Goal: Task Accomplishment & Management: Manage account settings

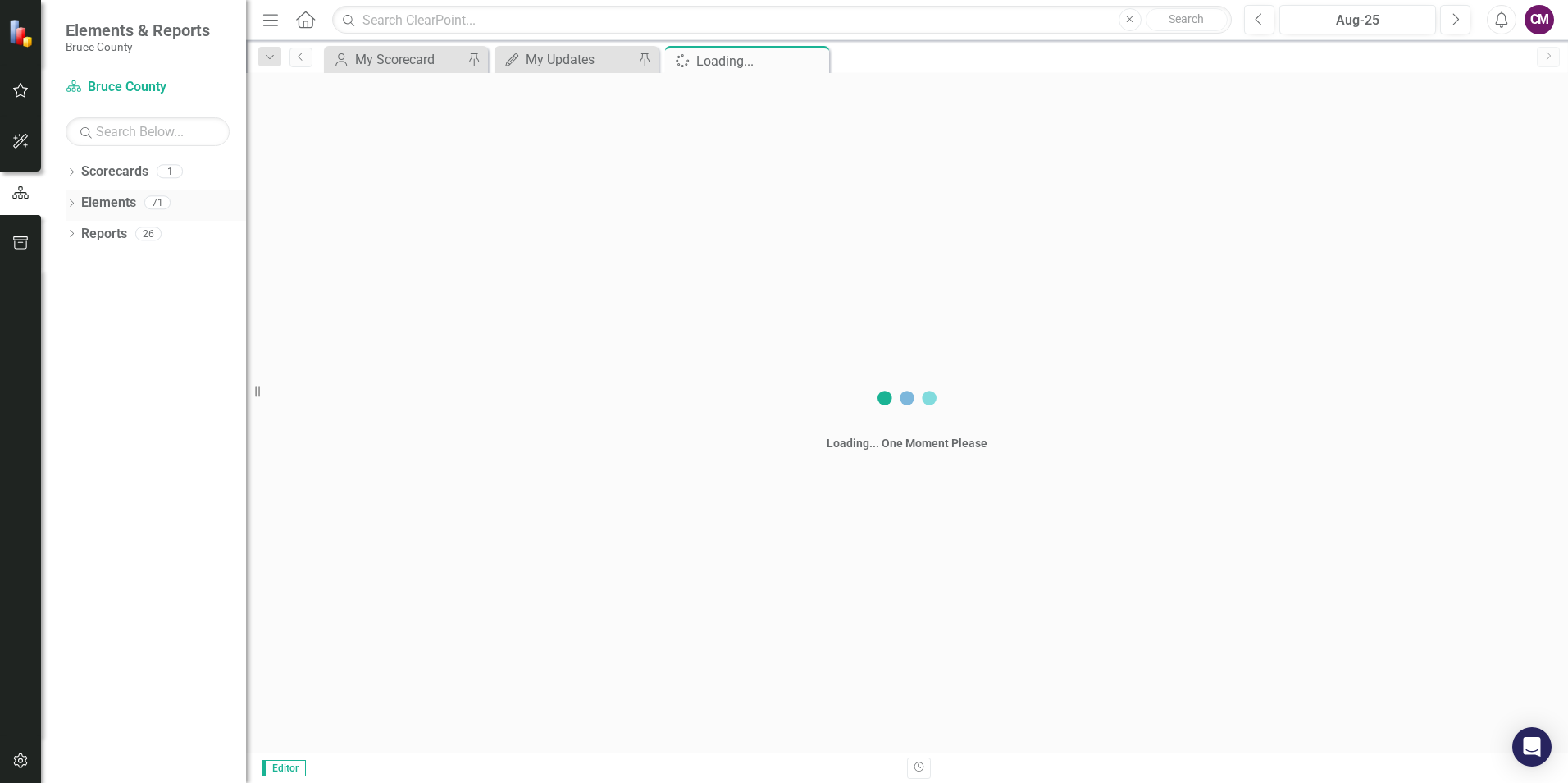
click at [104, 203] on link "Elements" at bounding box center [109, 203] width 55 height 19
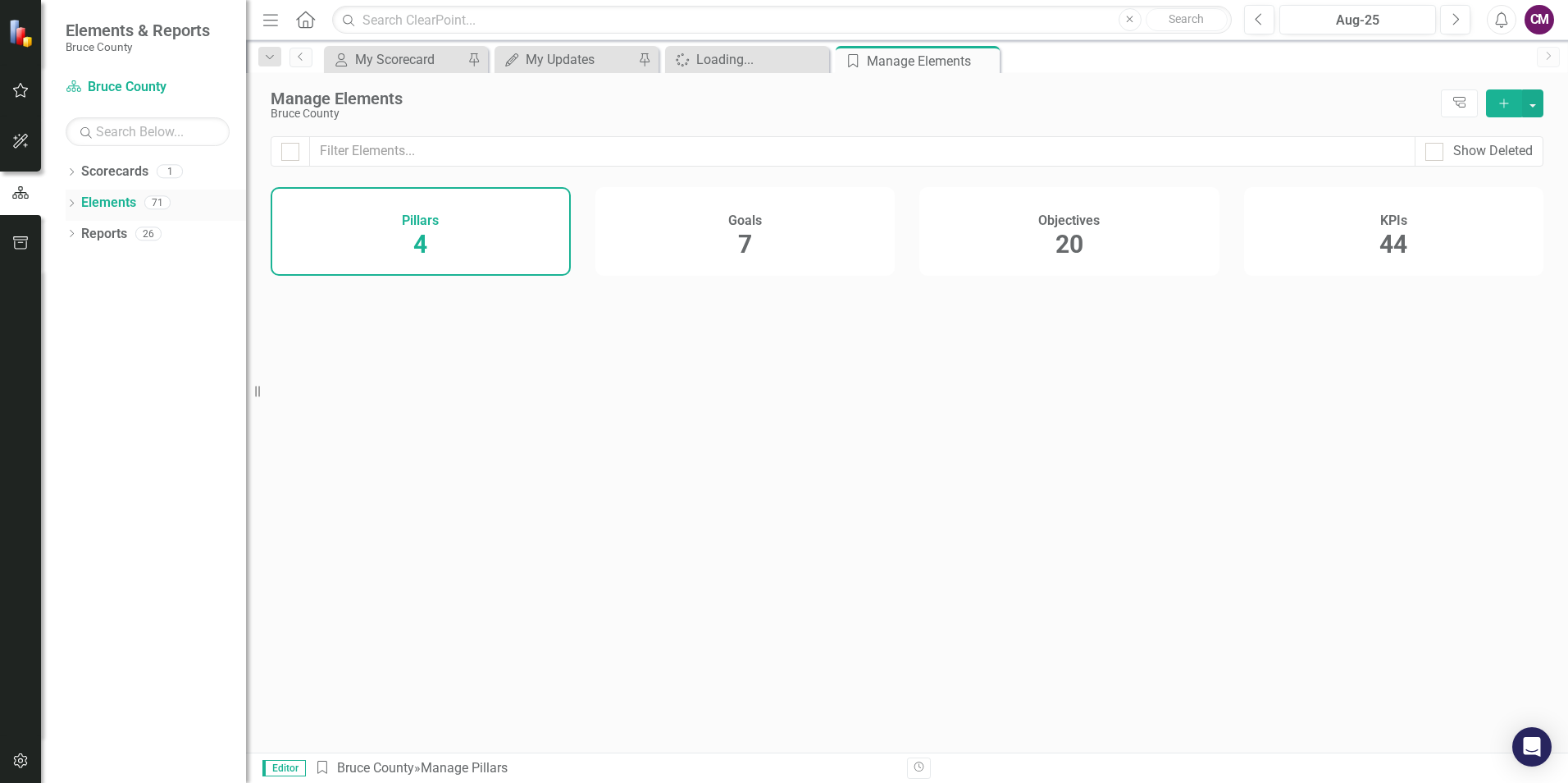
click at [112, 201] on link "Elements" at bounding box center [109, 203] width 55 height 19
click at [517, 64] on icon "My Updates" at bounding box center [511, 60] width 16 height 13
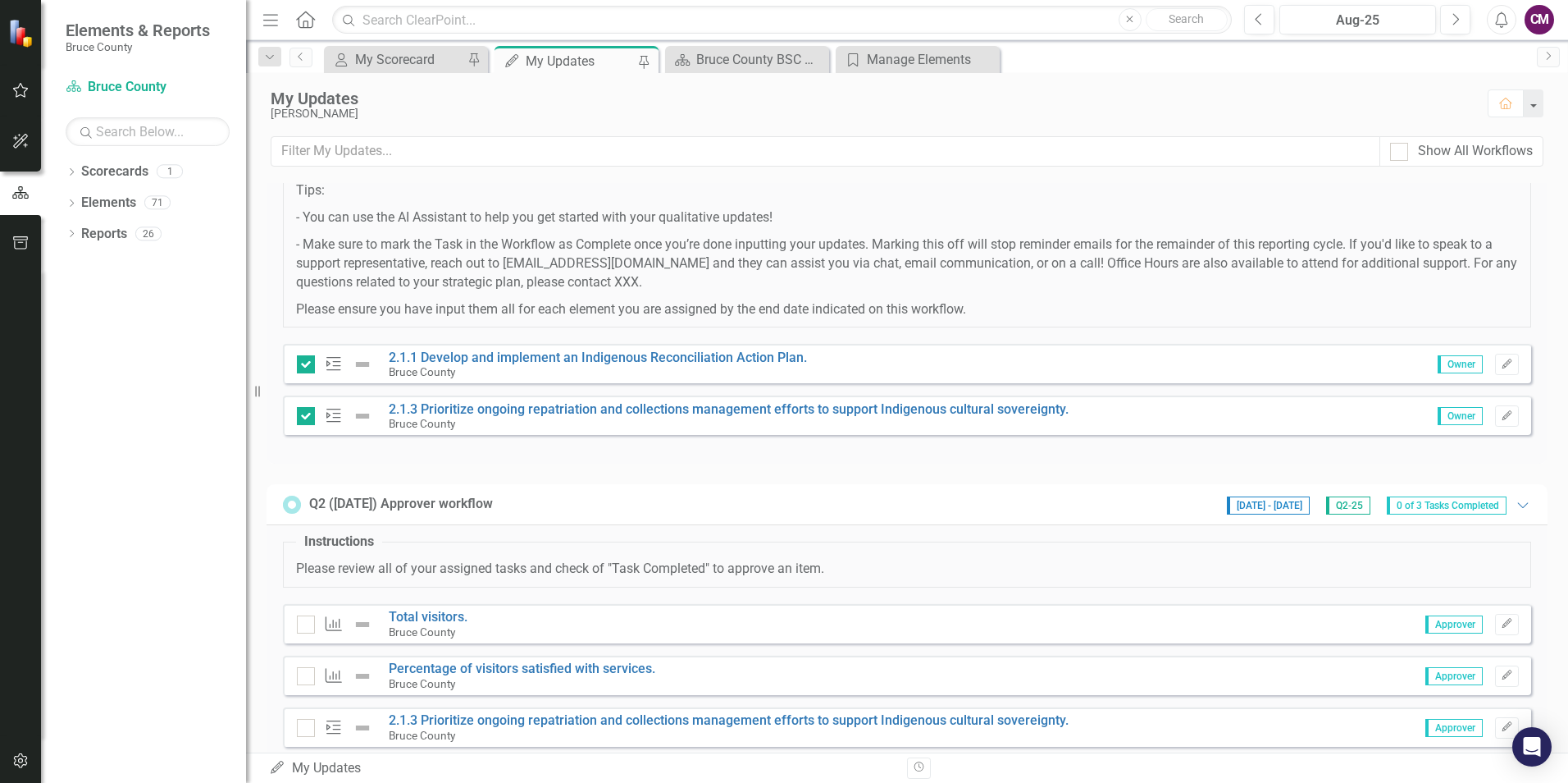
scroll to position [255, 0]
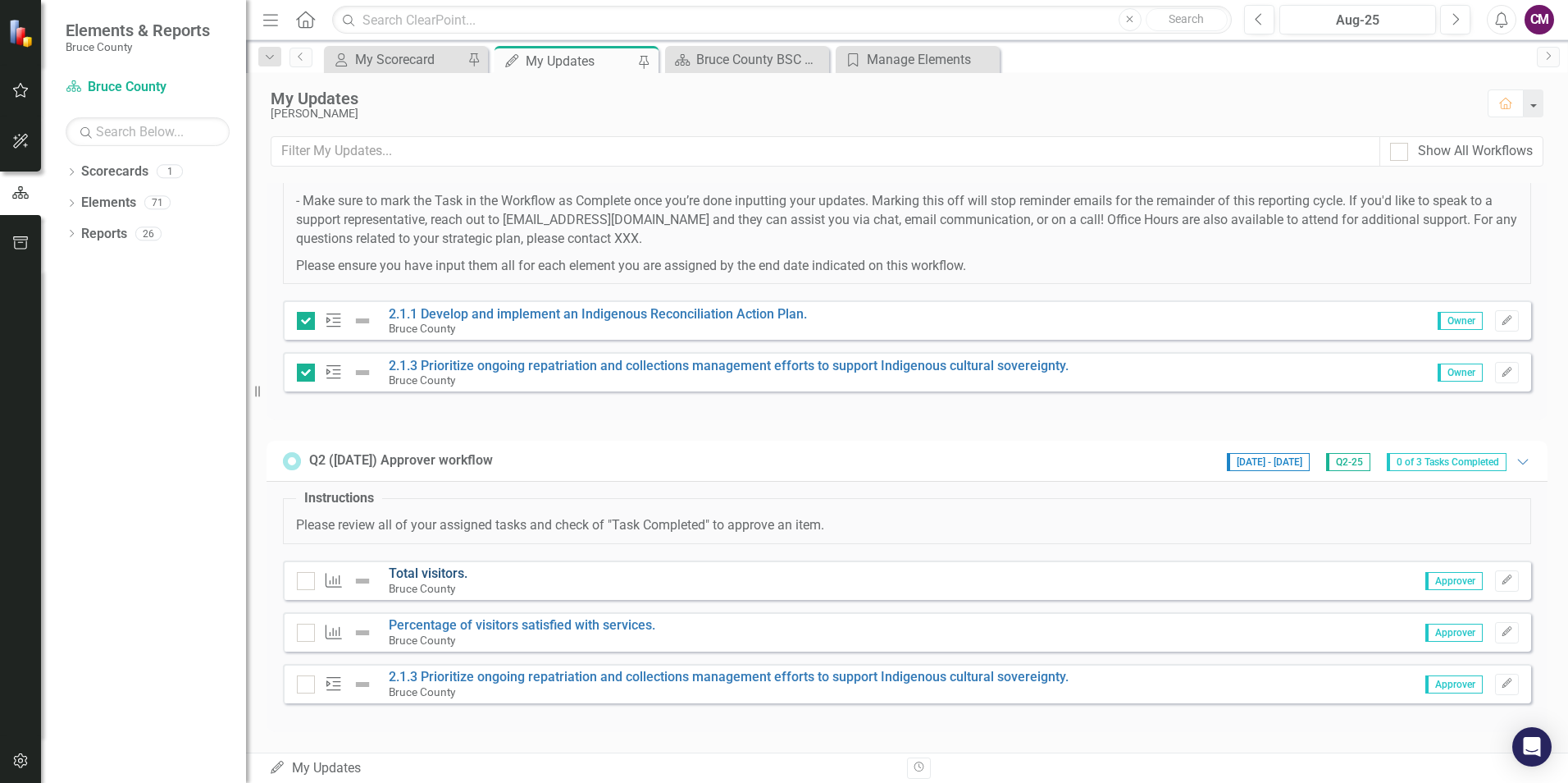
click at [428, 569] on link "Total visitors." at bounding box center [428, 573] width 79 height 15
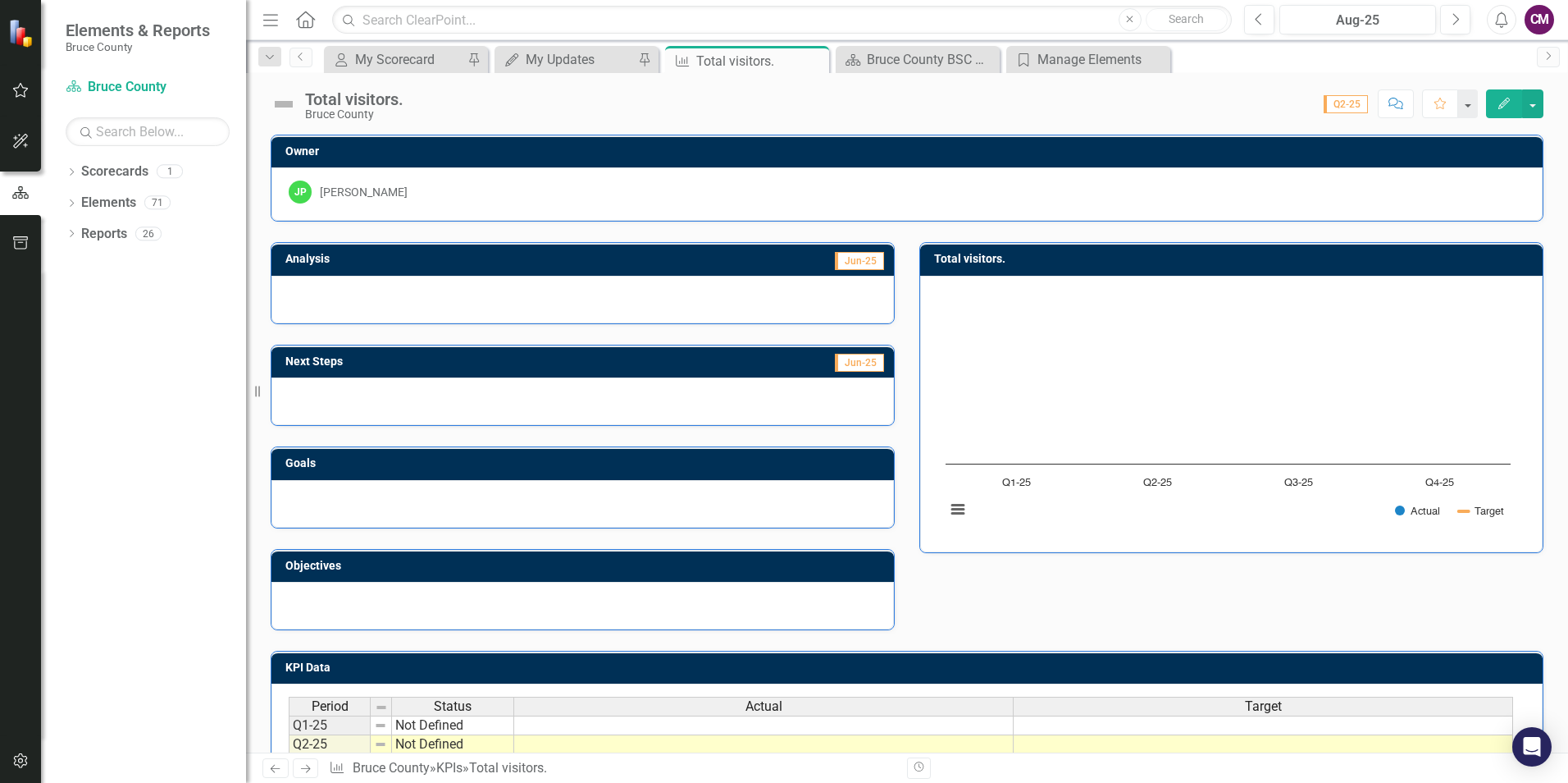
scroll to position [158, 0]
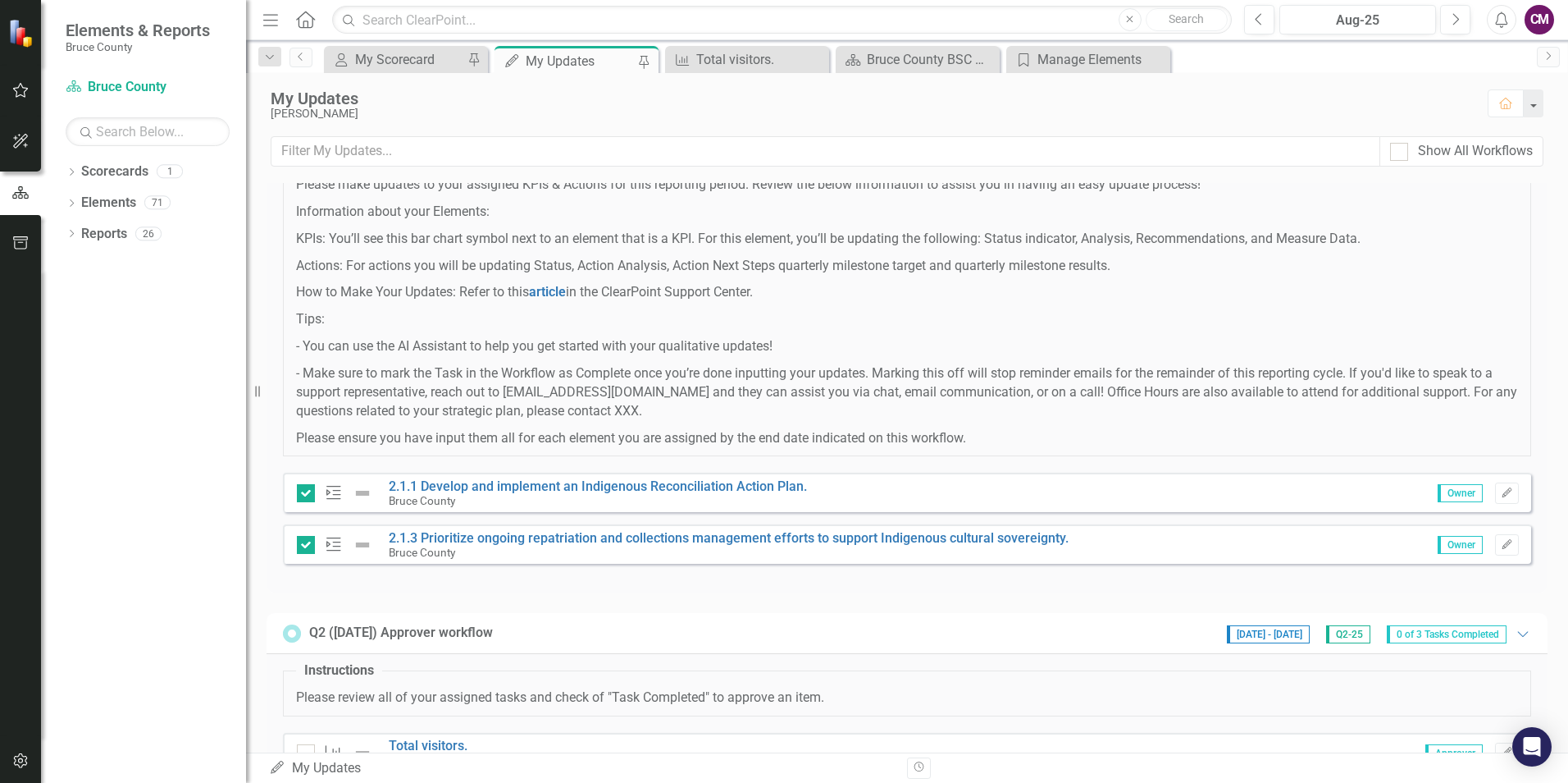
scroll to position [82, 0]
click at [310, 604] on div "Q2- ([DATE]) Updates [DATE] - [DATE] Q2-25 2 Tasks Completed Expanded Instructi…" at bounding box center [907, 502] width 1281 height 804
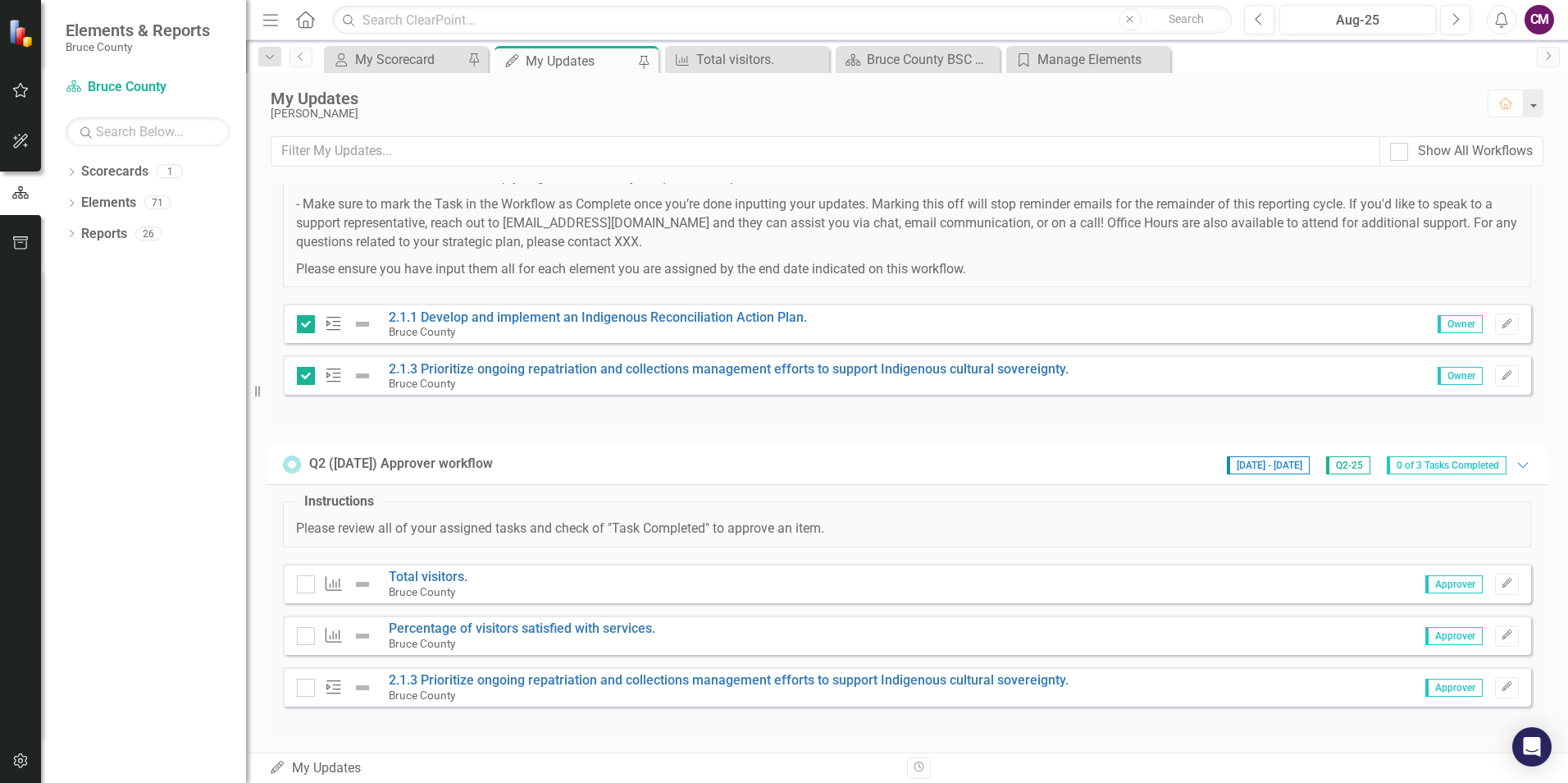
scroll to position [255, 0]
click at [482, 629] on link "Percentage of visitors satisfied with services." at bounding box center [522, 625] width 267 height 15
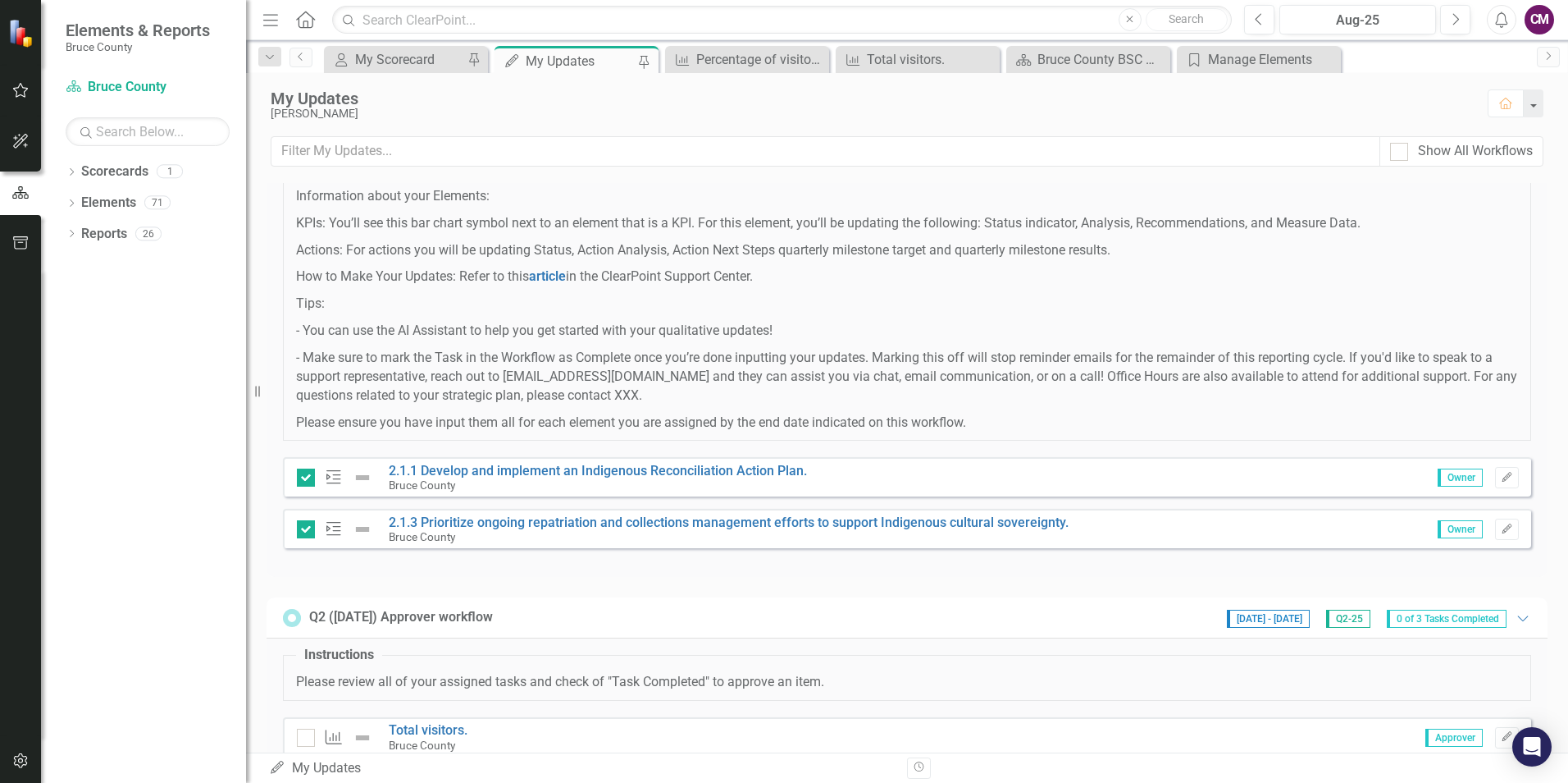
scroll to position [255, 0]
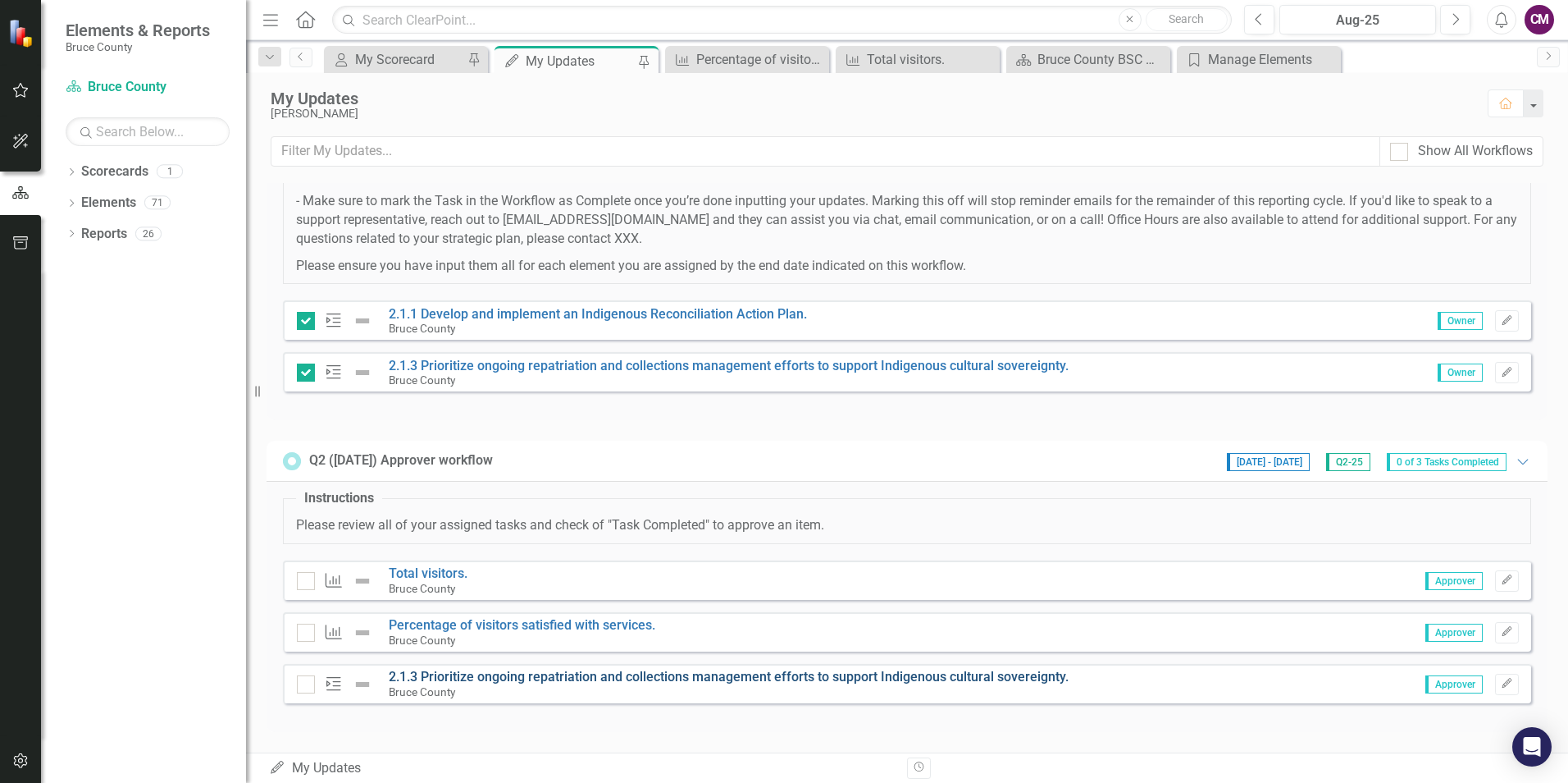
click at [611, 674] on link "2.1.3 Prioritize ongoing repatriation and collections management efforts to sup…" at bounding box center [729, 676] width 680 height 15
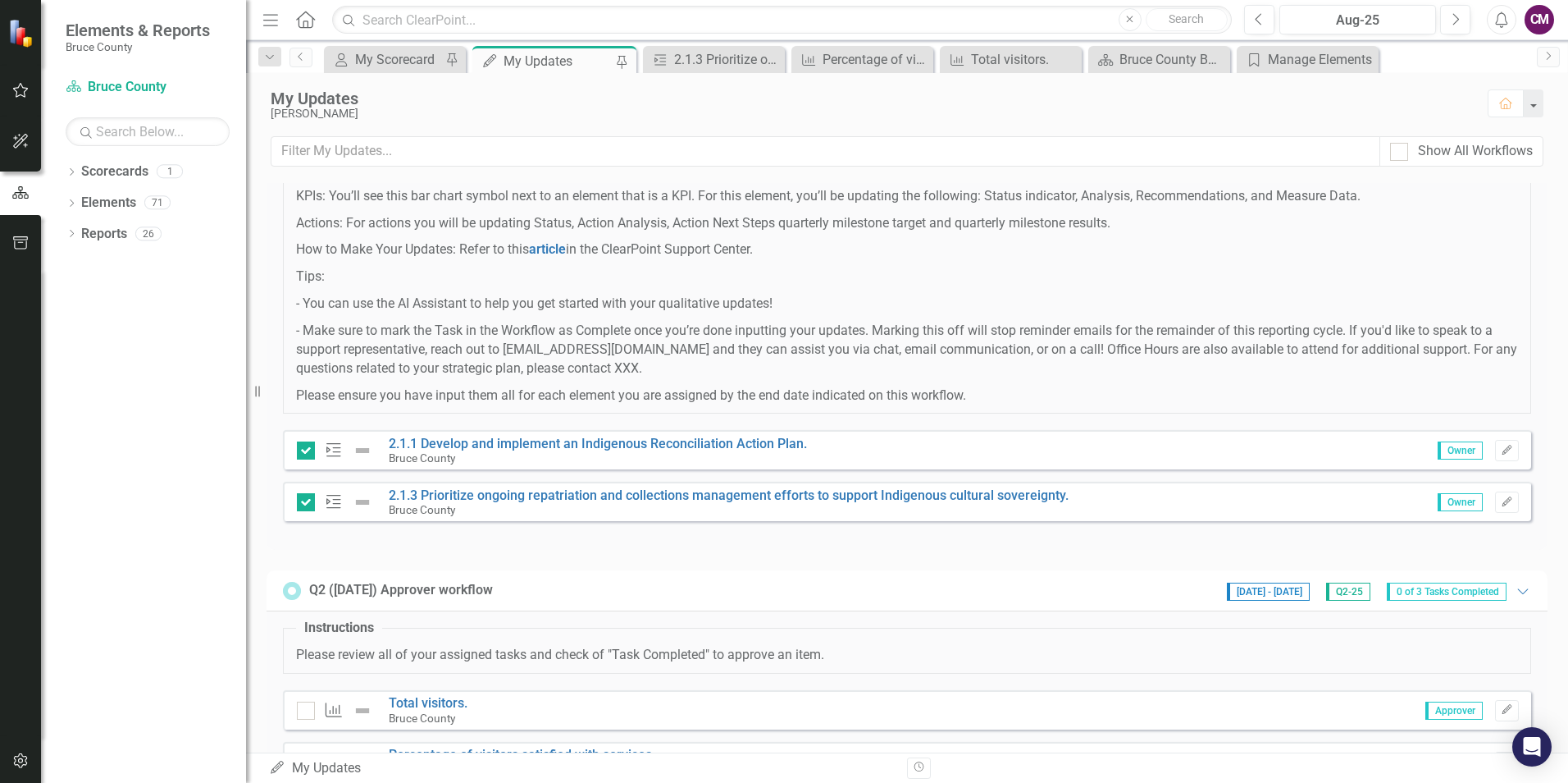
scroll to position [255, 0]
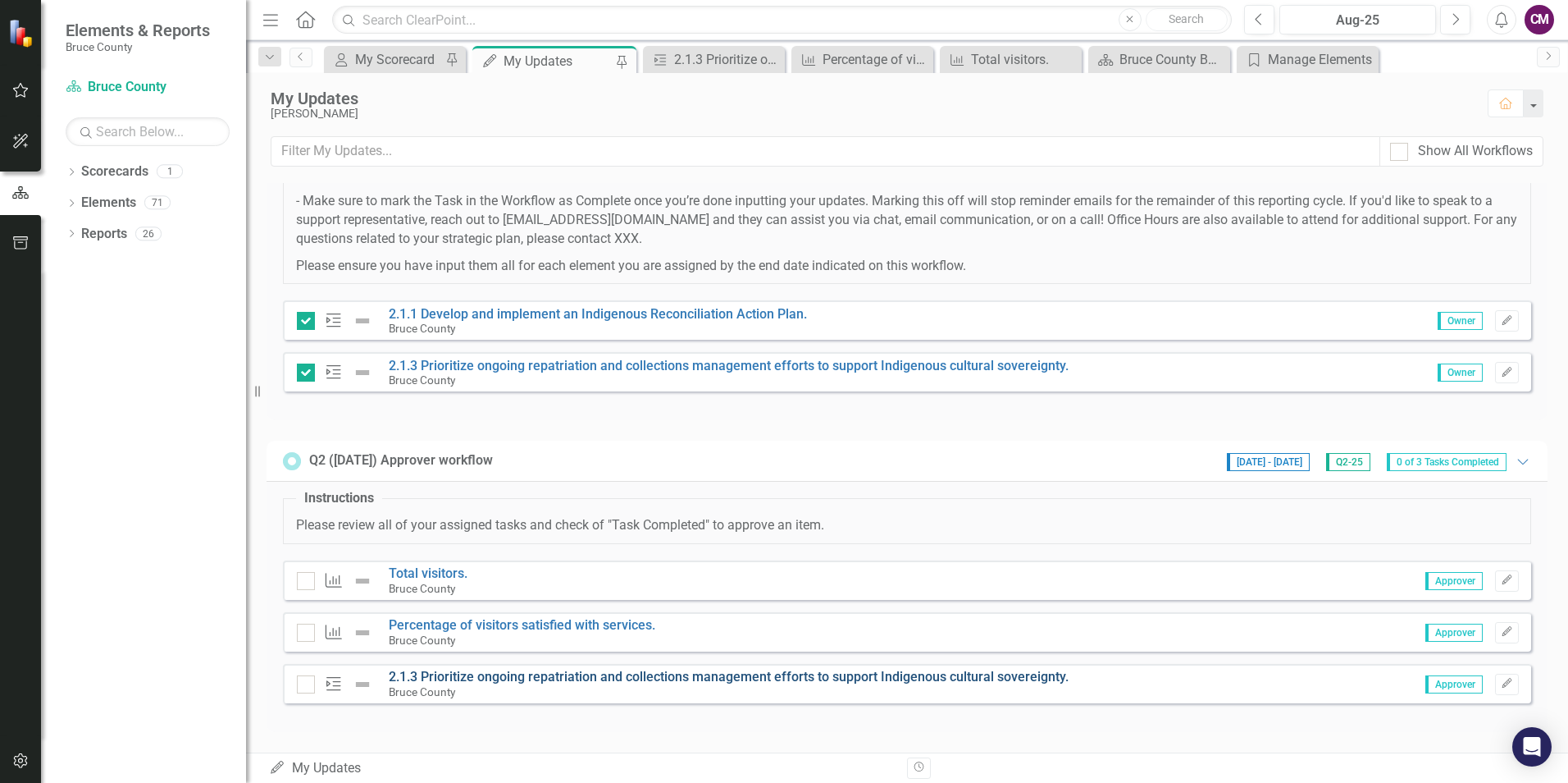
click at [471, 677] on link "2.1.3 Prioritize ongoing repatriation and collections management efforts to sup…" at bounding box center [729, 676] width 680 height 15
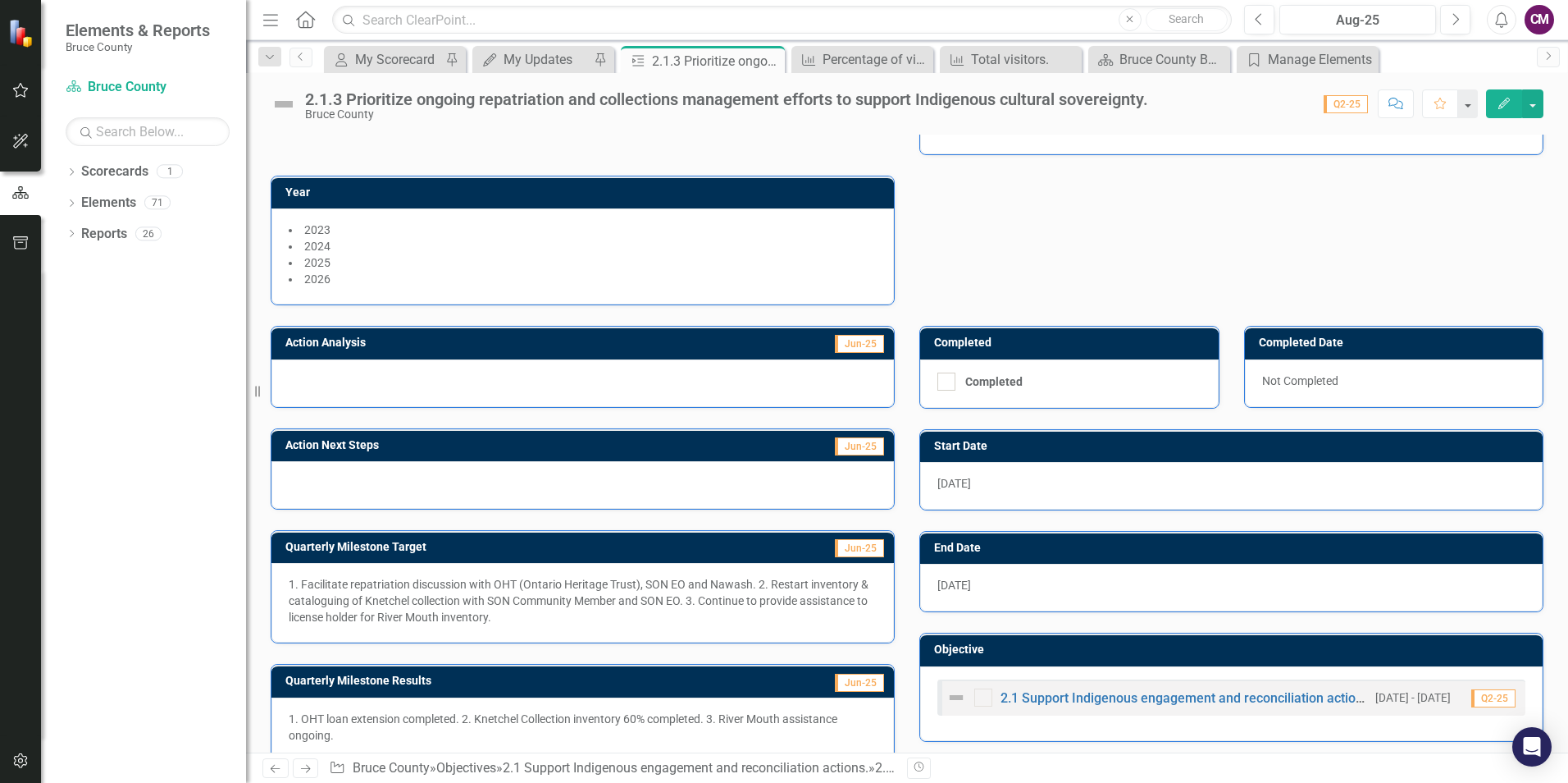
scroll to position [195, 0]
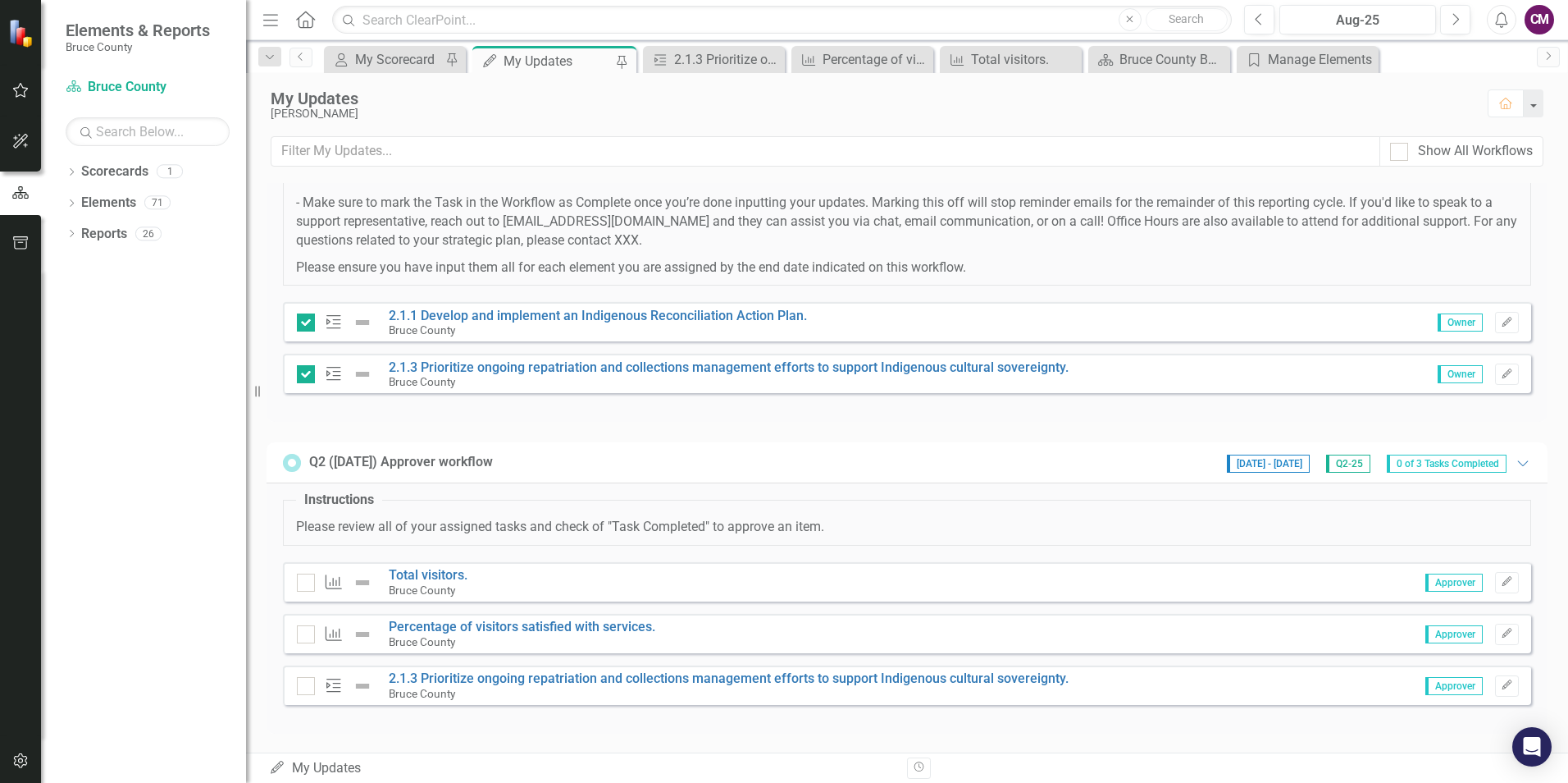
scroll to position [255, 0]
click at [305, 685] on input "checkbox" at bounding box center [302, 680] width 10 height 10
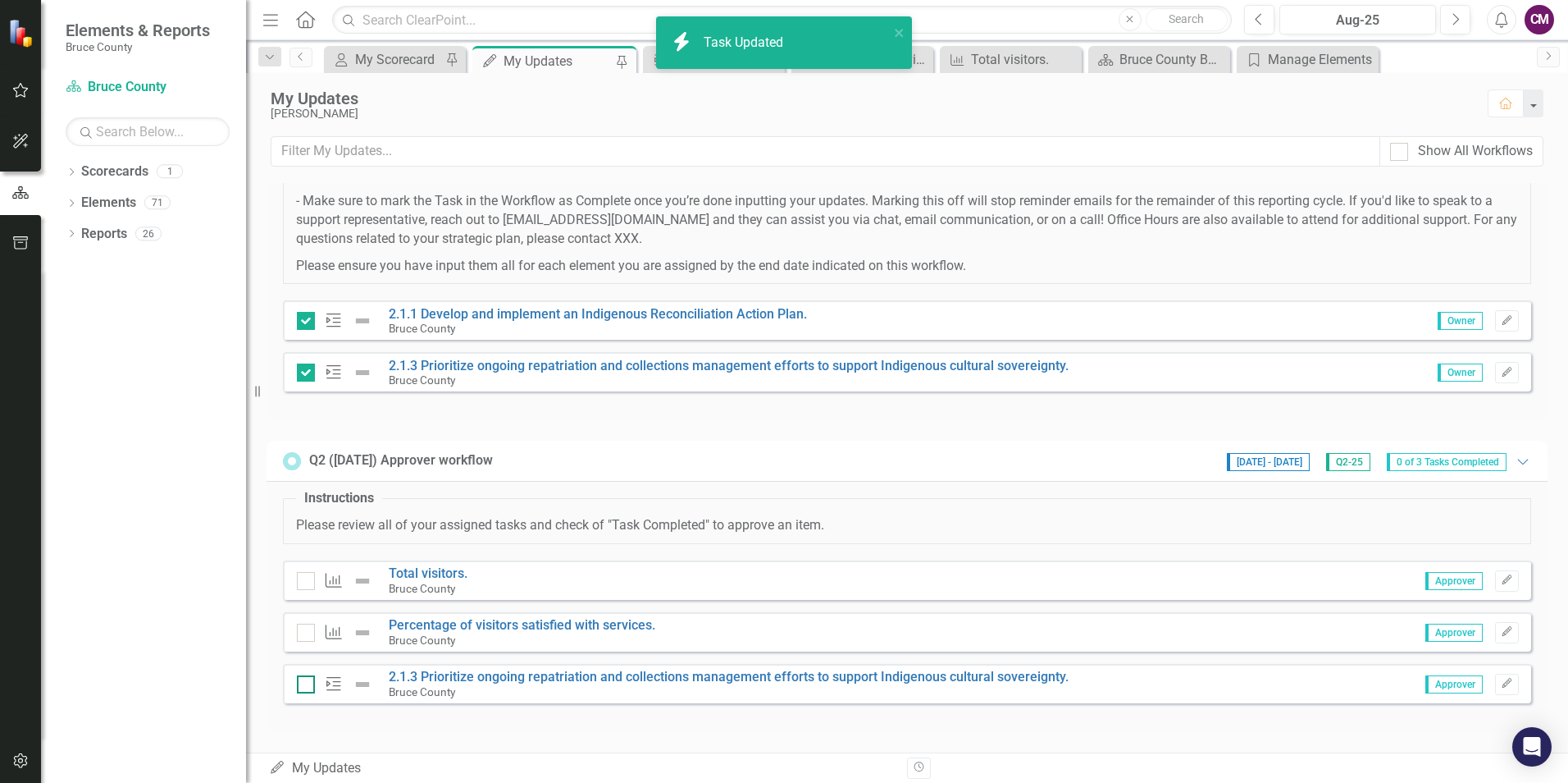
checkbox input "true"
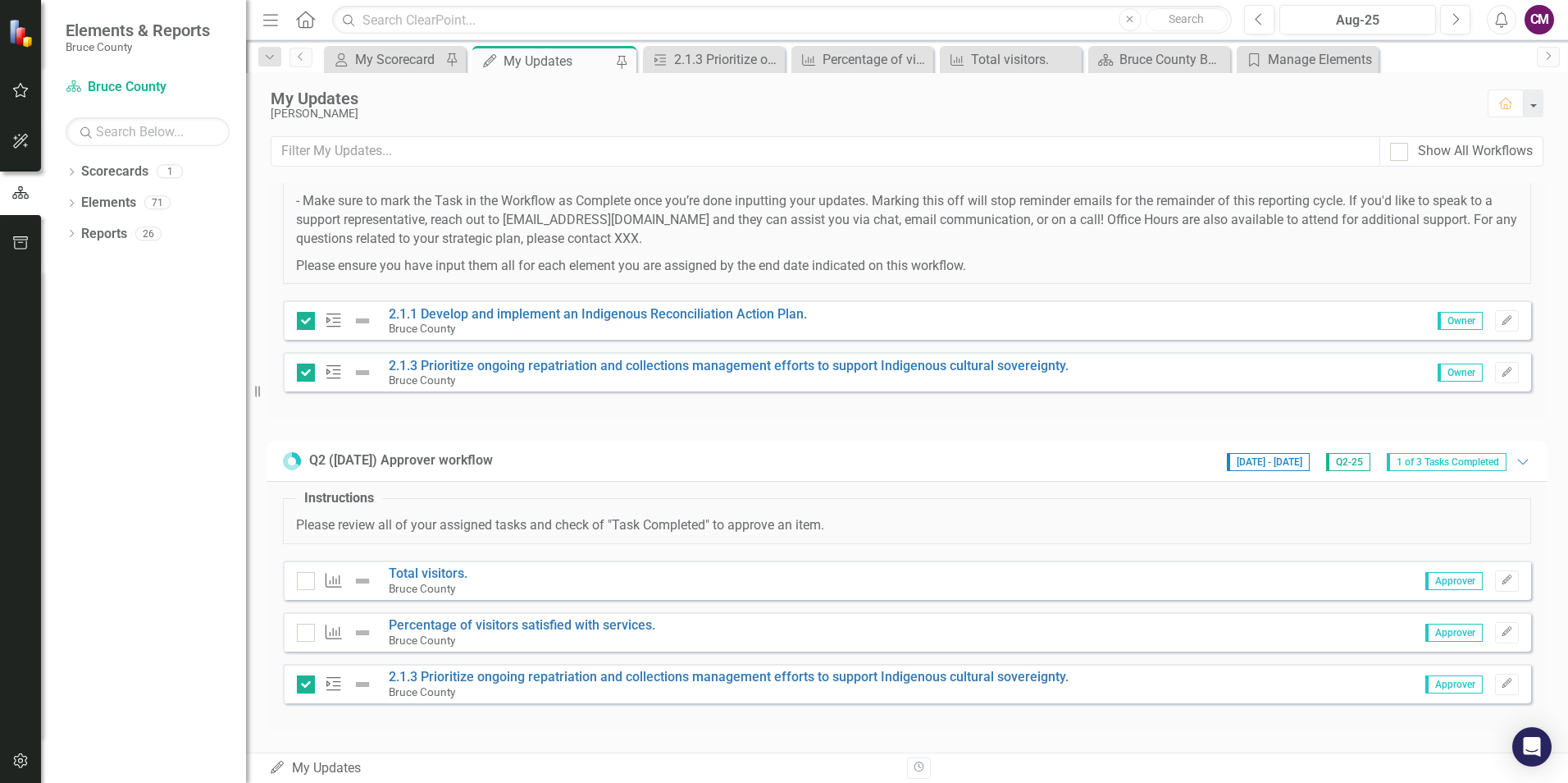
click at [905, 715] on div "Instructions Please review all of your assigned tasks and check of "Task Comple…" at bounding box center [907, 603] width 1248 height 243
click at [370, 739] on div "Q2- ([DATE]) Updates [DATE] - [DATE] Q2-25 2 Tasks Completed Expanded Instructi…" at bounding box center [906, 468] width 1321 height 569
click at [433, 676] on link "2.1.3 Prioritize ongoing repatriation and collections management efforts to sup…" at bounding box center [729, 676] width 680 height 15
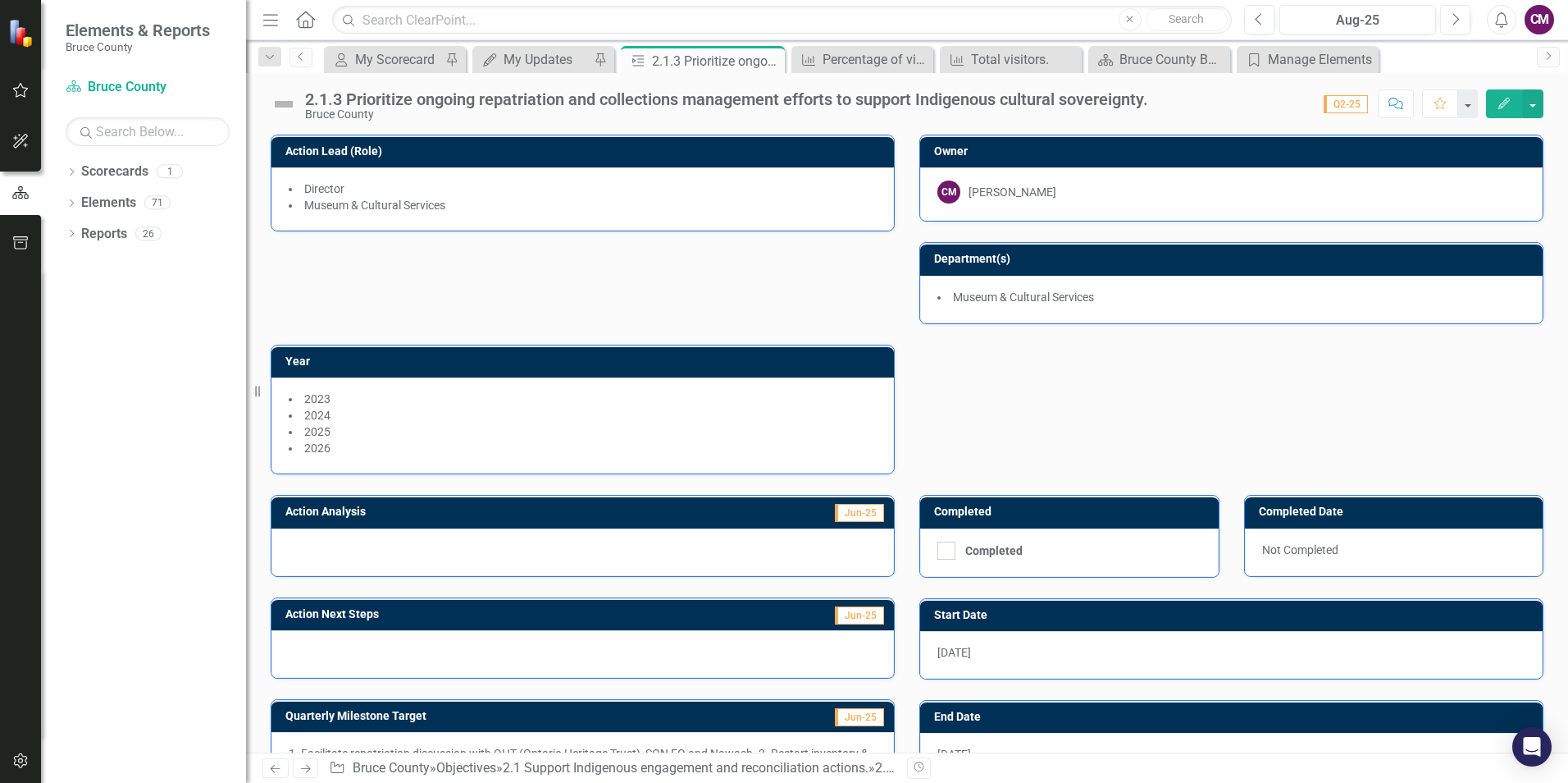
click at [759, 513] on td "Jun-25" at bounding box center [768, 513] width 232 height 25
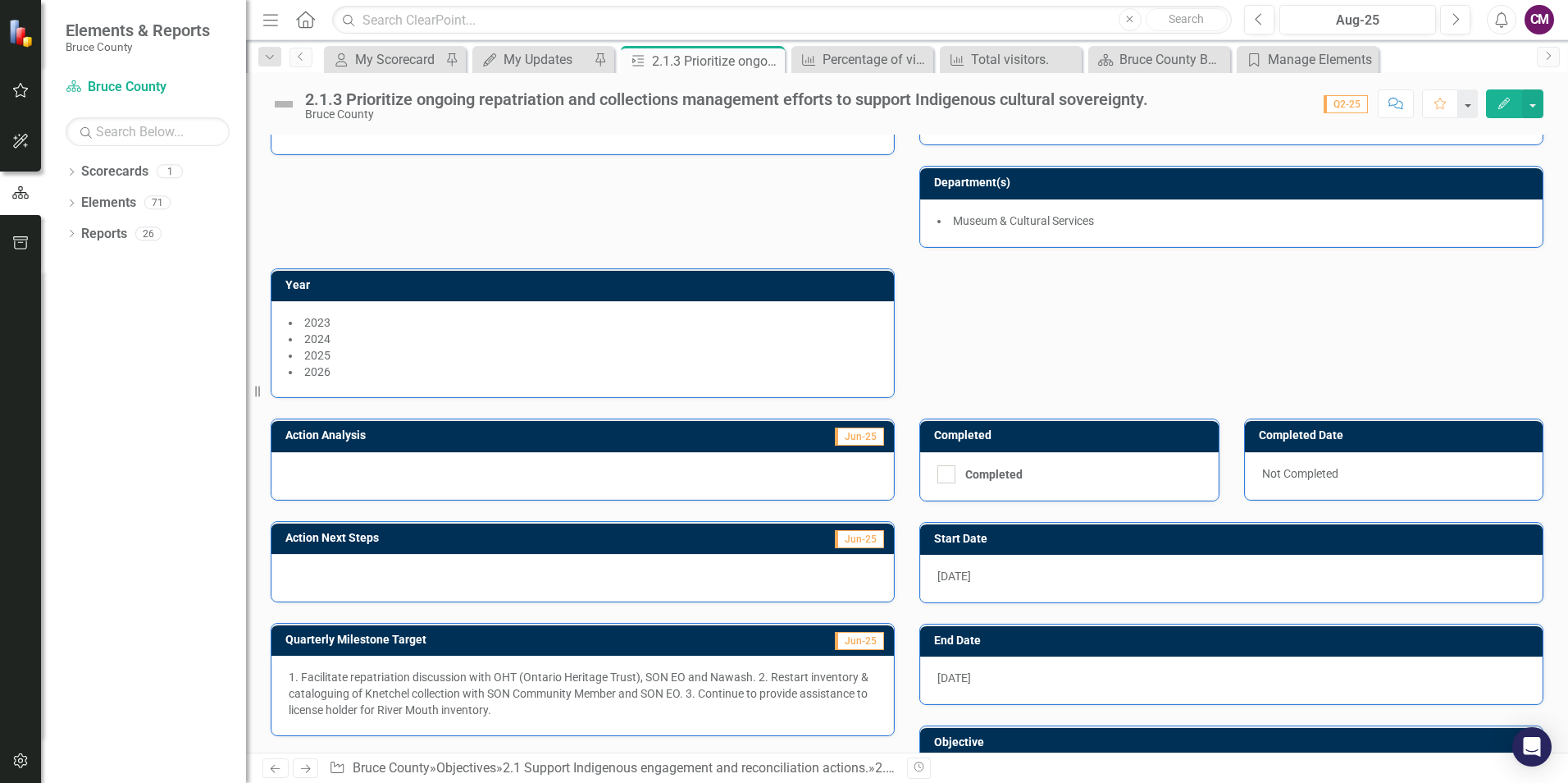
scroll to position [195, 0]
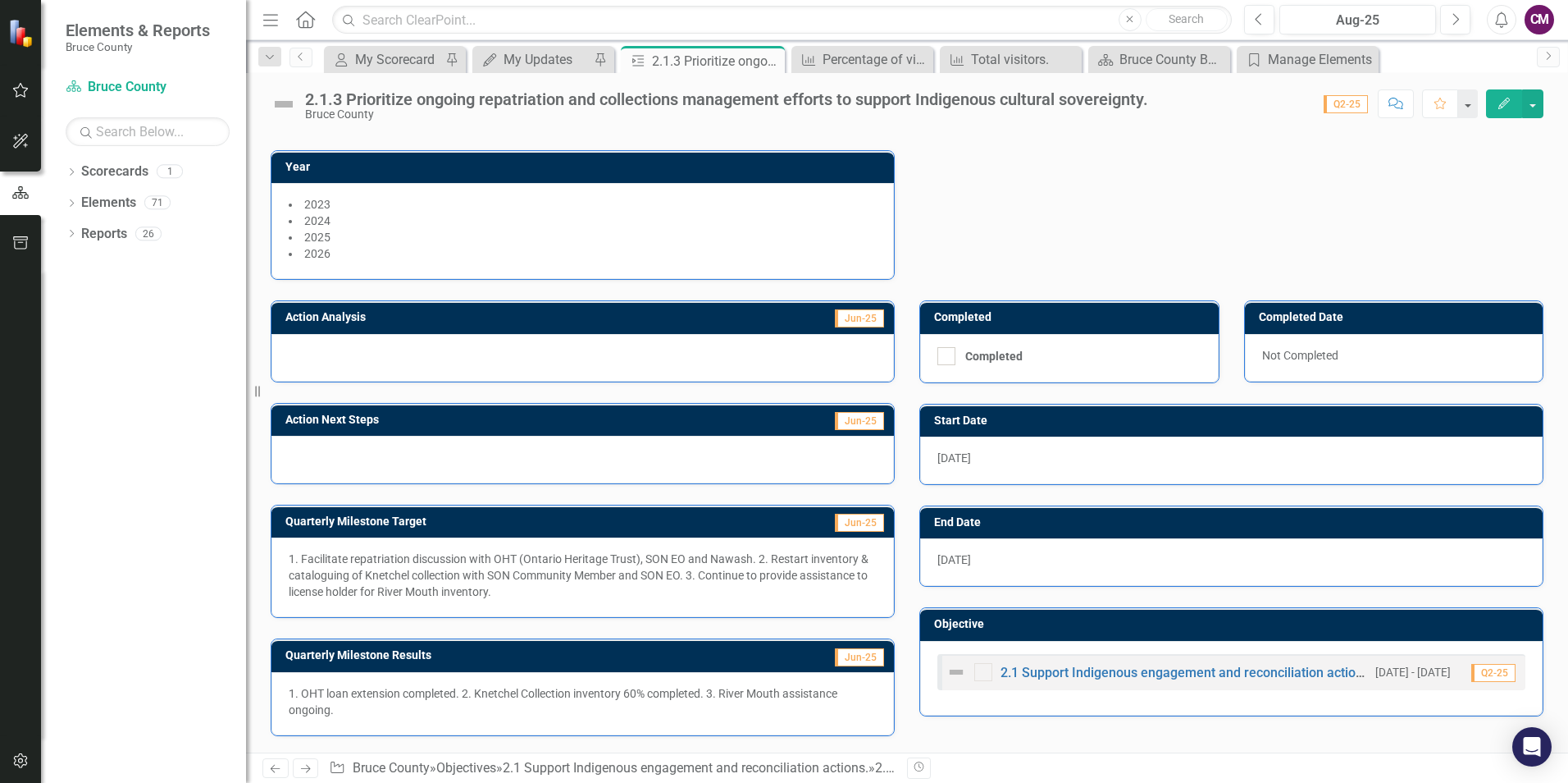
click at [608, 459] on div at bounding box center [582, 459] width 622 height 47
click at [342, 451] on div at bounding box center [582, 459] width 622 height 47
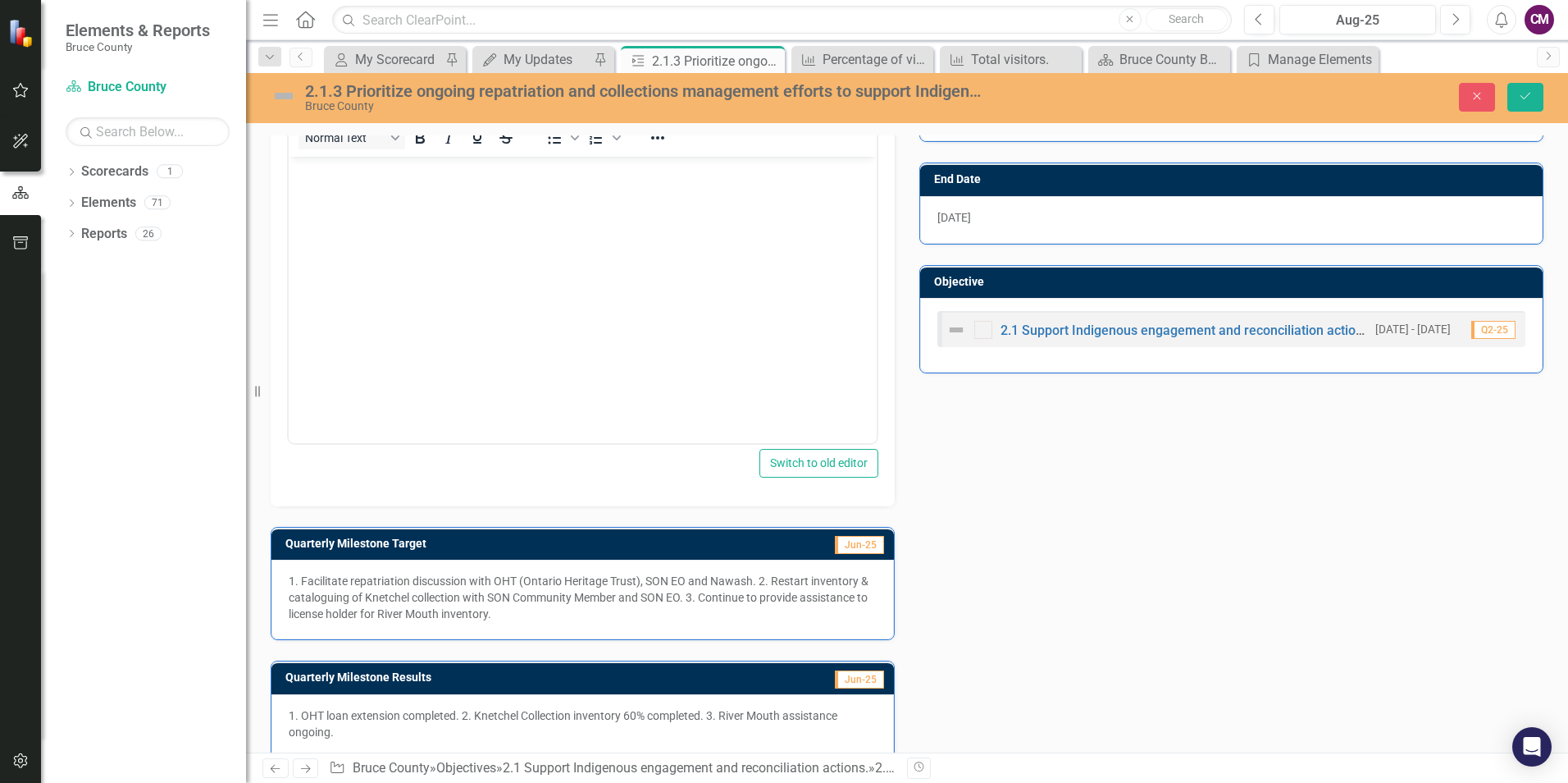
scroll to position [560, 0]
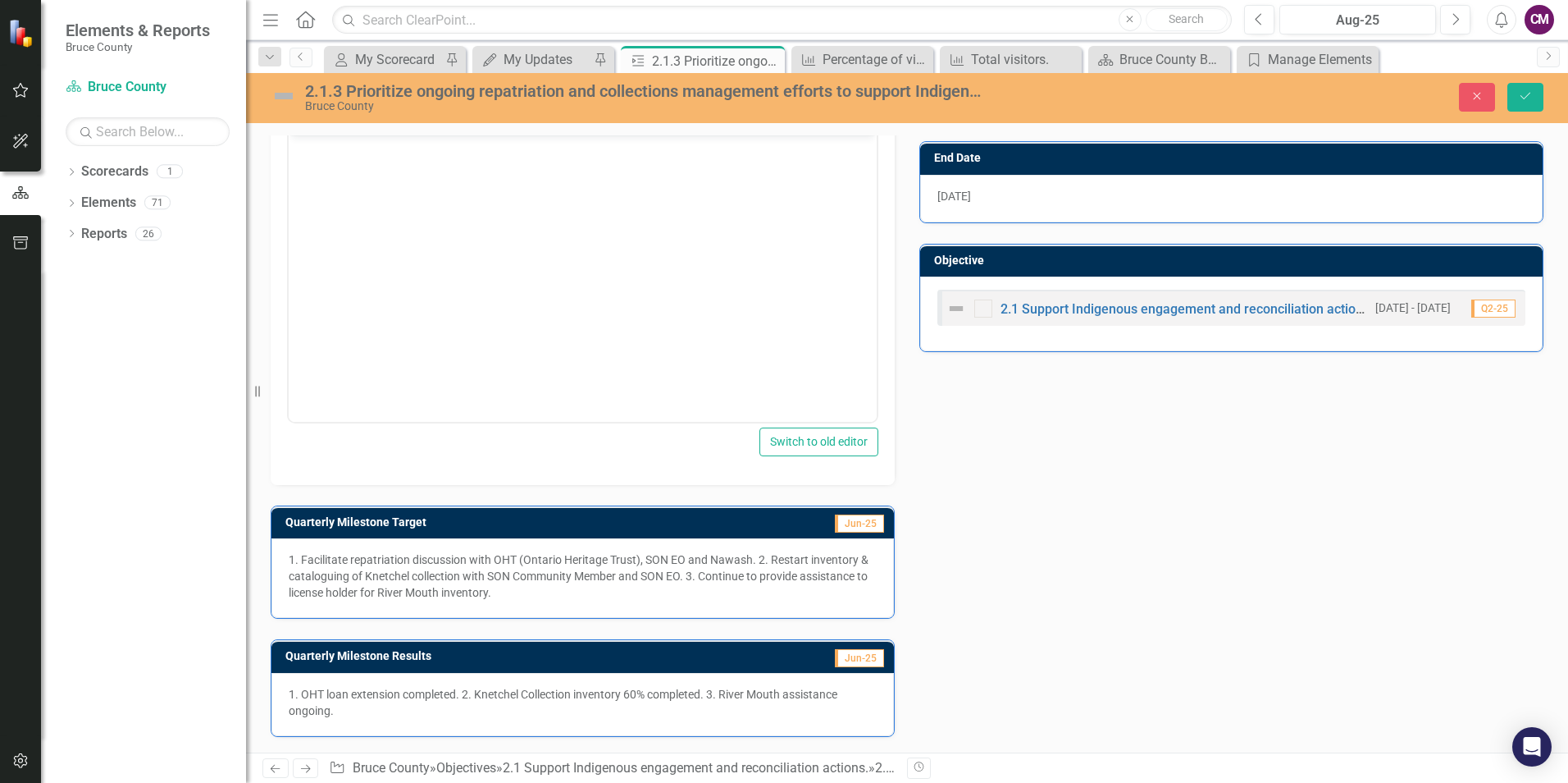
click at [969, 734] on div "Action Analysis Jun-25 Action Next Steps Jun-25 Copy Forward Copy Forward Clear…" at bounding box center [906, 326] width 1297 height 820
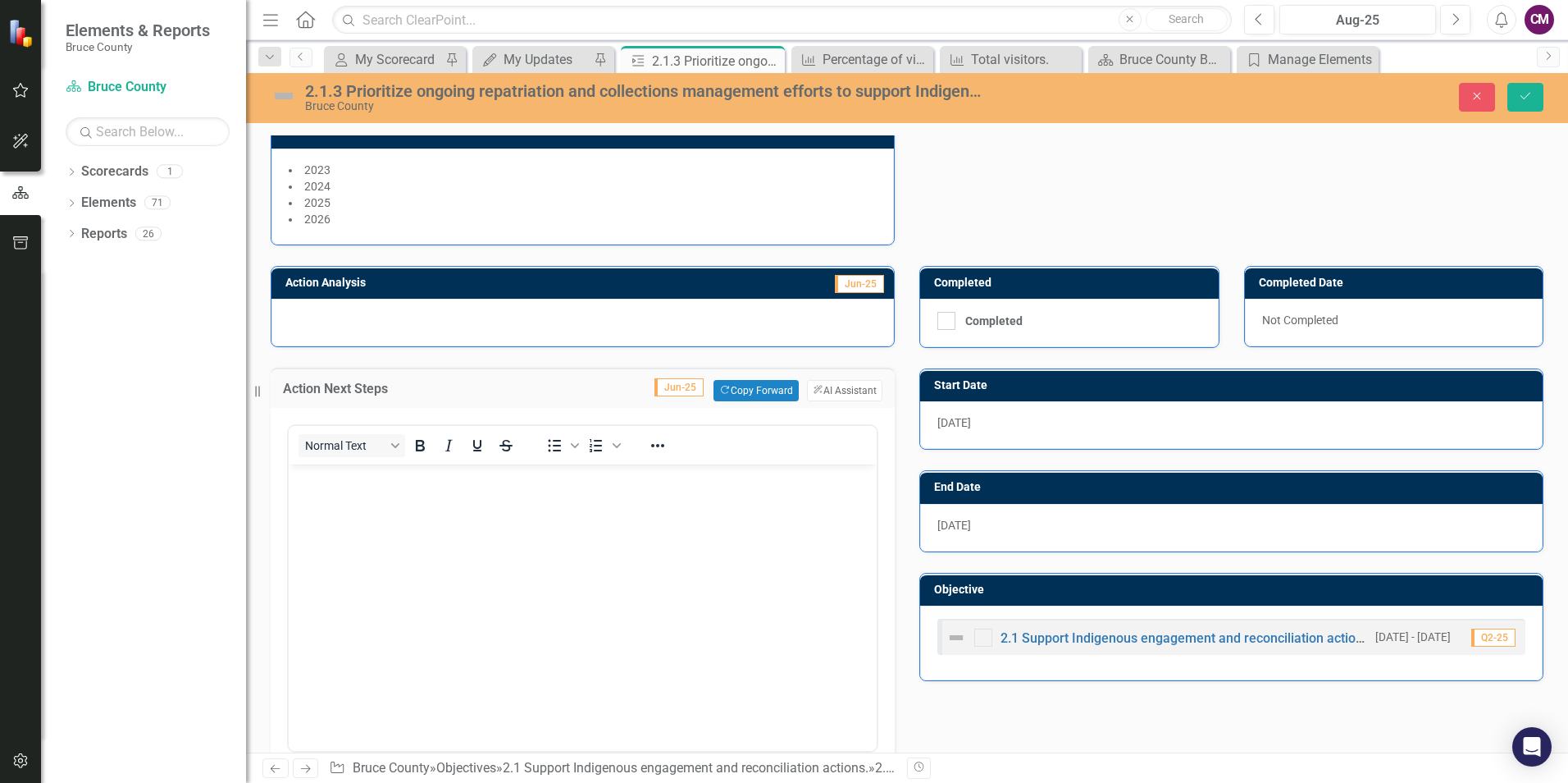
scroll to position [0, 0]
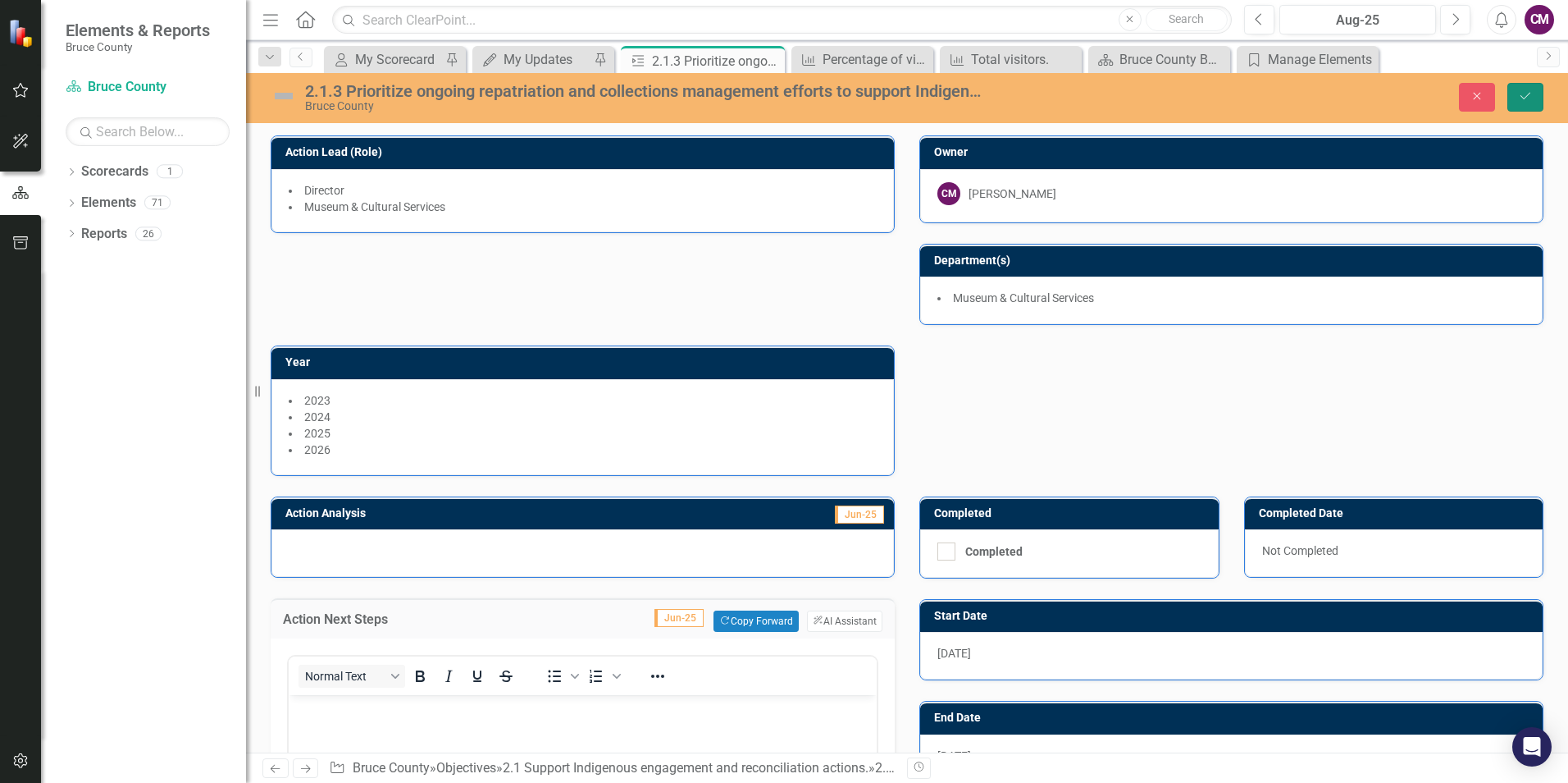
click at [1521, 95] on icon "Save" at bounding box center [1525, 96] width 15 height 11
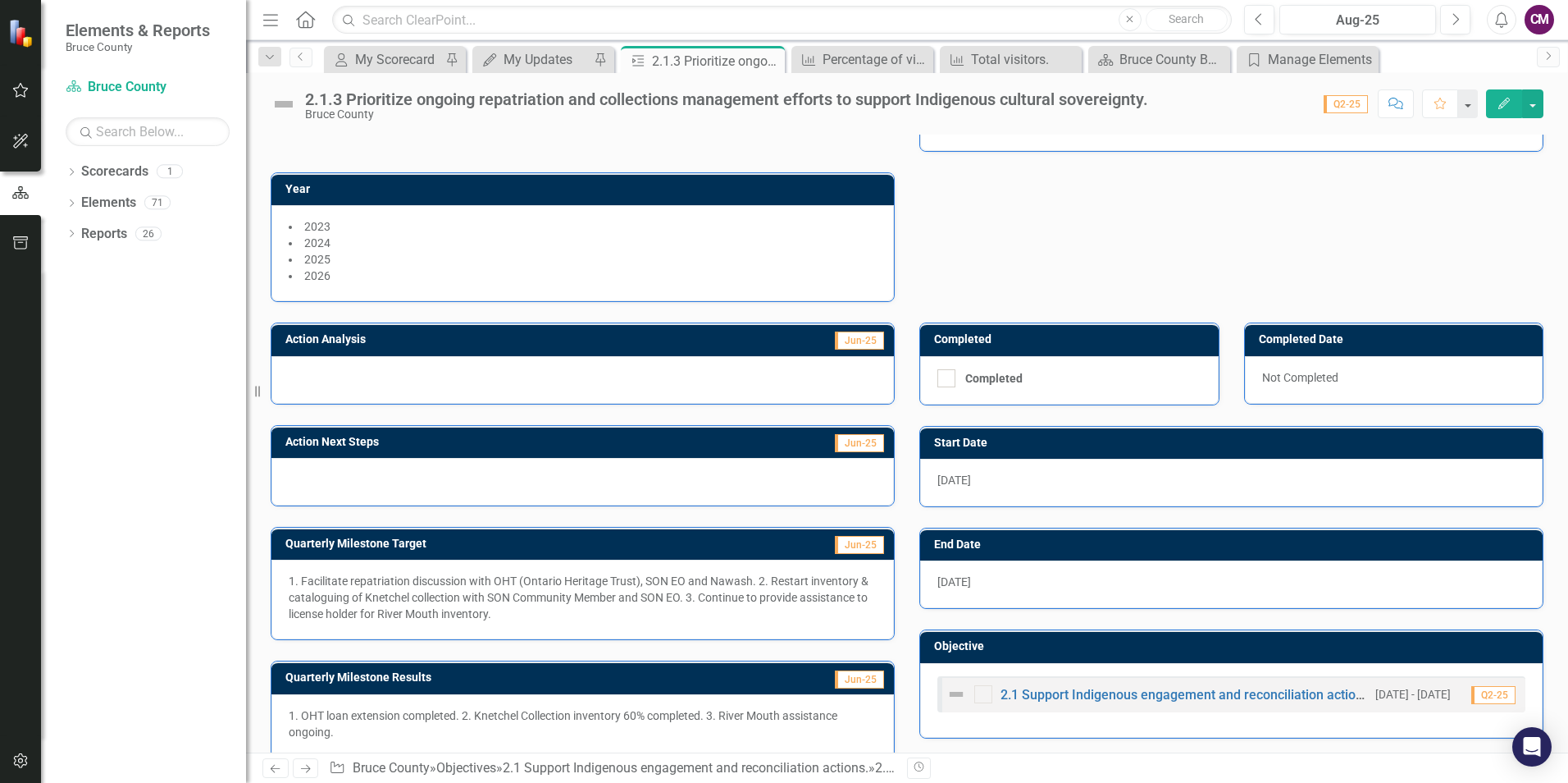
scroll to position [195, 0]
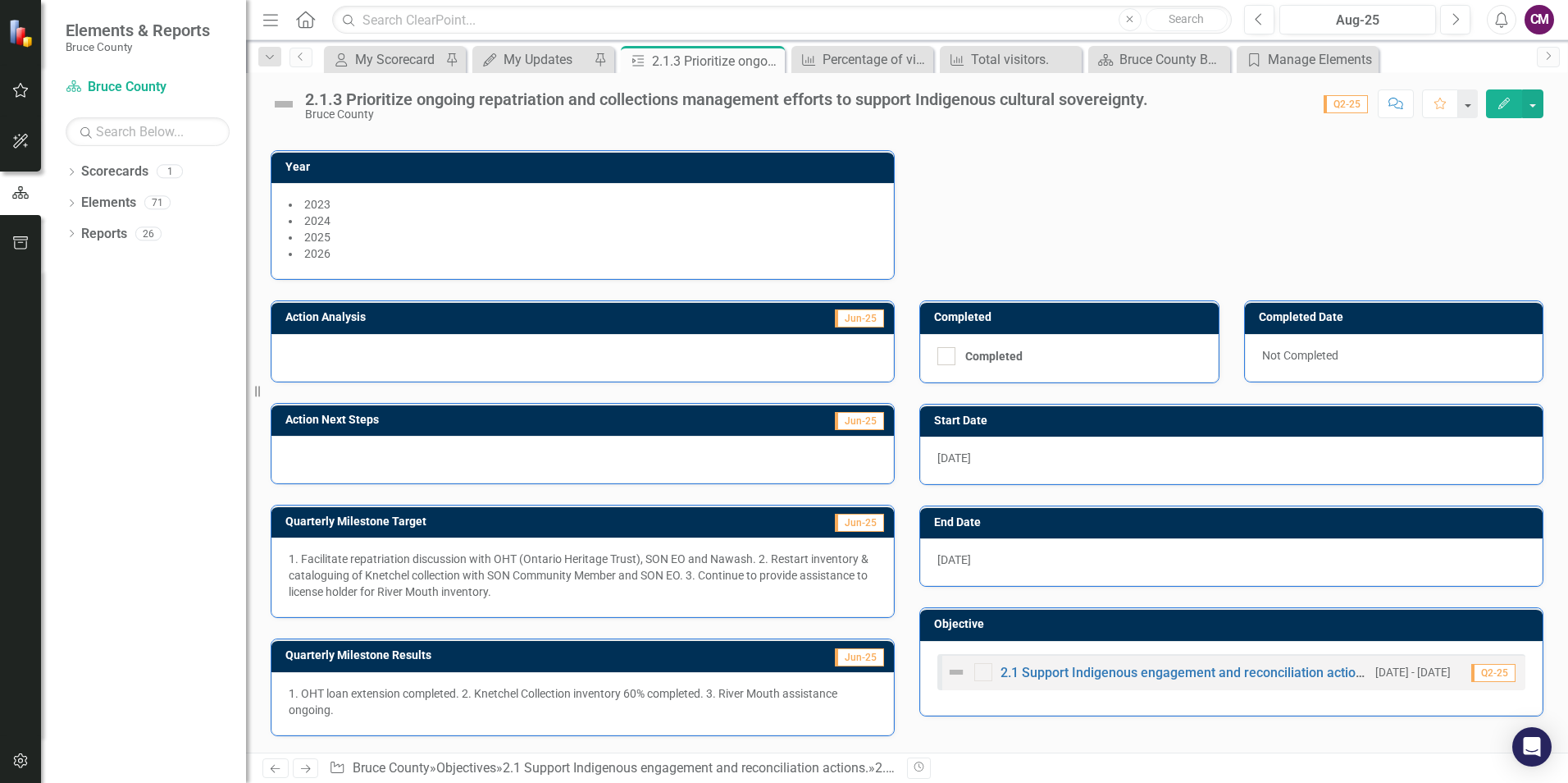
click at [398, 125] on div "2.1.3 Prioritize ongoing repatriation and collections management efforts to sup…" at bounding box center [906, 413] width 1321 height 680
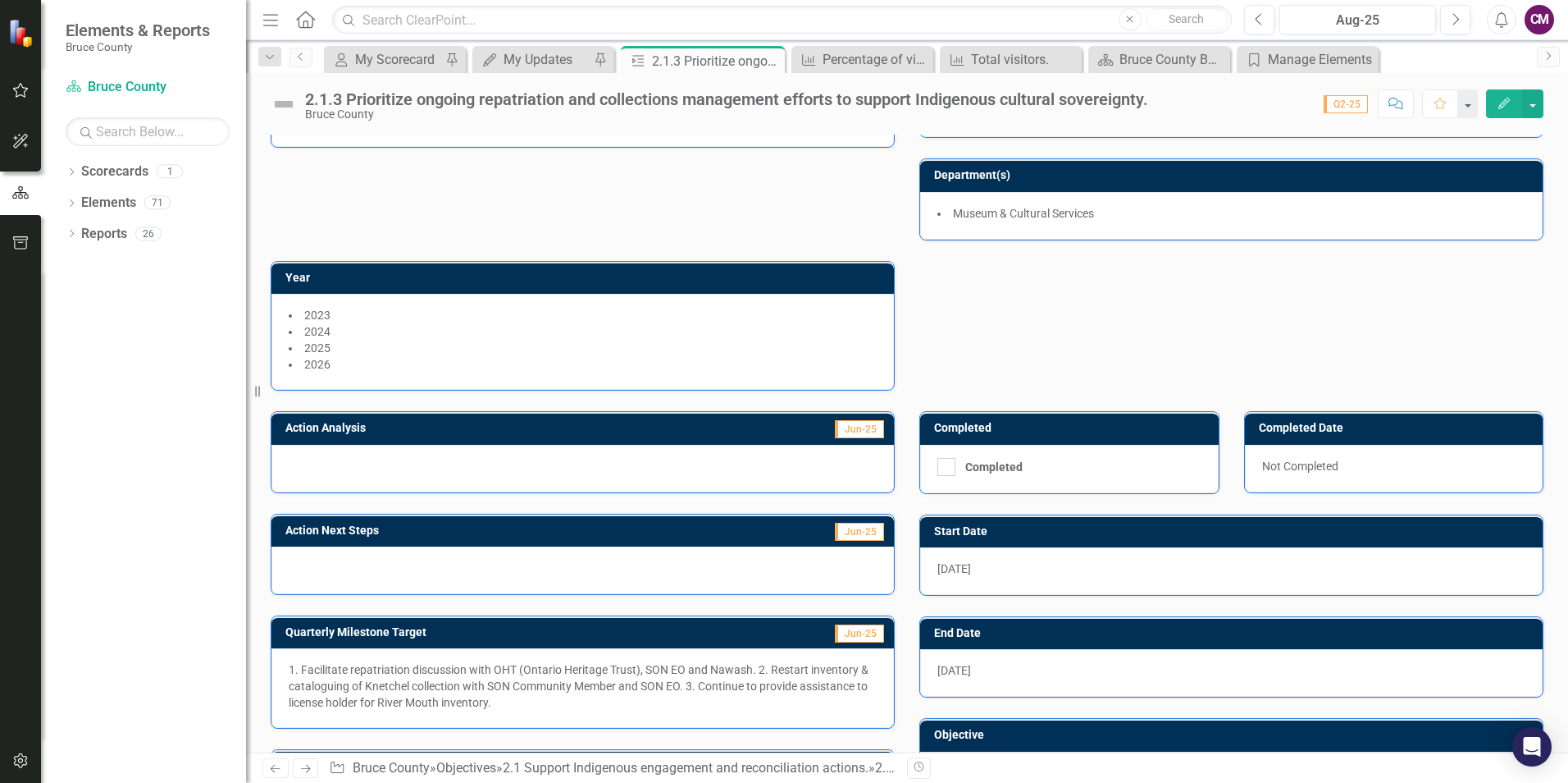
scroll to position [0, 0]
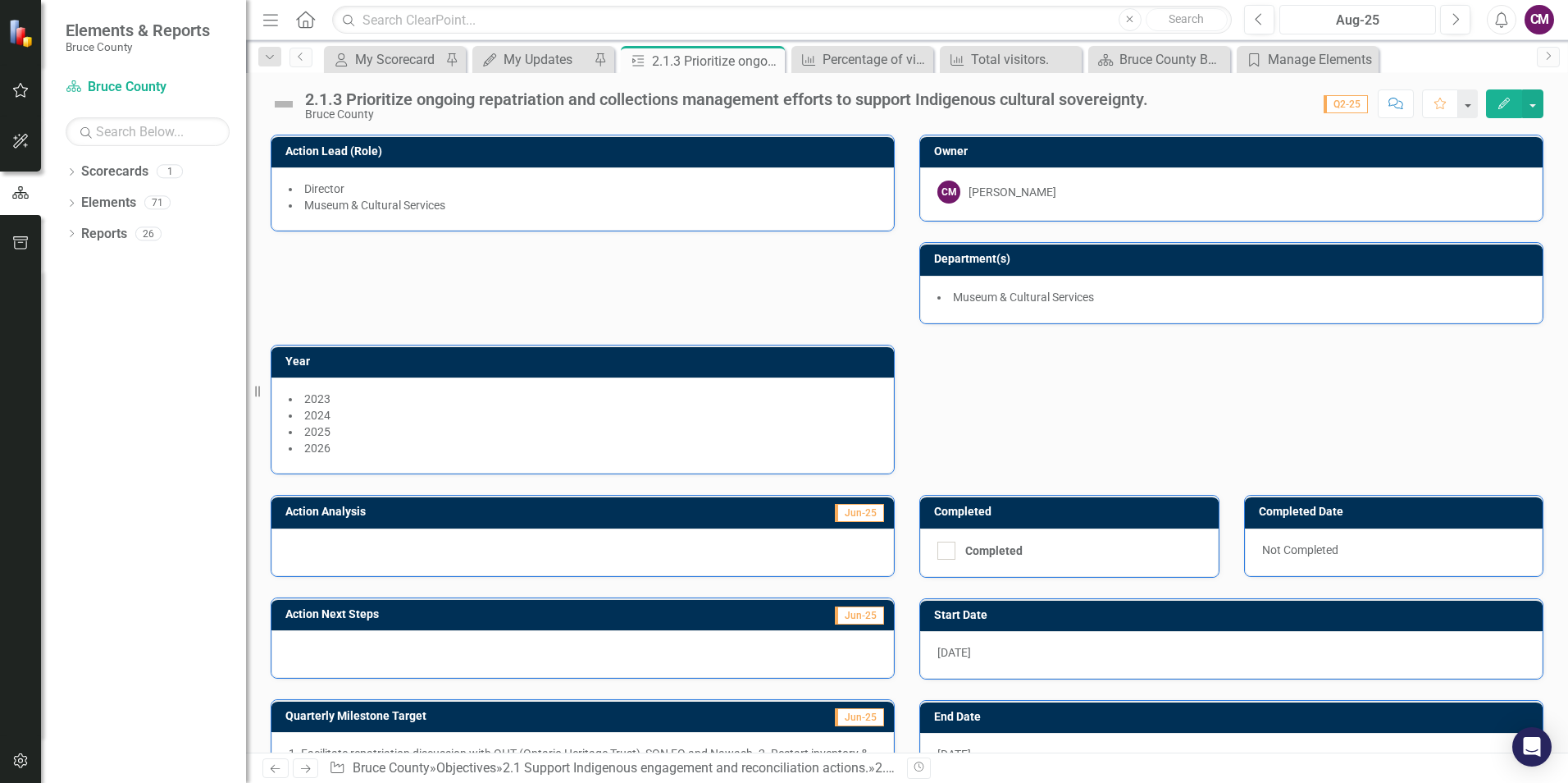
click at [1363, 19] on div "Aug-25" at bounding box center [1357, 20] width 145 height 20
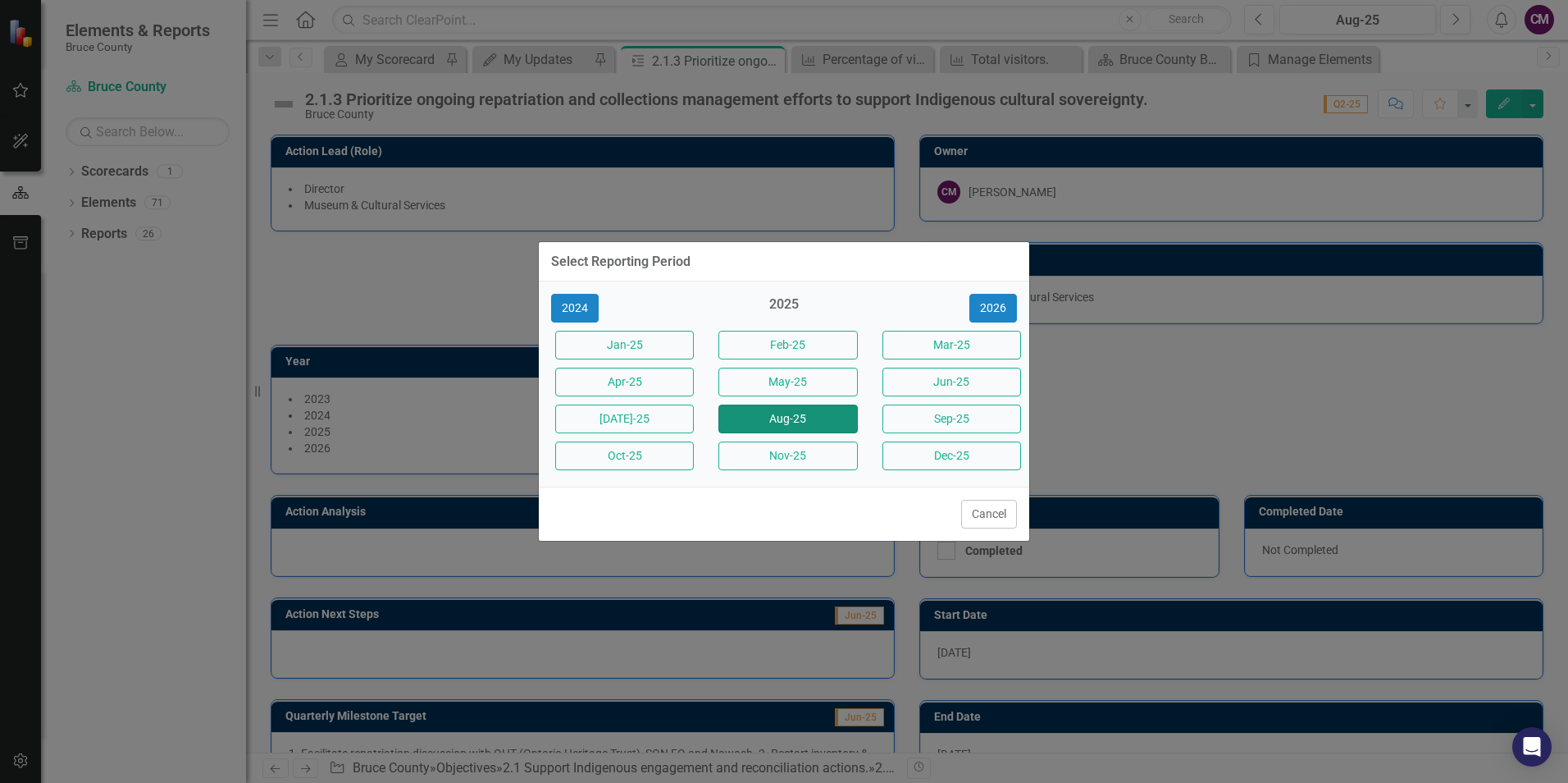
click at [845, 419] on button "Aug-25" at bounding box center [787, 419] width 138 height 28
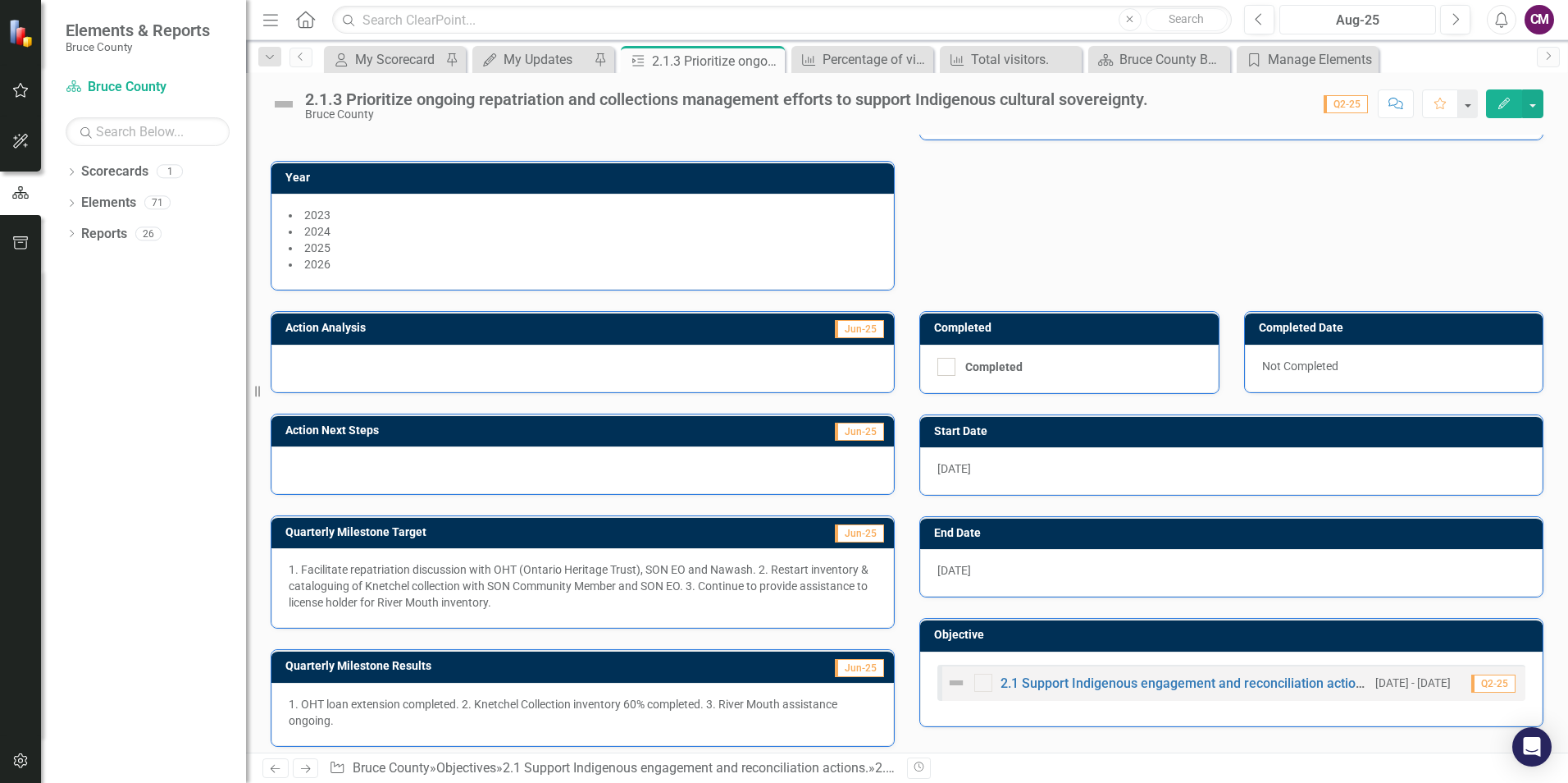
scroll to position [195, 0]
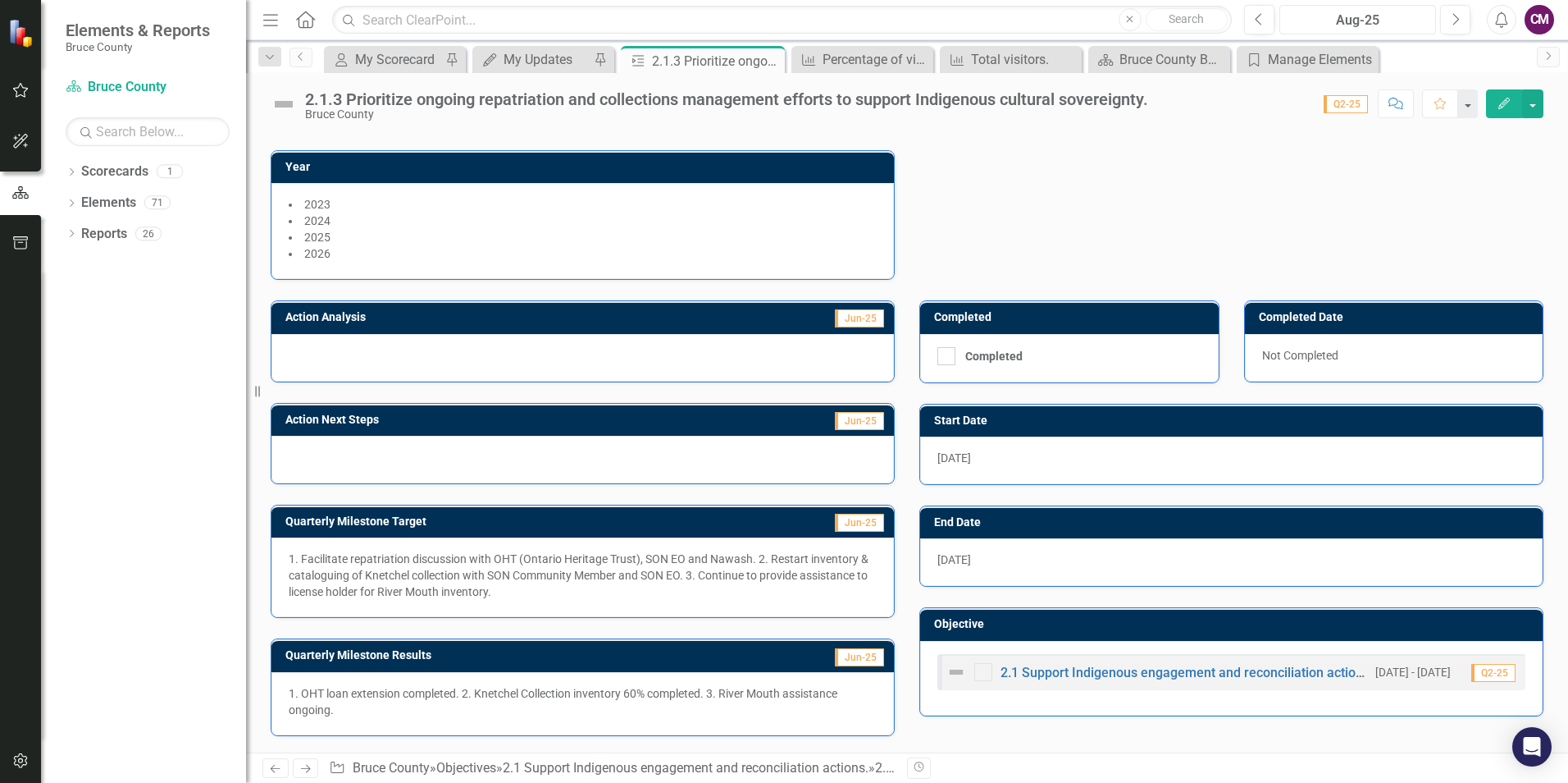
click at [1339, 21] on div "Aug-25" at bounding box center [1357, 20] width 145 height 20
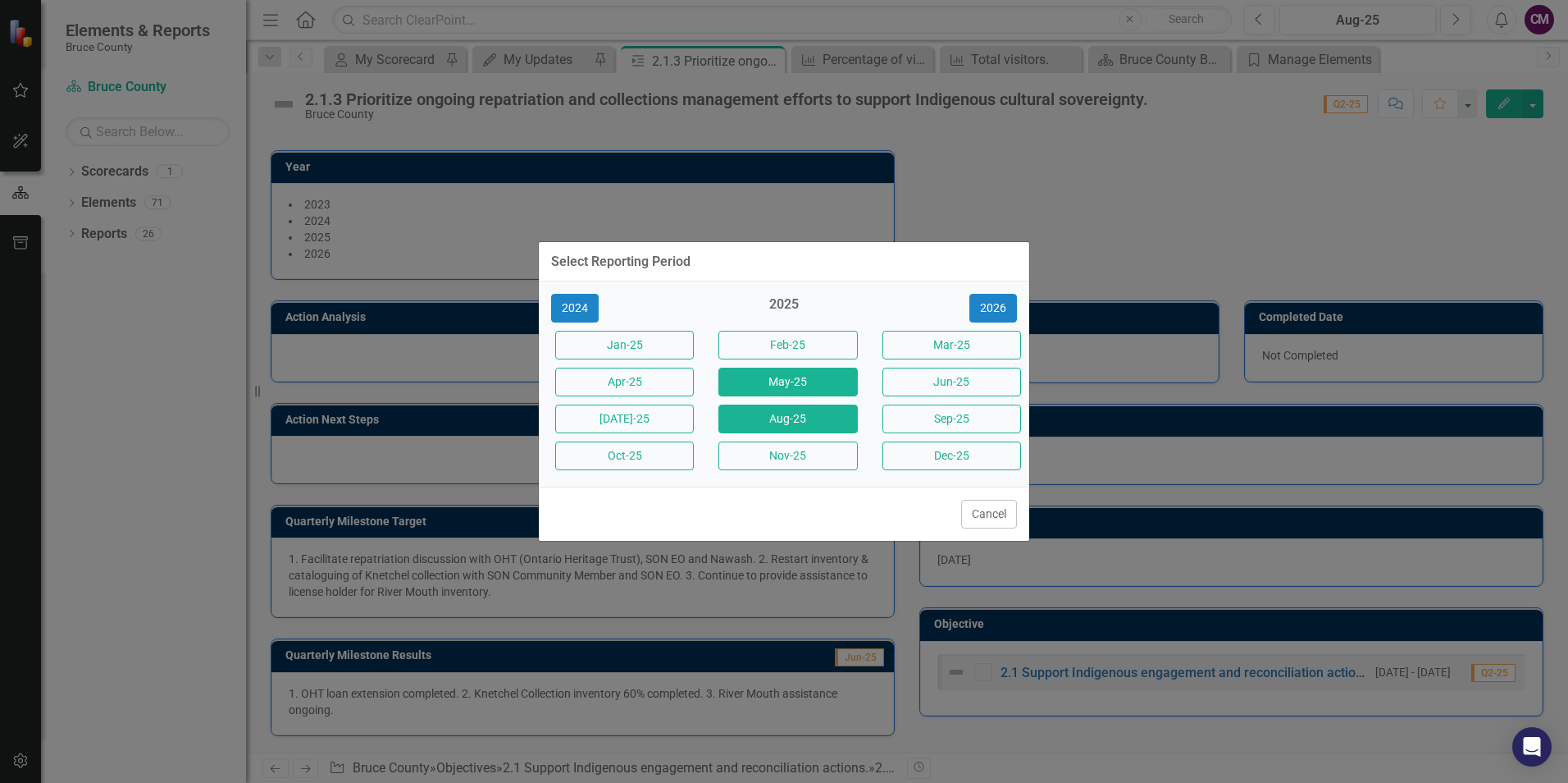
click at [813, 379] on button "May-25" at bounding box center [787, 382] width 138 height 28
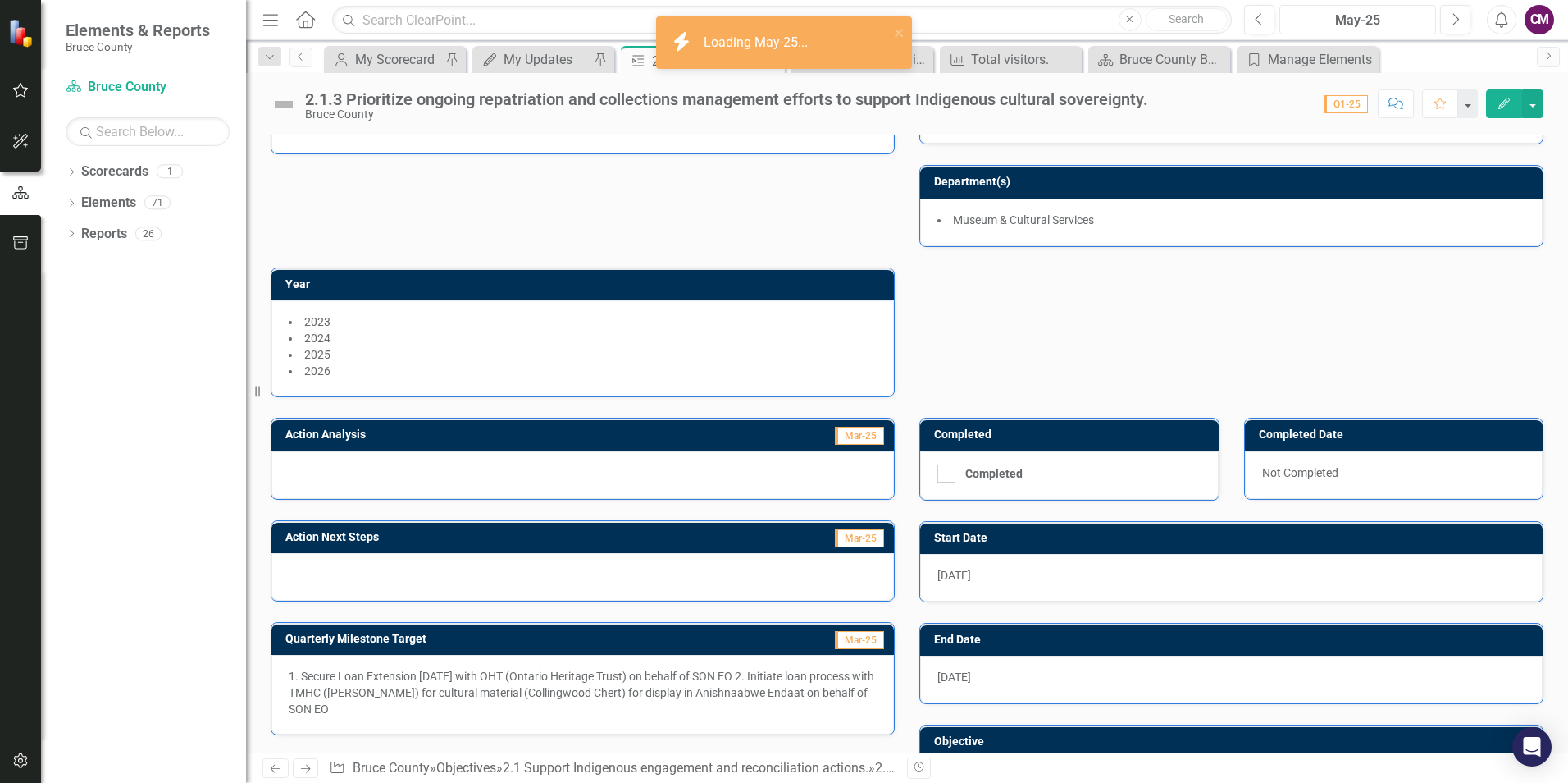
scroll to position [178, 0]
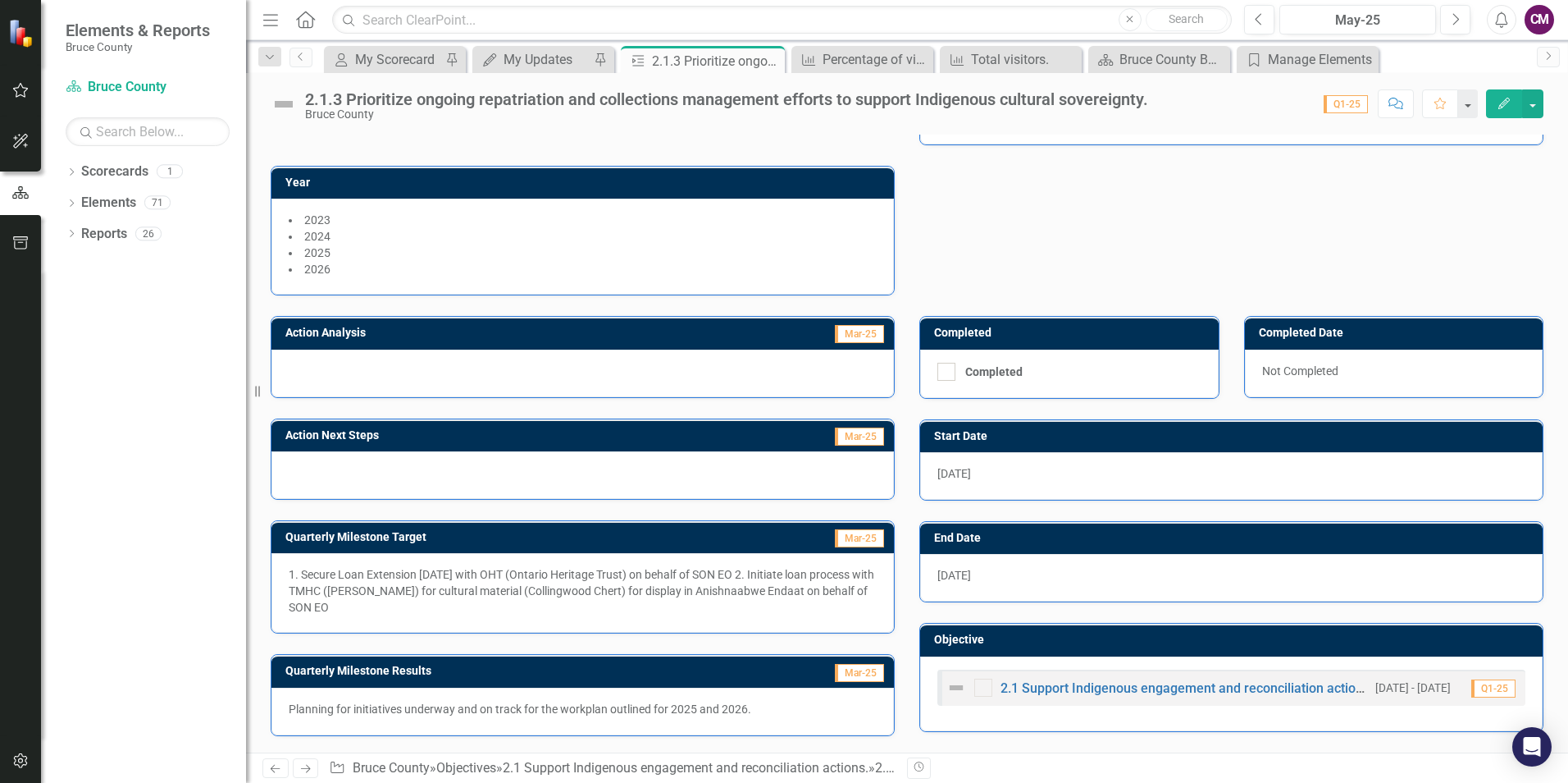
drag, startPoint x: 766, startPoint y: 709, endPoint x: 682, endPoint y: 710, distance: 84.0
click at [676, 715] on p "Planning for initiatives underway and on track for the workplan outlined for 20…" at bounding box center [582, 708] width 588 height 16
drag, startPoint x: 757, startPoint y: 705, endPoint x: 402, endPoint y: 702, distance: 355.0
click at [402, 702] on p "Planning for initiatives underway and on track for the workplan outlined for 20…" at bounding box center [582, 708] width 588 height 16
click at [21, 86] on icon "button" at bounding box center [21, 90] width 17 height 13
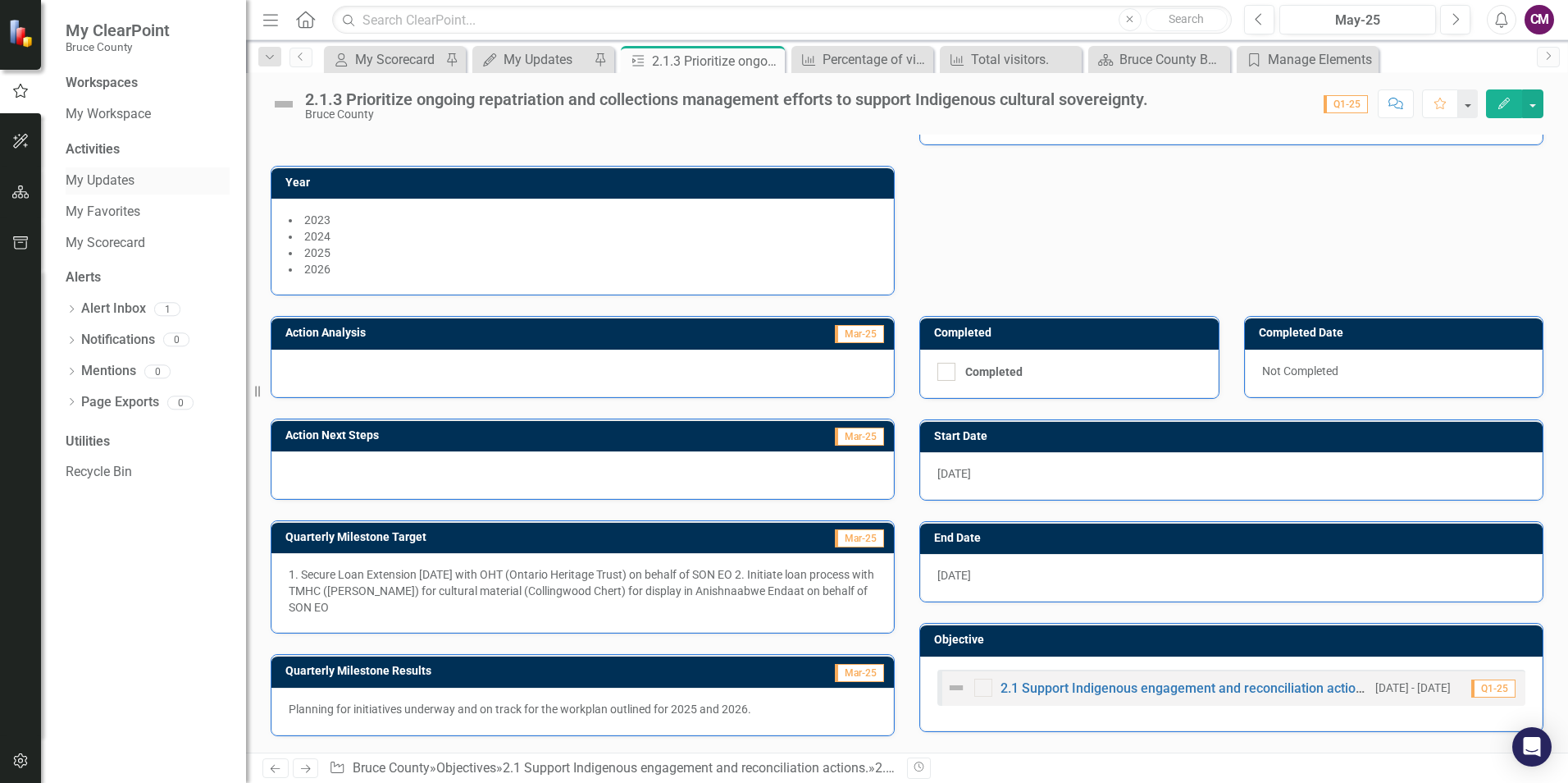
click at [111, 177] on link "My Updates" at bounding box center [147, 181] width 164 height 19
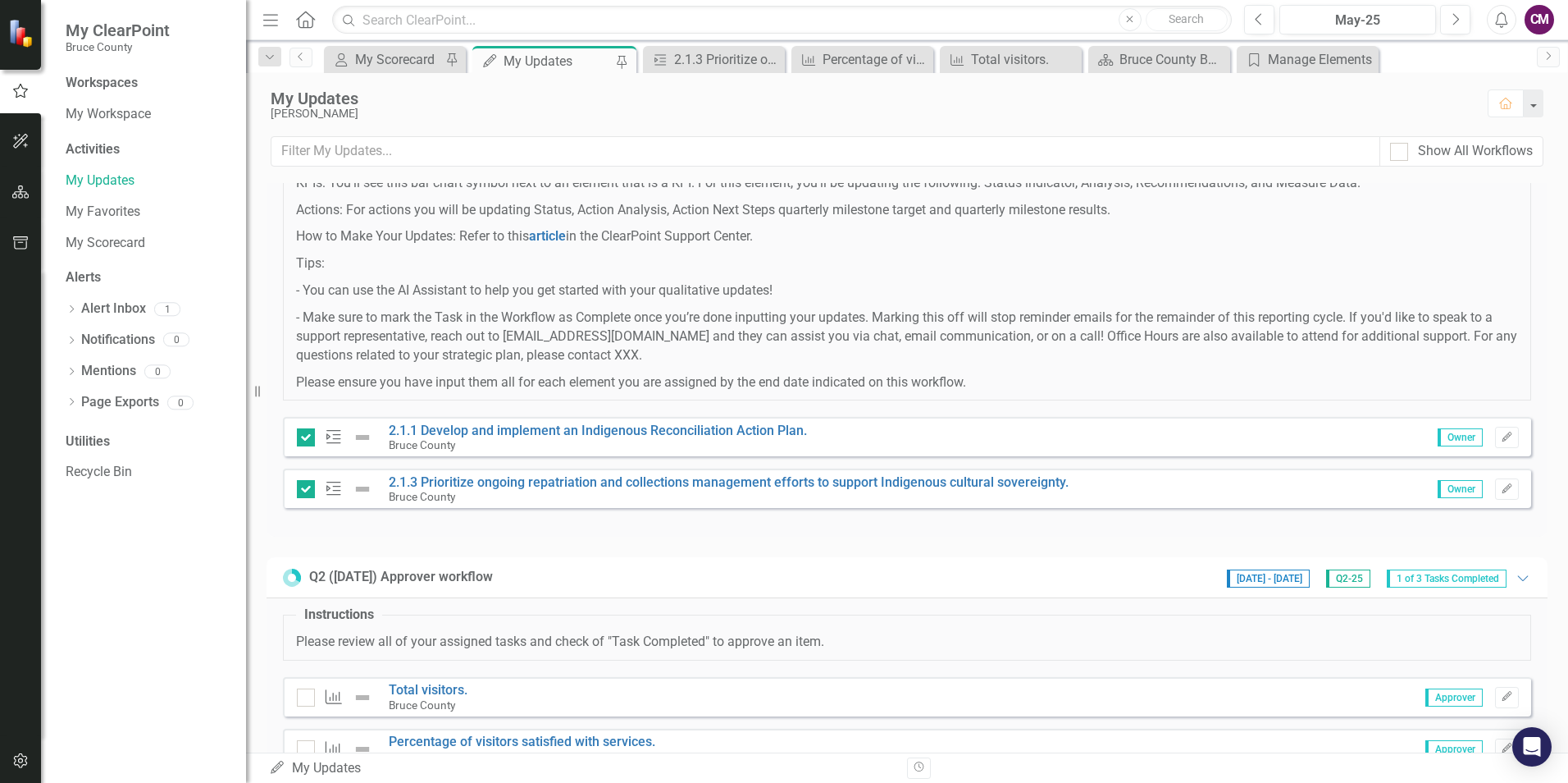
scroll to position [82, 0]
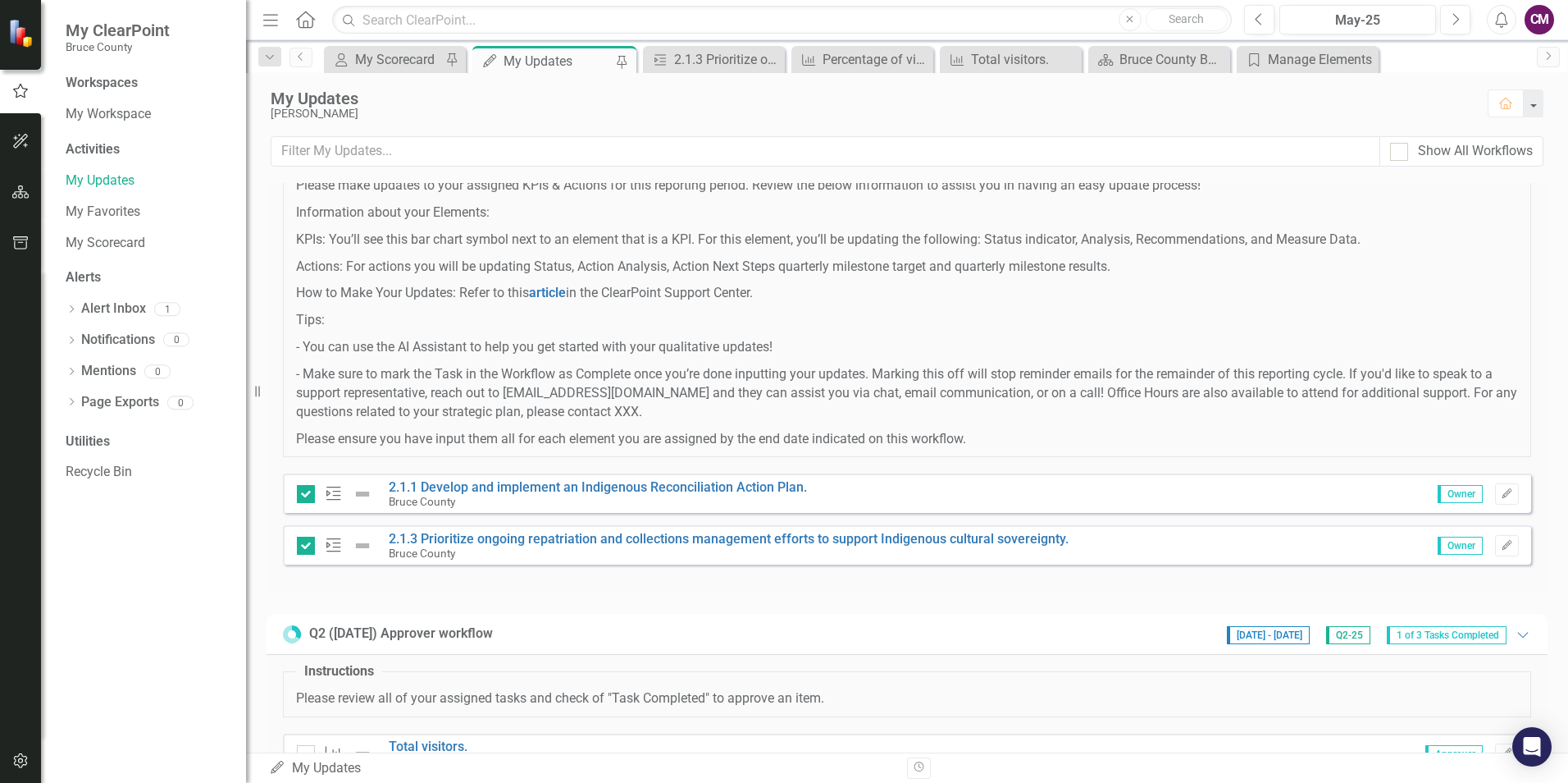
click at [384, 595] on div "Q2- ([DATE]) Updates [DATE] - [DATE] Q2-25 2 Tasks Completed Expanded Instructi…" at bounding box center [907, 502] width 1281 height 804
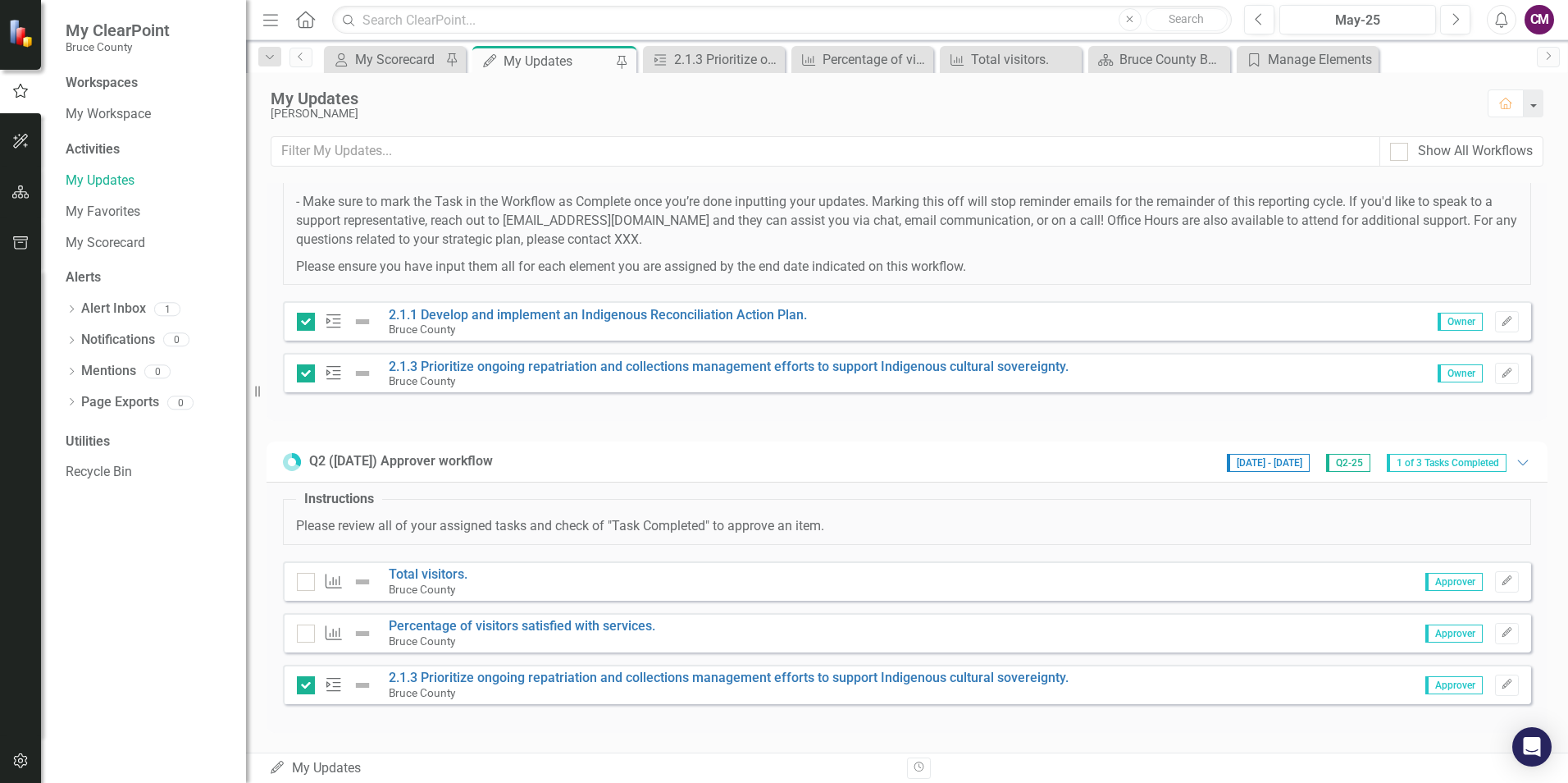
scroll to position [255, 0]
click at [1501, 321] on icon "Edit" at bounding box center [1506, 321] width 12 height 9
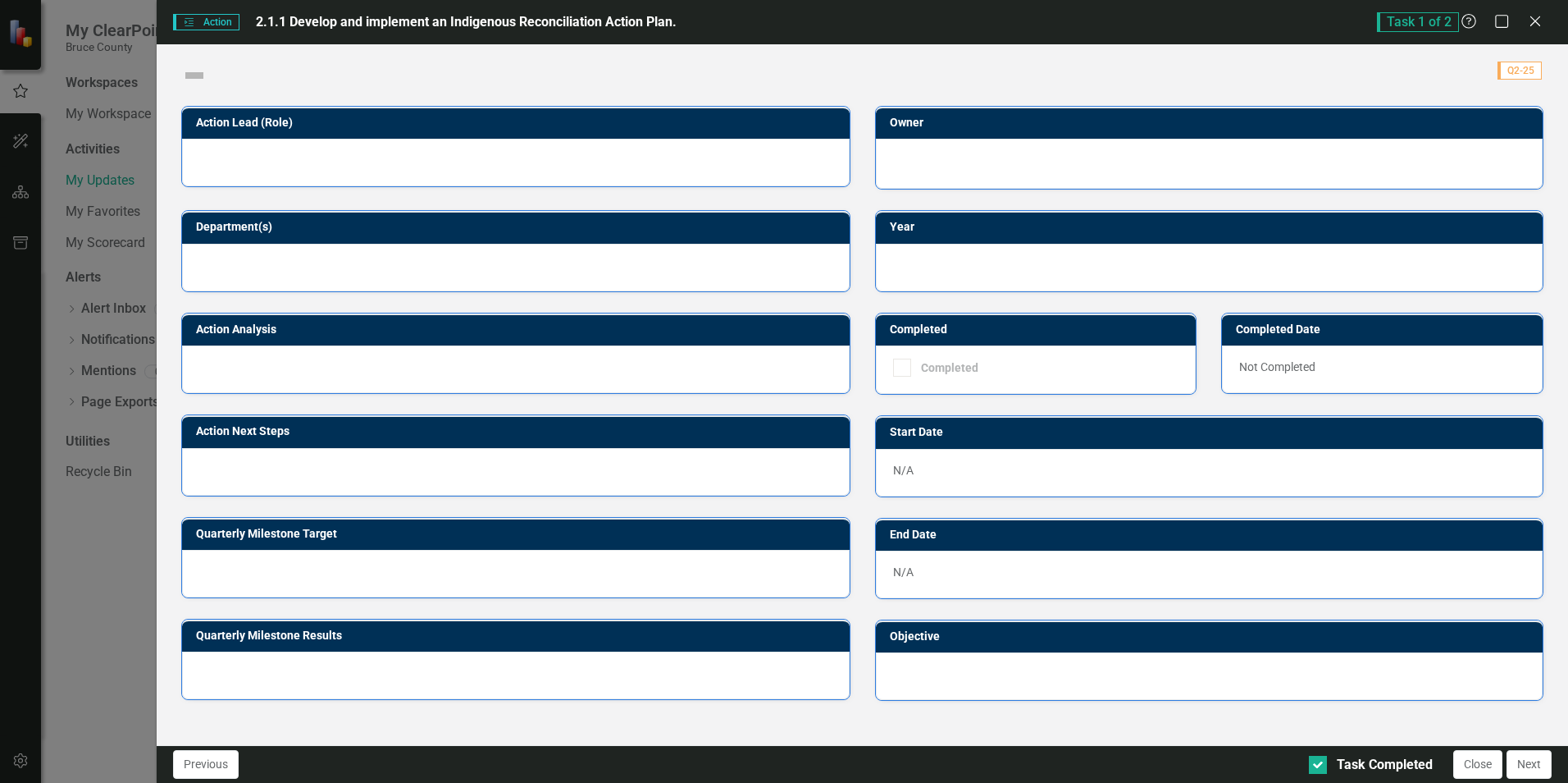
checkbox input "true"
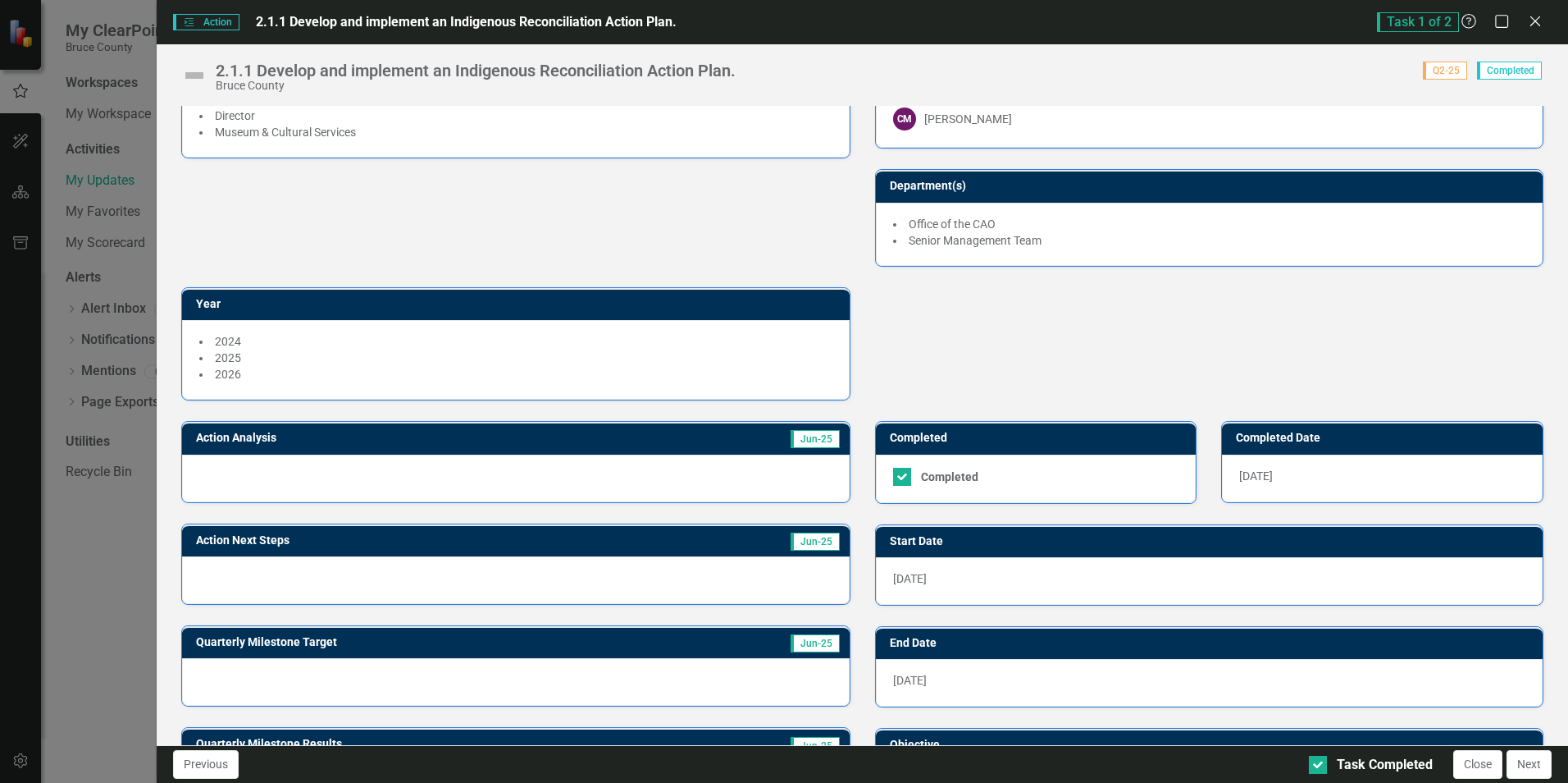
scroll to position [153, 0]
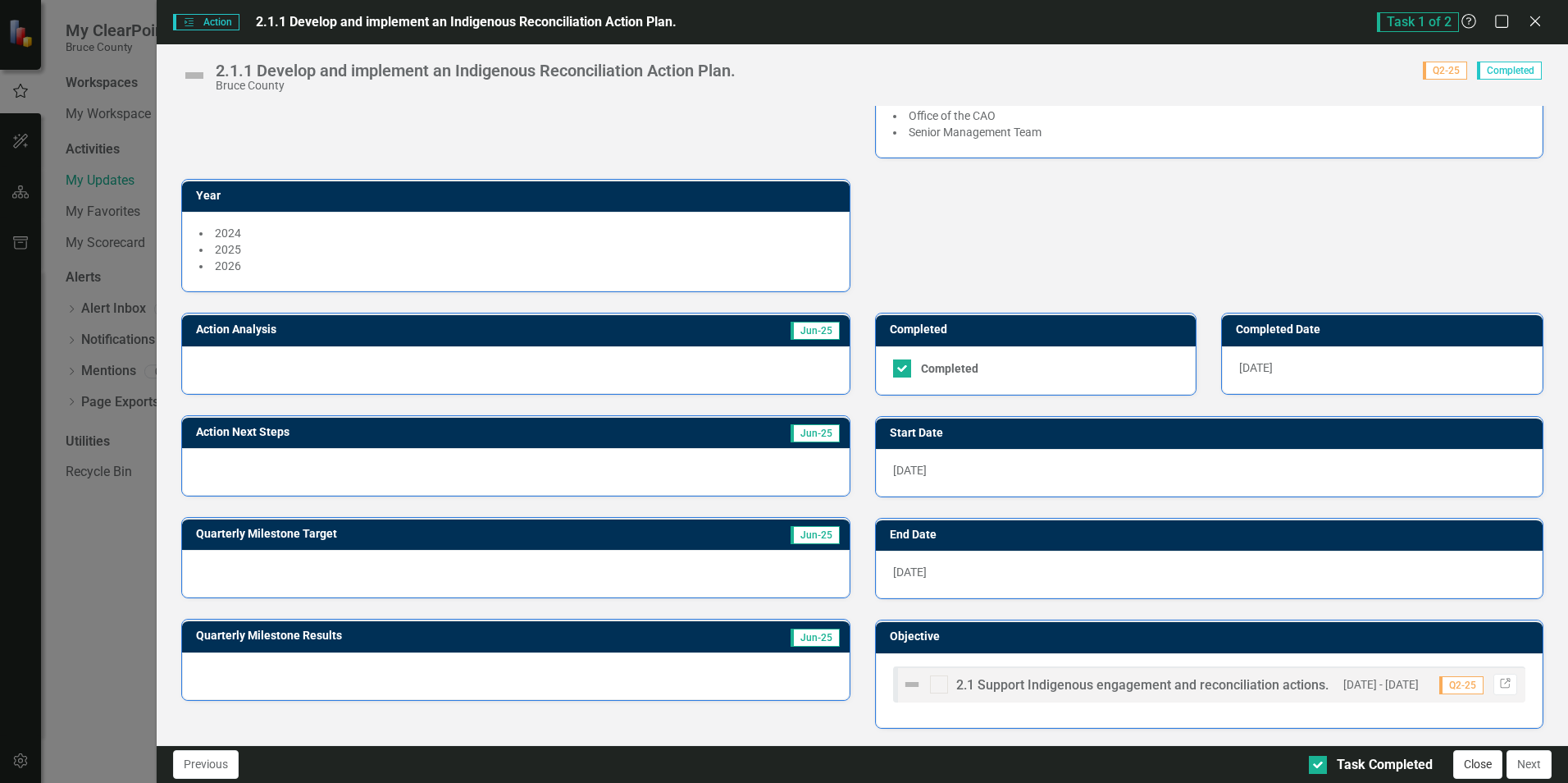
click at [1466, 767] on button "Close" at bounding box center [1478, 764] width 49 height 28
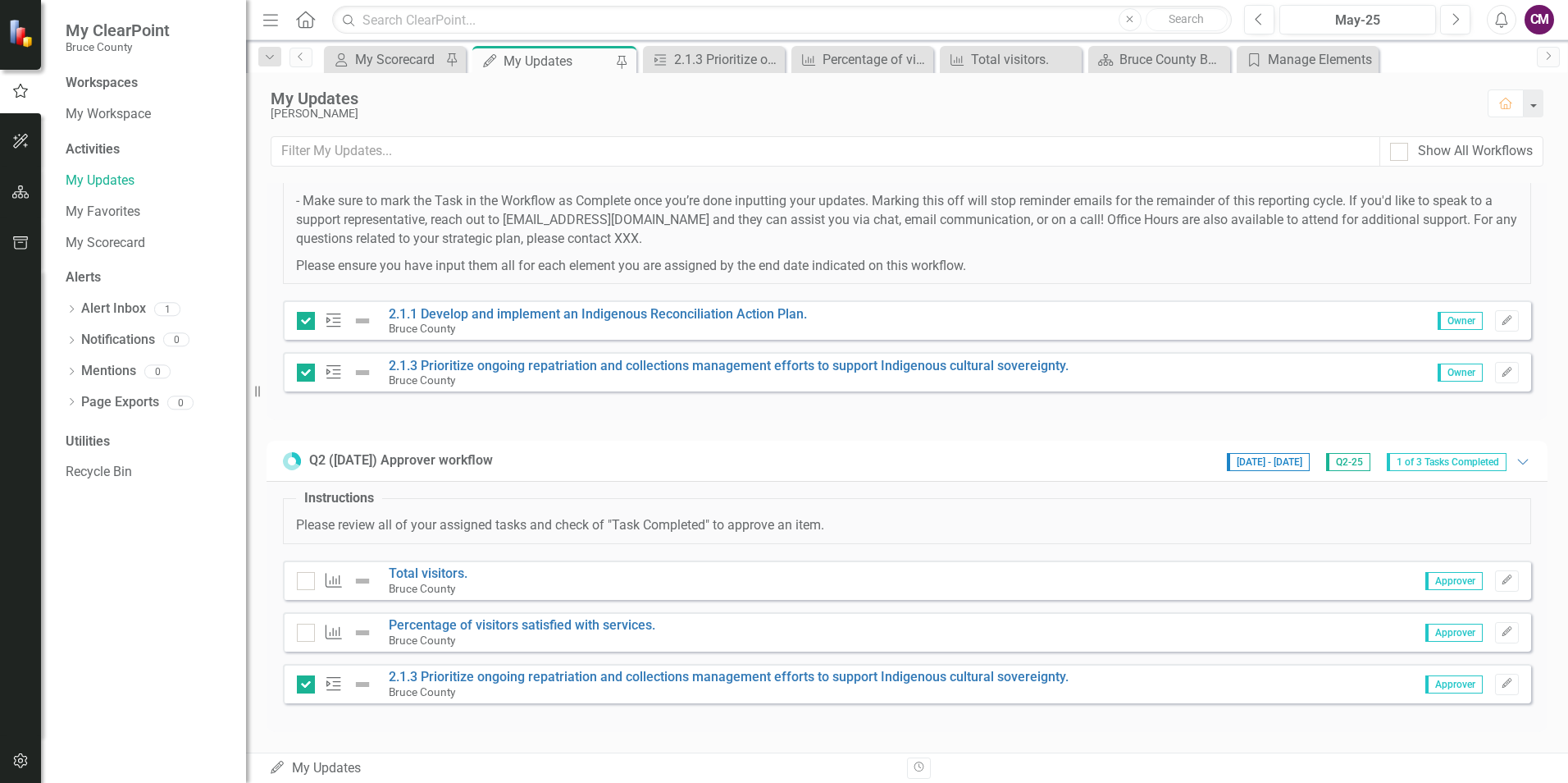
click at [485, 740] on div "Q2- ([DATE]) Updates [DATE] - [DATE] Q2-25 2 Tasks Completed Expanded Instructi…" at bounding box center [906, 468] width 1321 height 569
click at [1495, 313] on button "Edit" at bounding box center [1506, 321] width 24 height 21
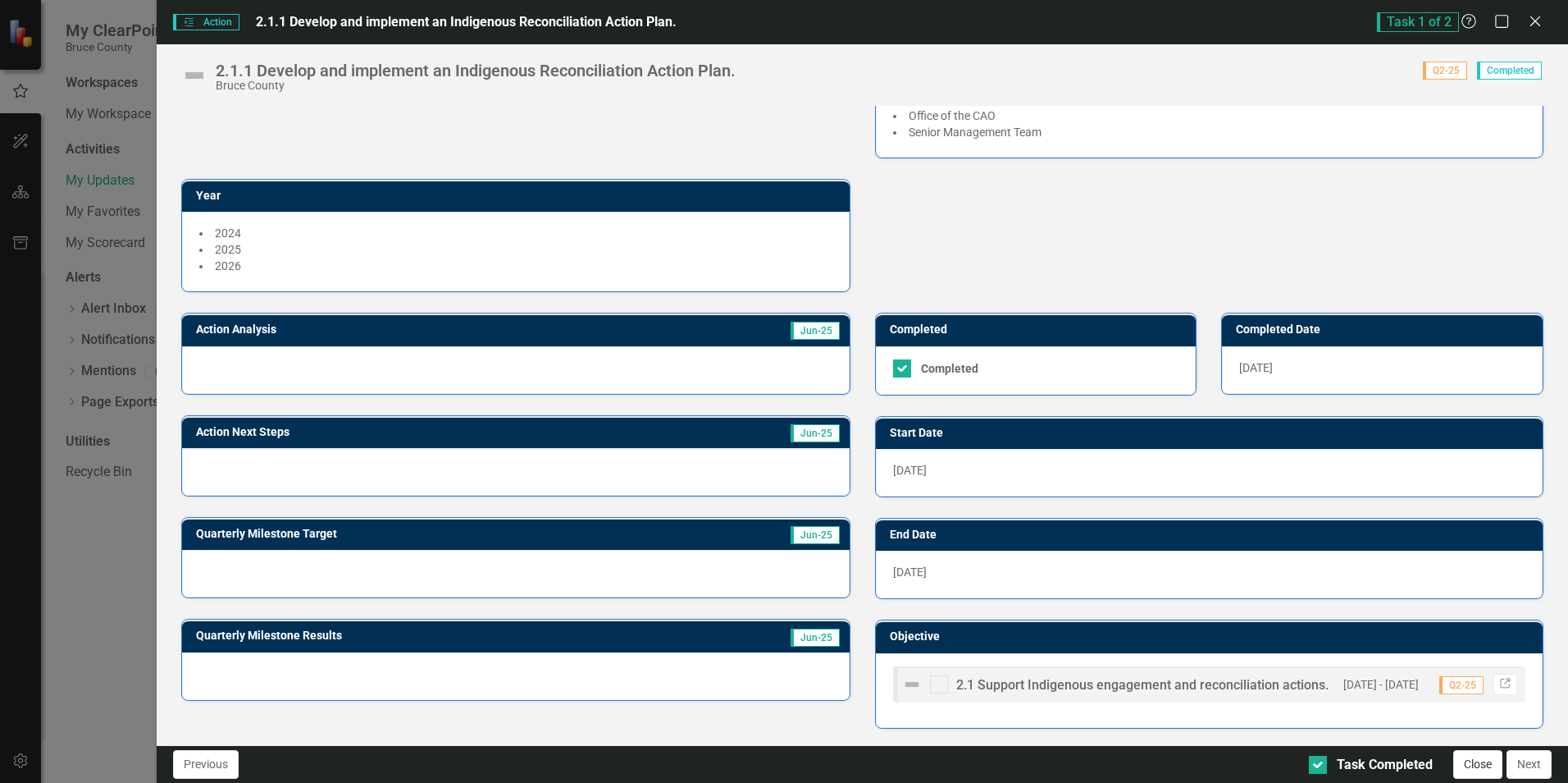
click at [1476, 769] on button "Close" at bounding box center [1478, 764] width 49 height 28
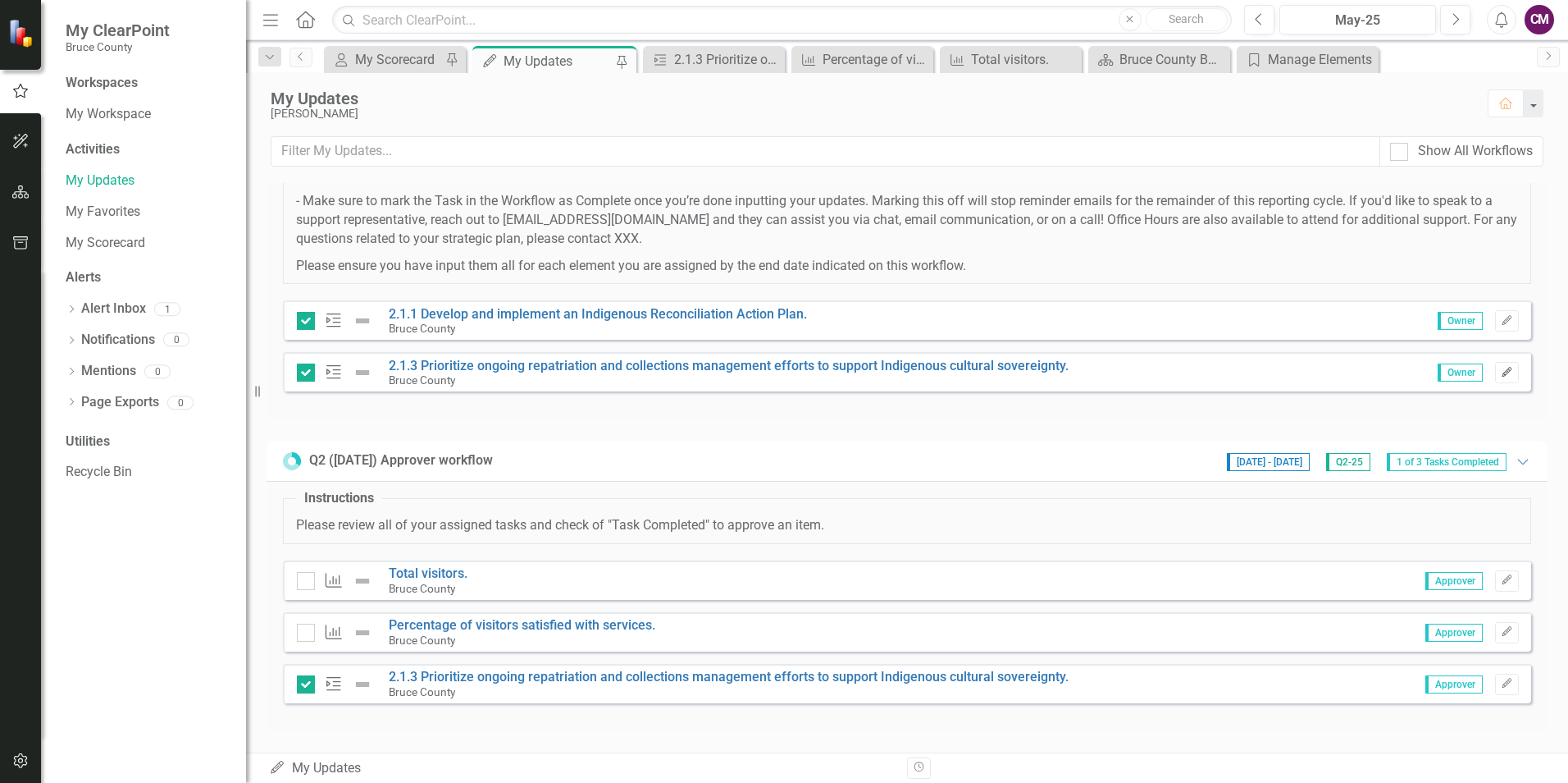
click at [1502, 369] on icon "button" at bounding box center [1506, 371] width 9 height 9
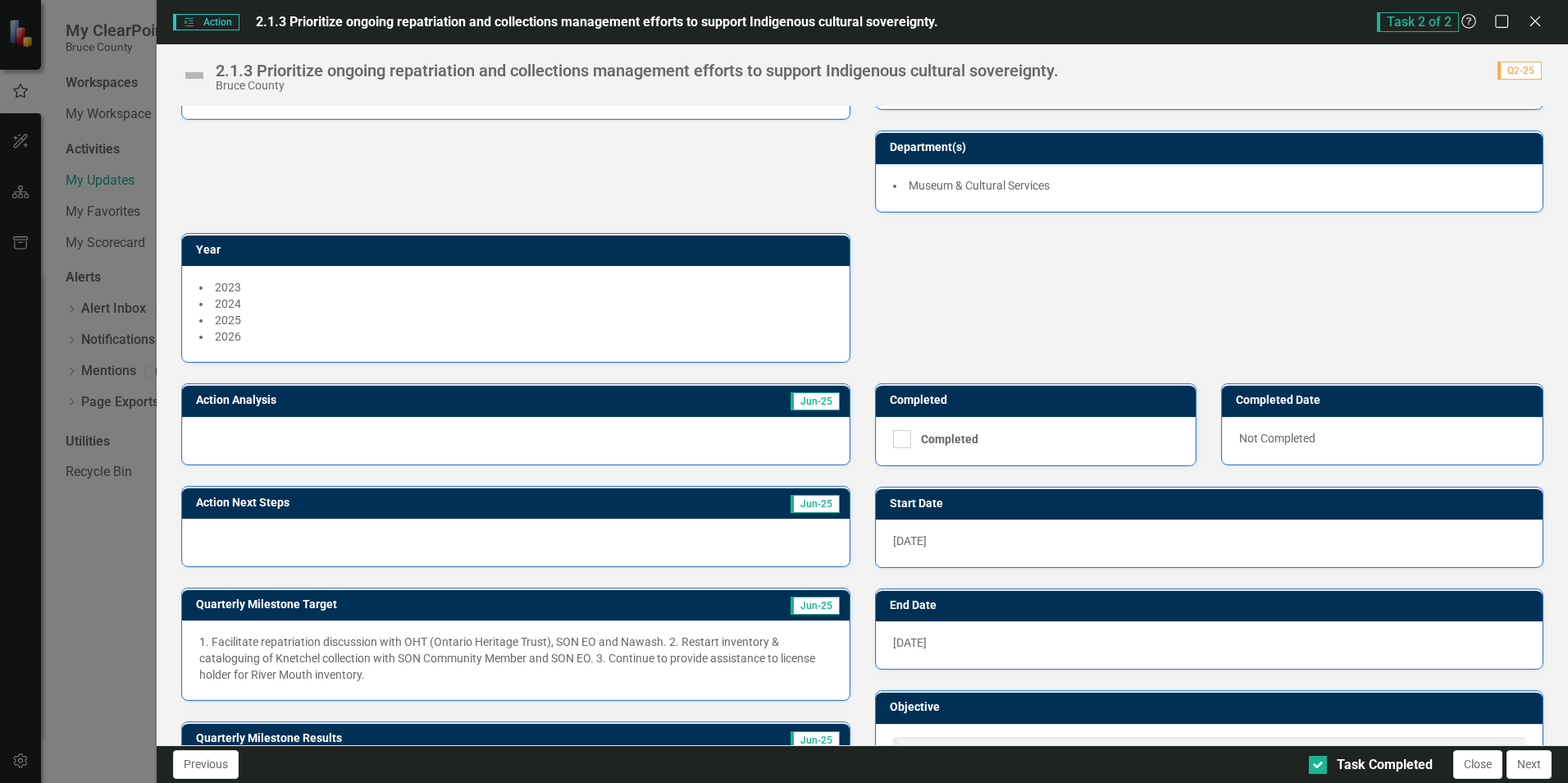
scroll to position [158, 0]
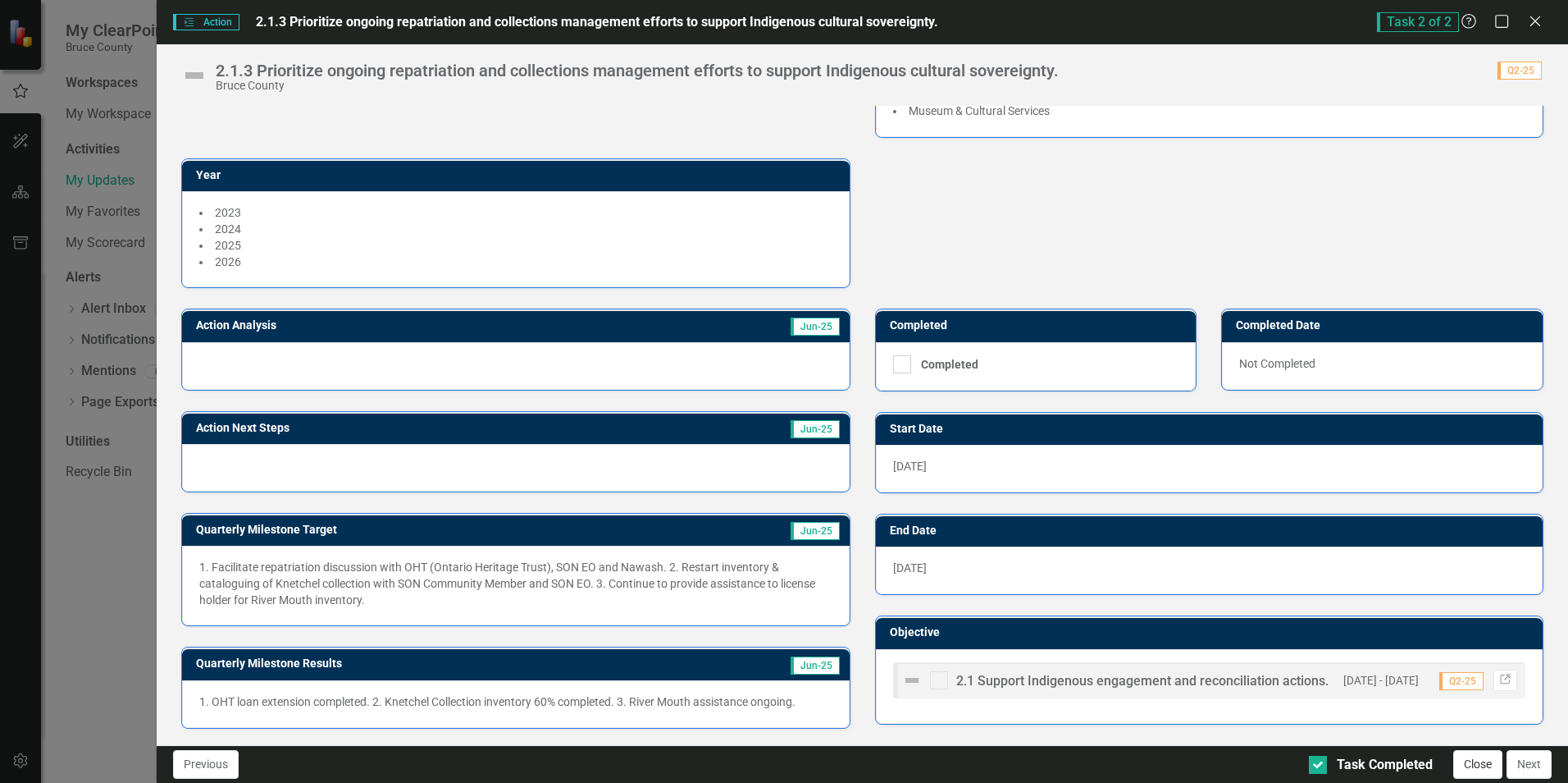
click at [1470, 764] on button "Close" at bounding box center [1478, 764] width 49 height 28
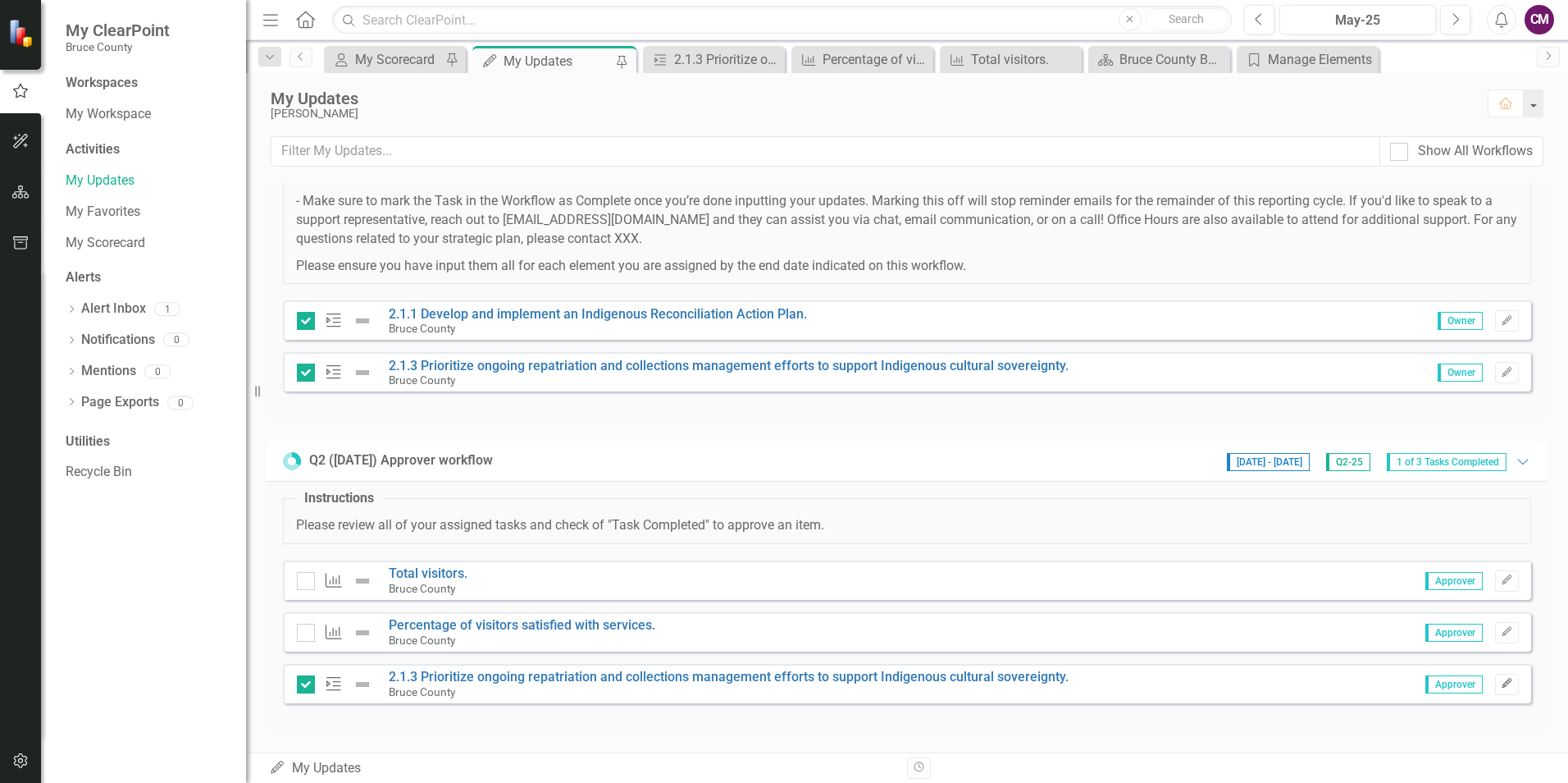
click at [1501, 682] on icon "Edit" at bounding box center [1506, 683] width 12 height 9
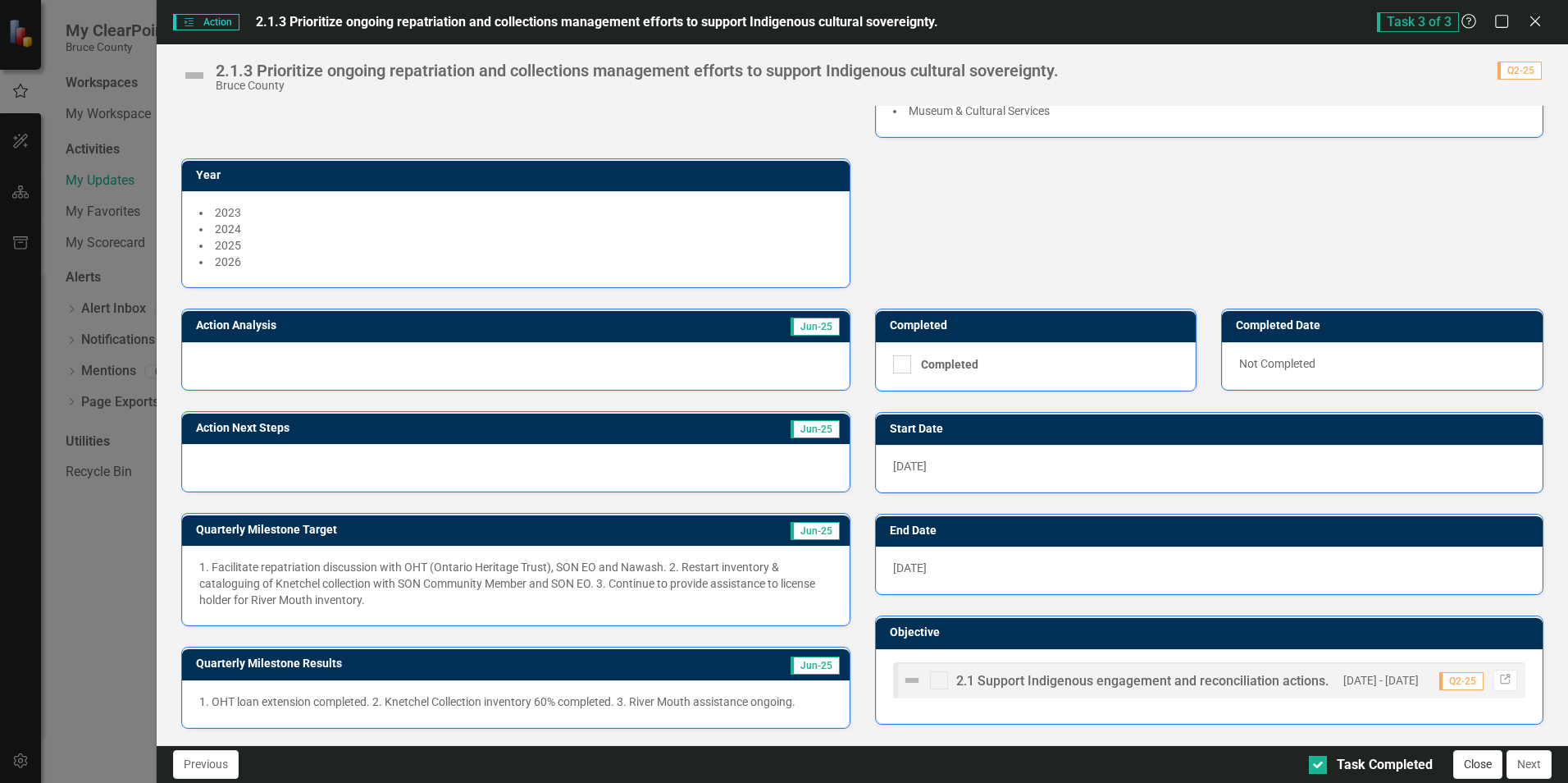
click at [1466, 758] on button "Close" at bounding box center [1478, 764] width 49 height 28
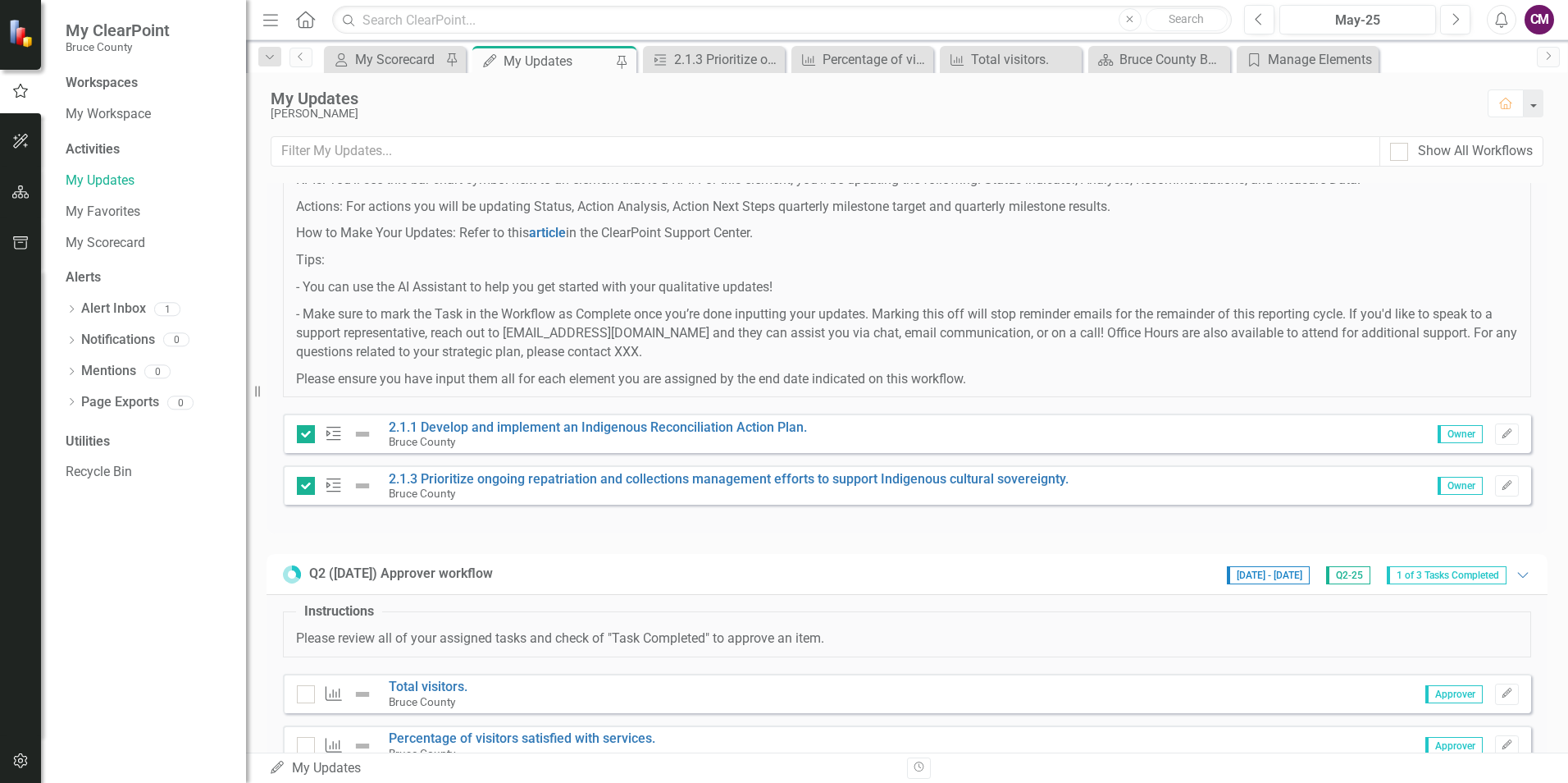
scroll to position [0, 0]
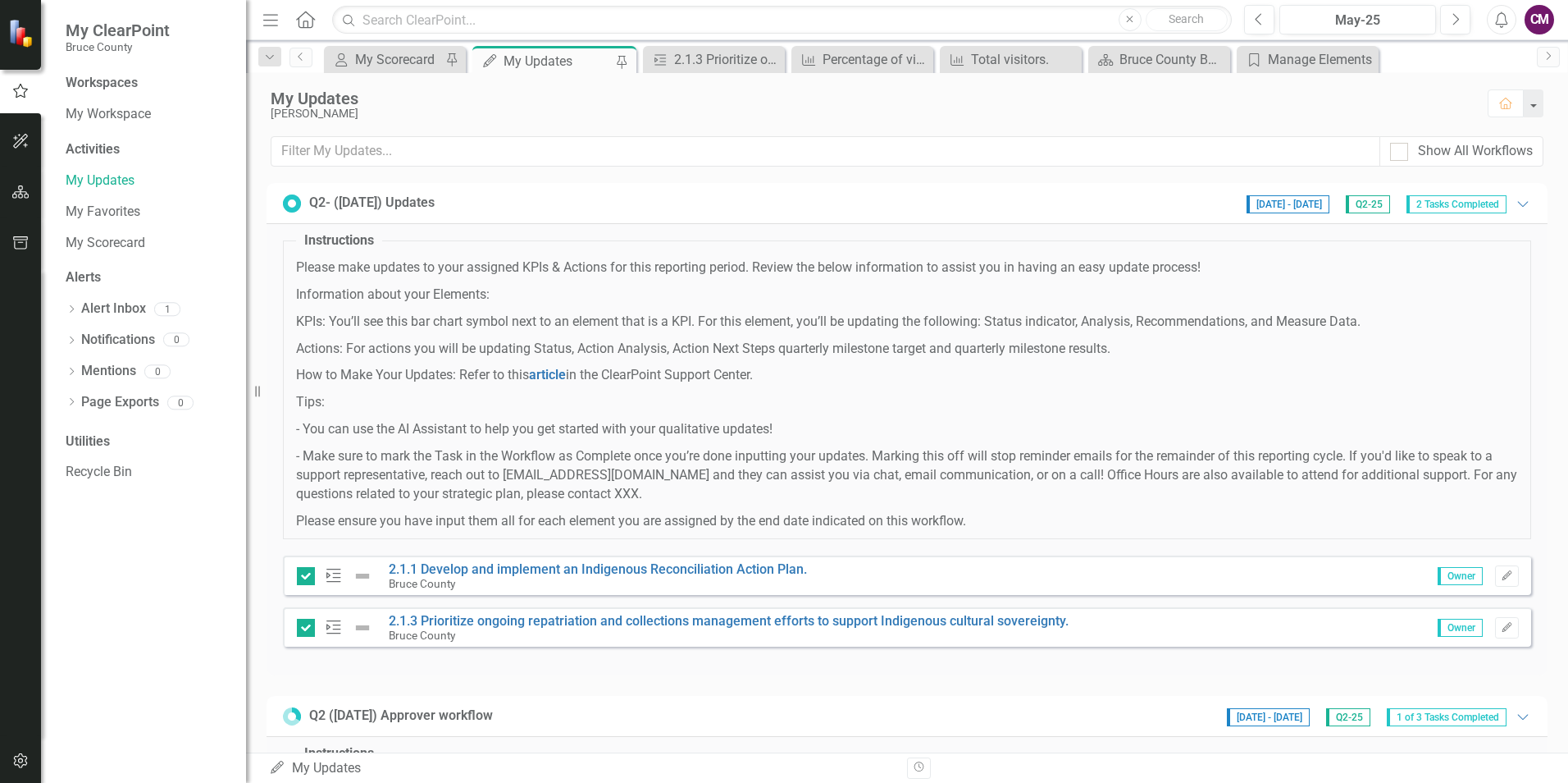
click at [1079, 573] on div "Action 2.1.1 Develop and implement an Indigenous Reconciliation Action Plan. Br…" at bounding box center [907, 574] width 1248 height 39
click at [1502, 575] on icon "button" at bounding box center [1506, 575] width 9 height 9
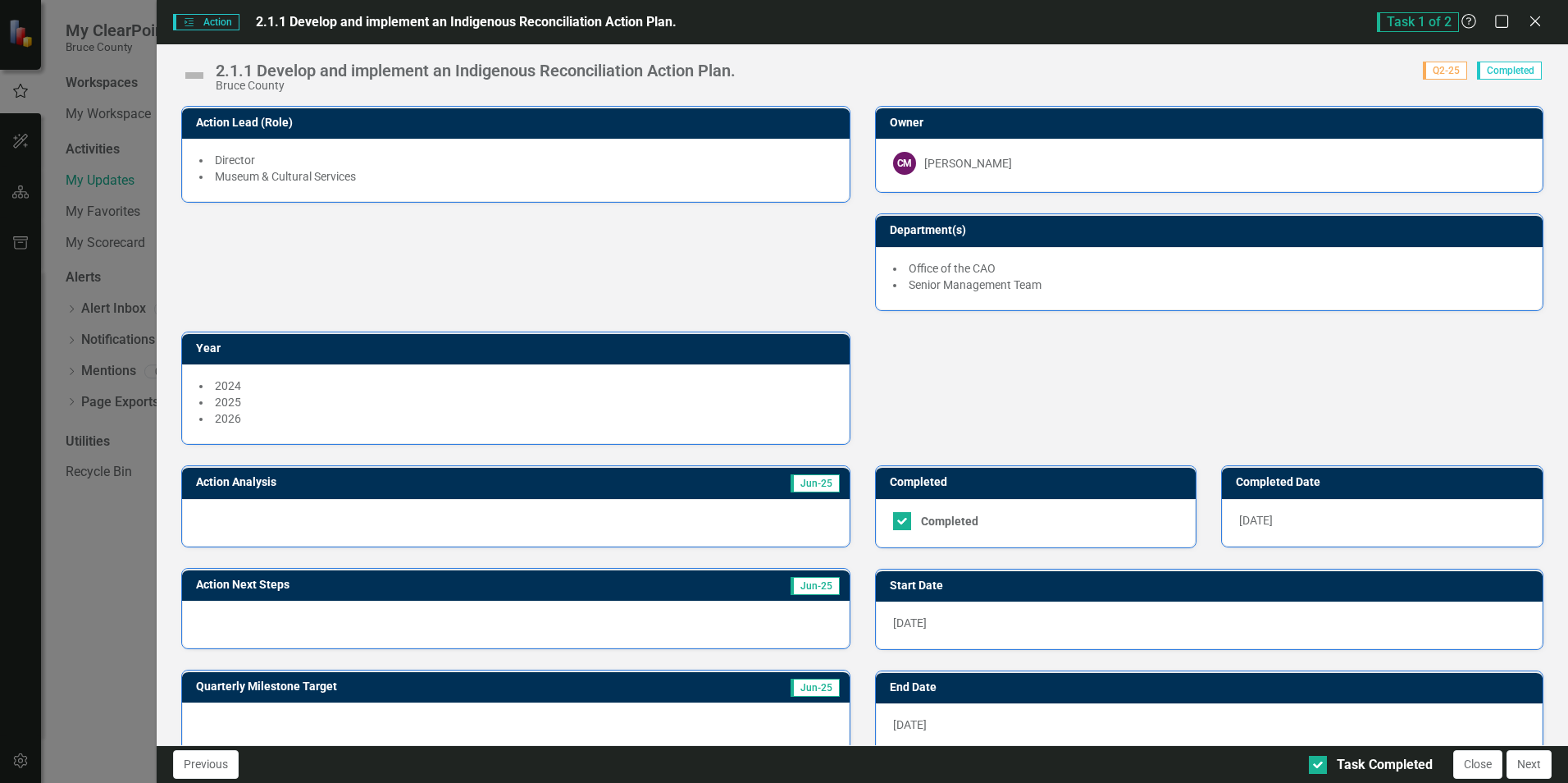
click at [198, 69] on img at bounding box center [194, 76] width 27 height 27
click at [198, 72] on img at bounding box center [194, 76] width 27 height 27
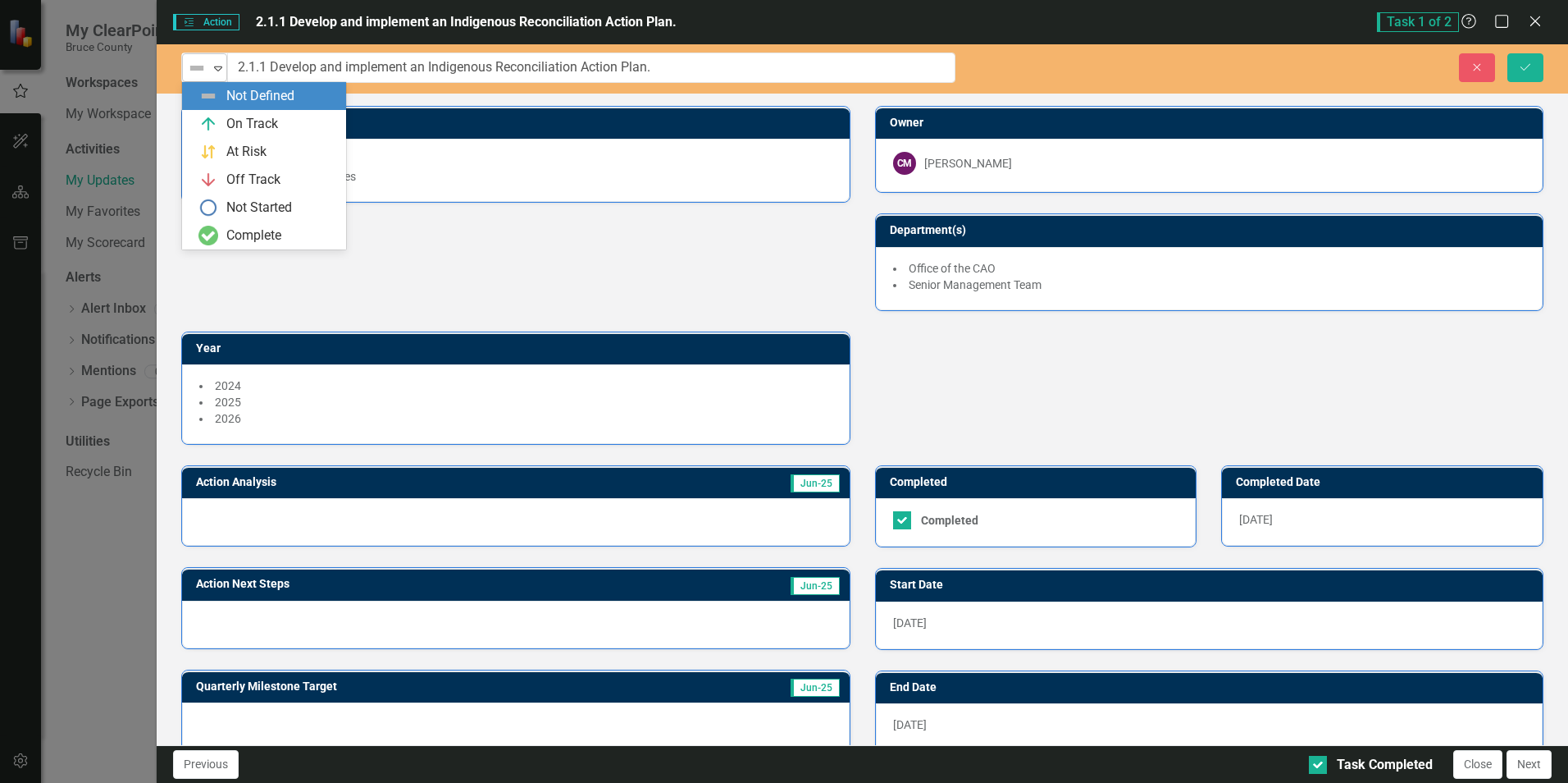
click at [215, 67] on icon "Expand" at bounding box center [217, 68] width 16 height 13
click at [227, 234] on div "Complete" at bounding box center [254, 236] width 55 height 19
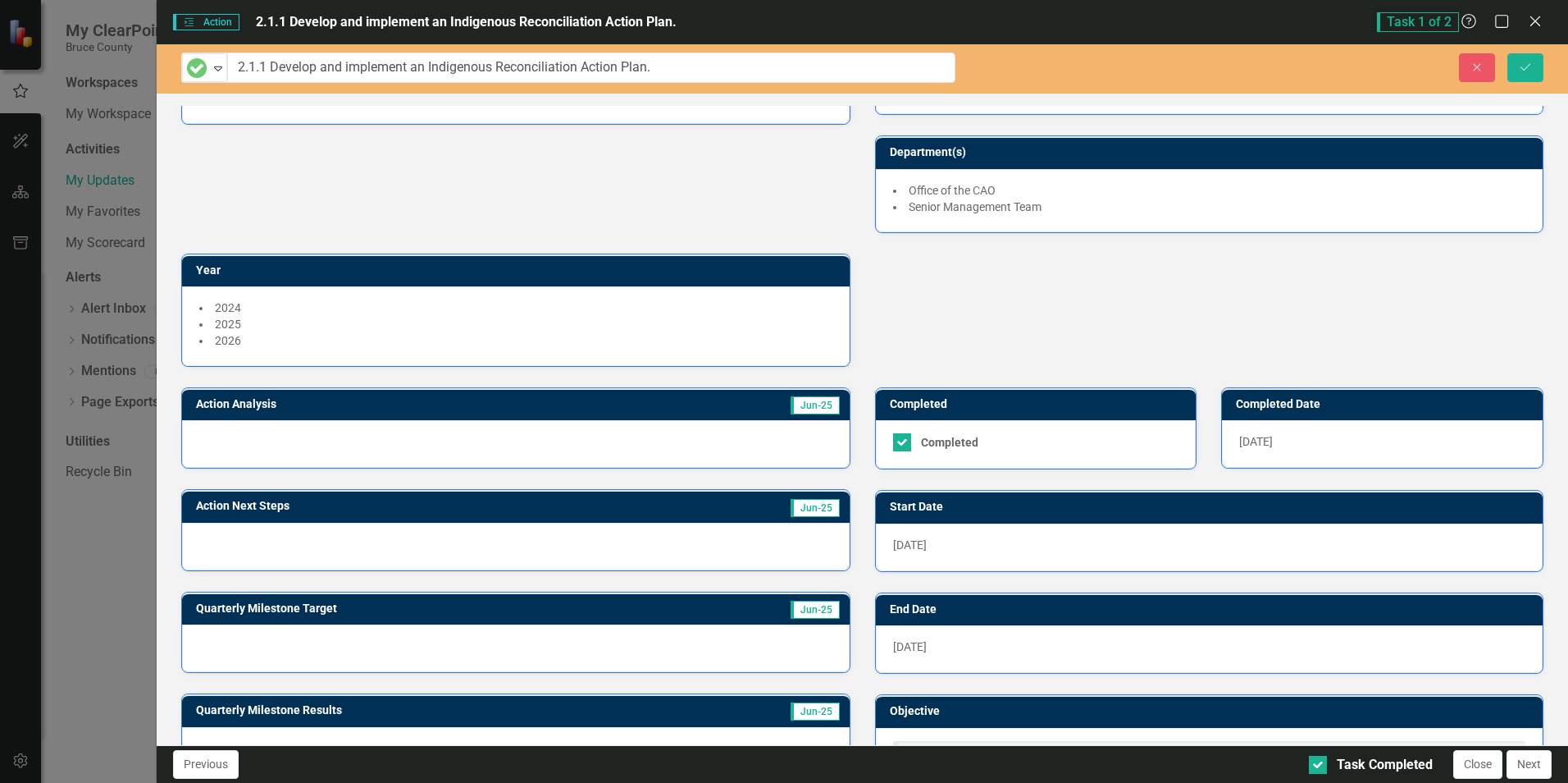
scroll to position [153, 0]
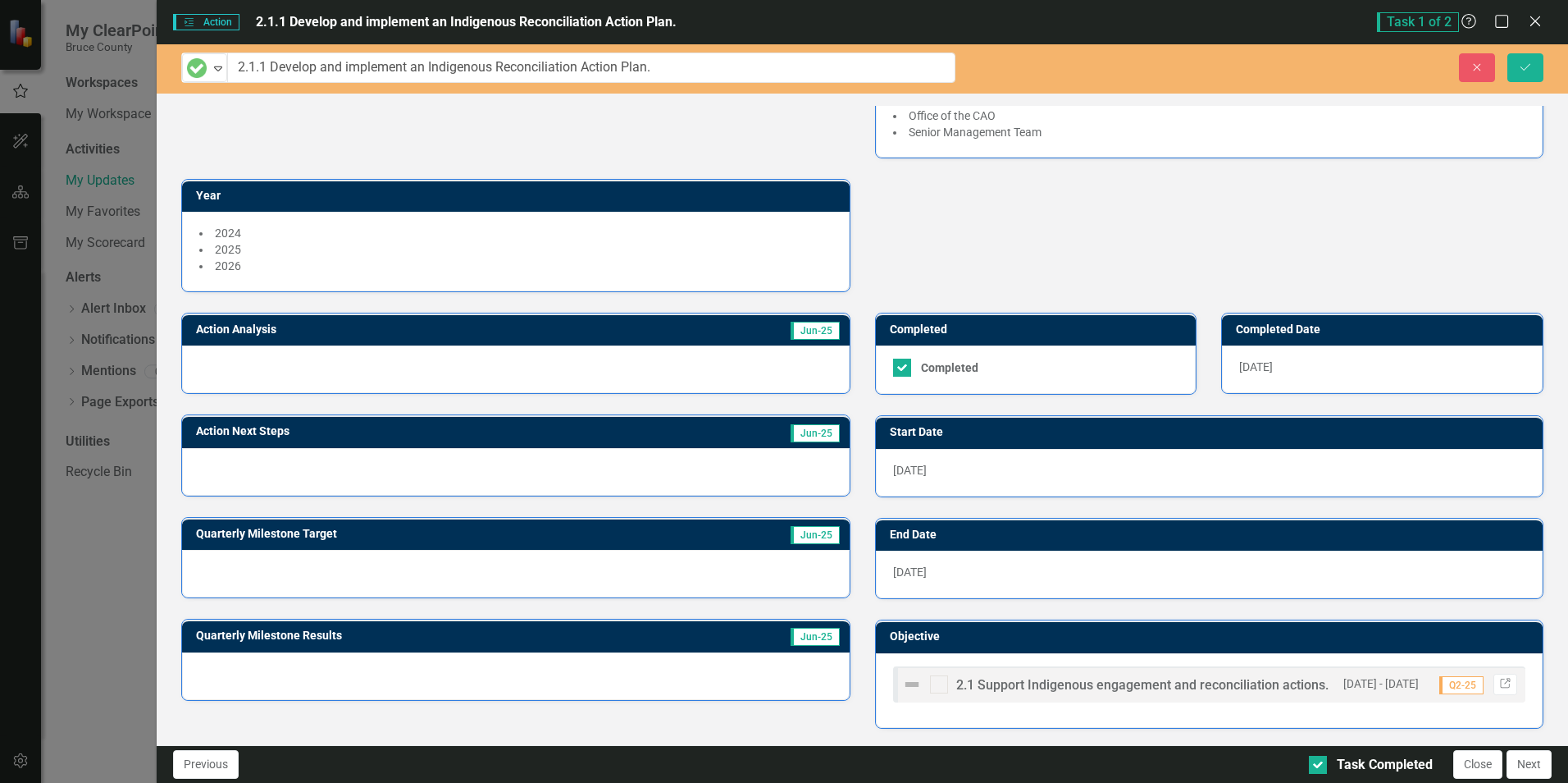
click at [1048, 685] on span "2.1 Support Indigenous engagement and reconciliation actions." at bounding box center [1142, 684] width 372 height 15
click at [1468, 773] on button "Close" at bounding box center [1478, 764] width 49 height 28
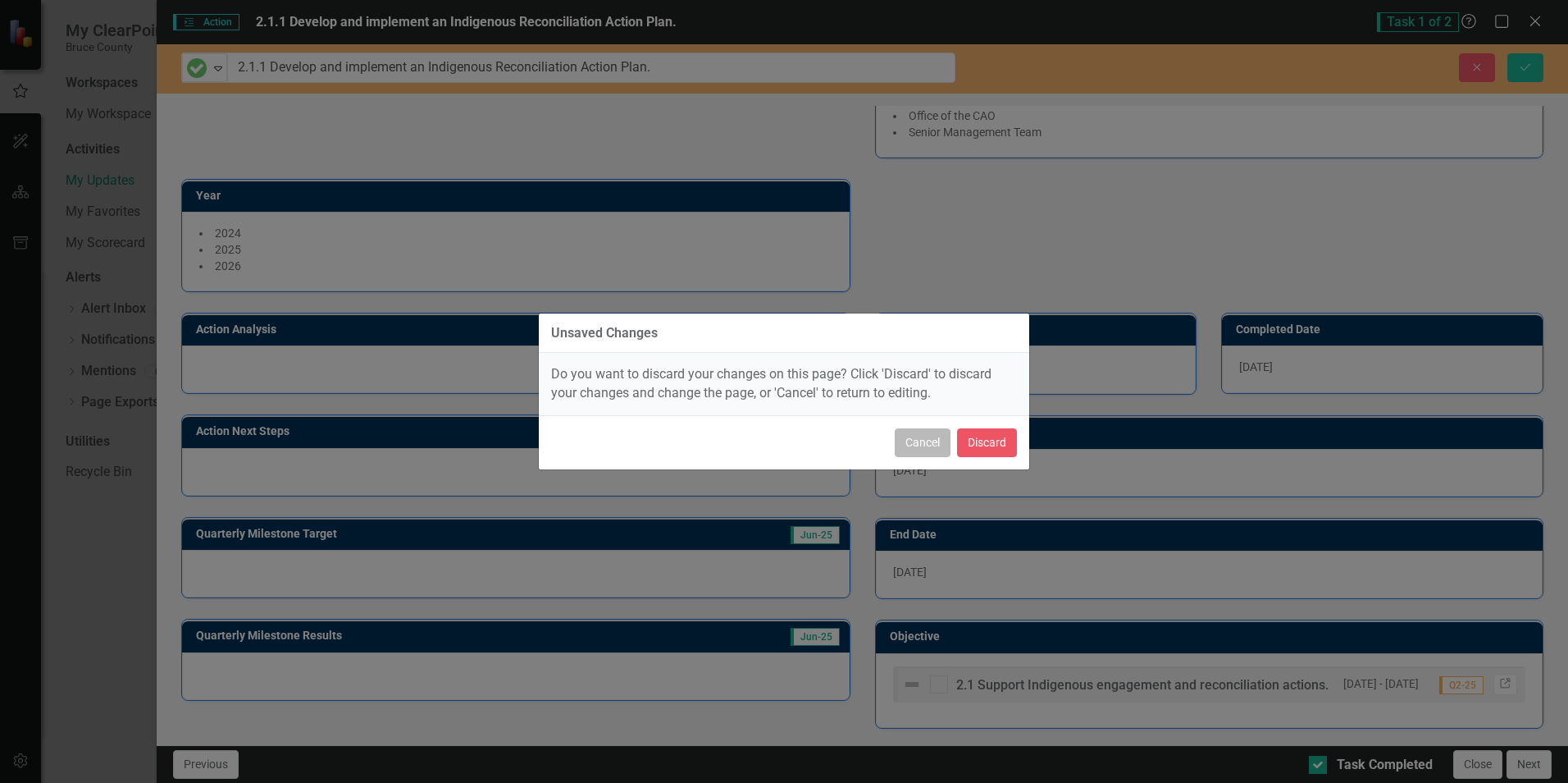
click at [929, 442] on button "Cancel" at bounding box center [922, 442] width 56 height 28
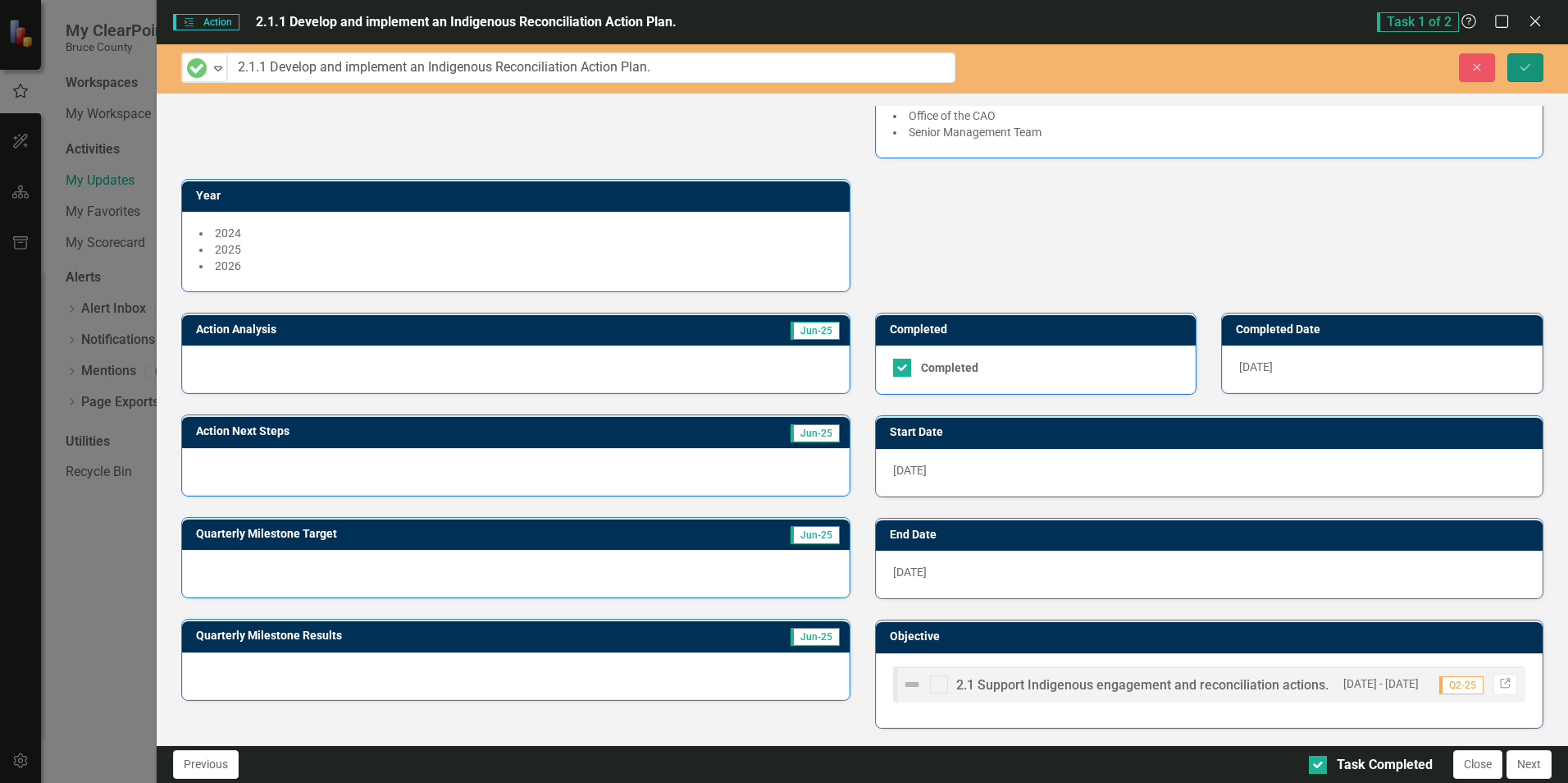
click at [1521, 69] on icon "Save" at bounding box center [1525, 67] width 15 height 11
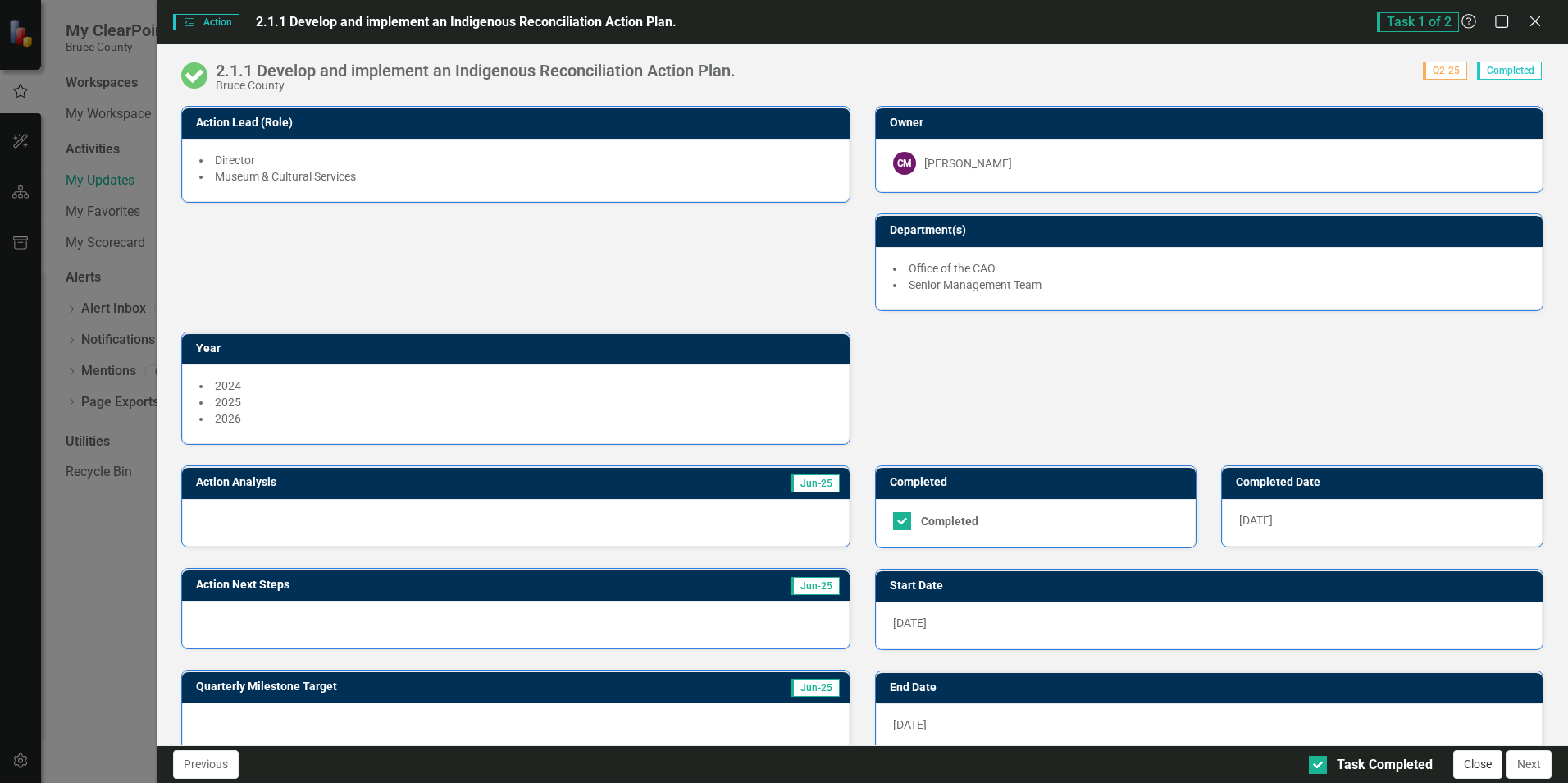
click at [1457, 762] on button "Close" at bounding box center [1478, 764] width 49 height 28
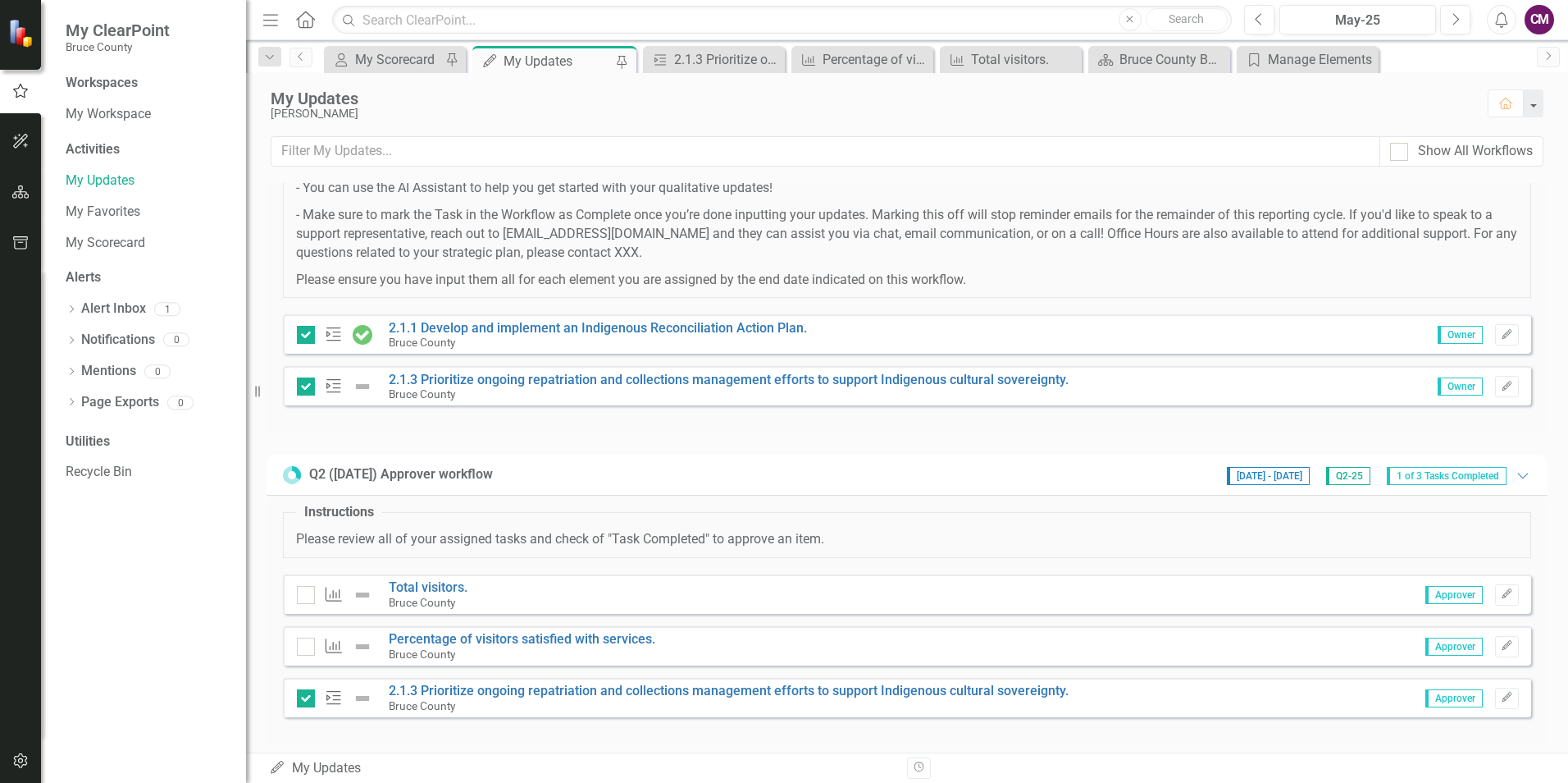
scroll to position [246, 0]
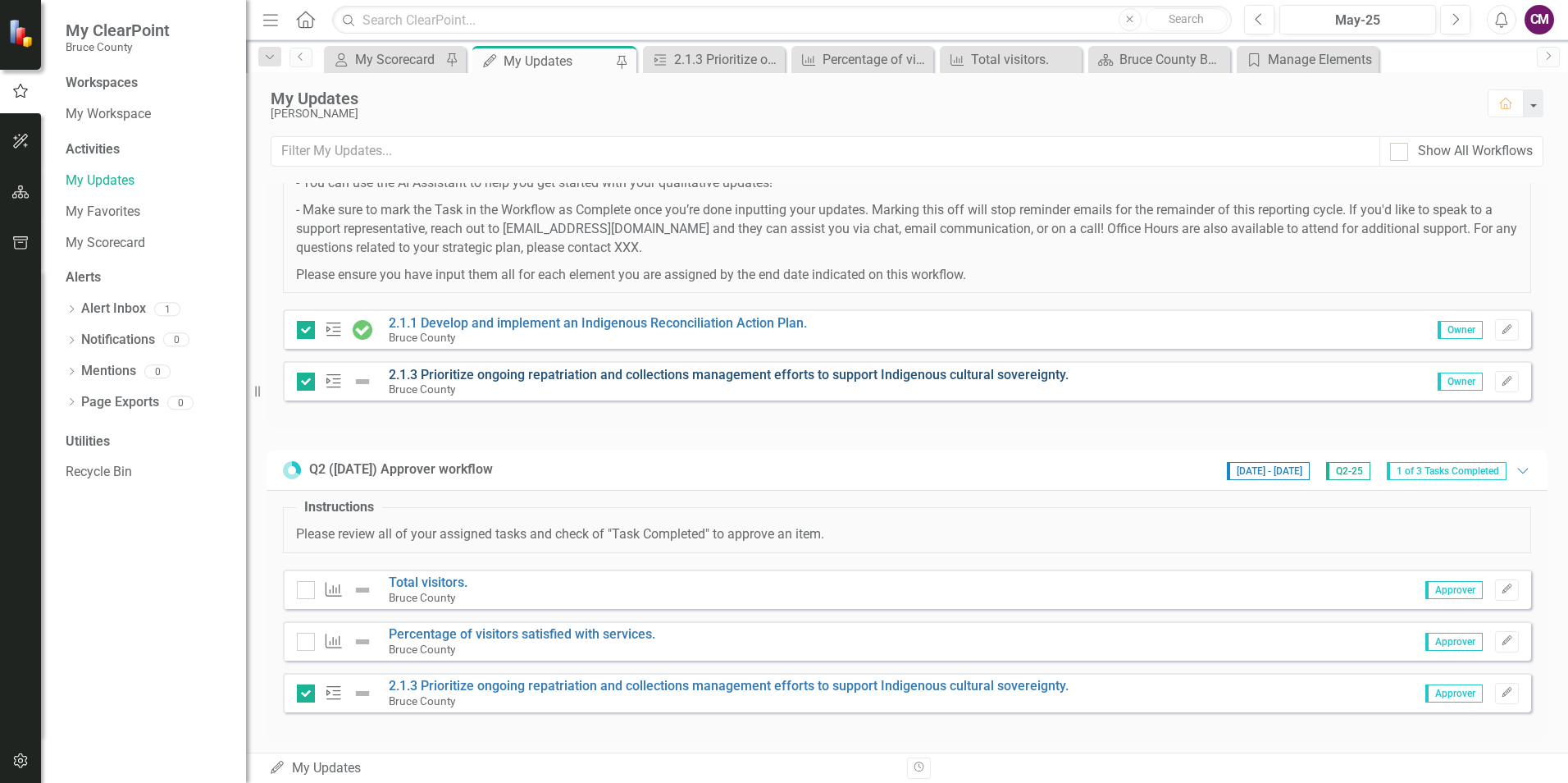
click at [519, 381] on link "2.1.3 Prioritize ongoing repatriation and collections management efforts to sup…" at bounding box center [729, 374] width 680 height 15
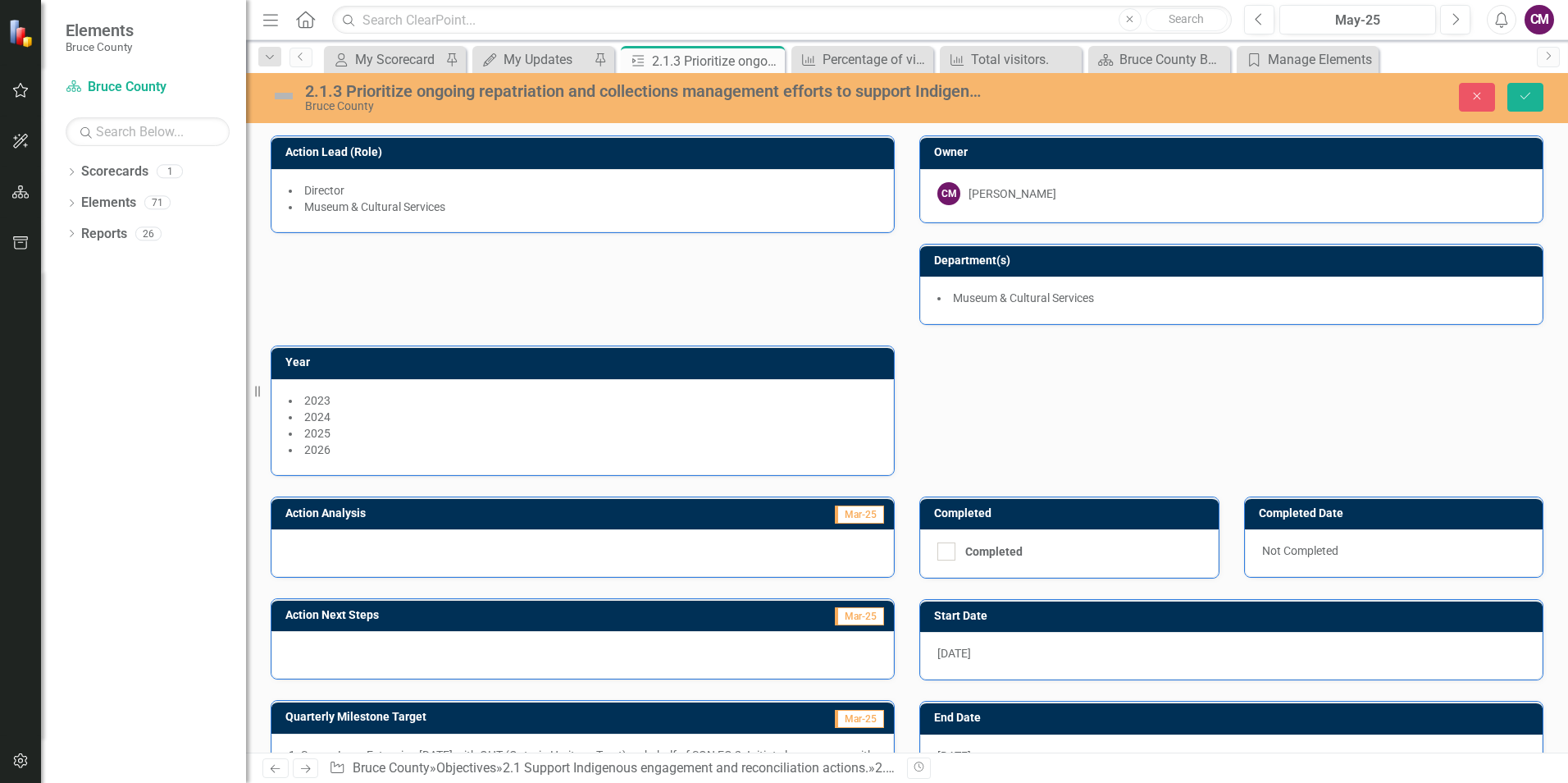
click at [280, 95] on img at bounding box center [284, 96] width 27 height 27
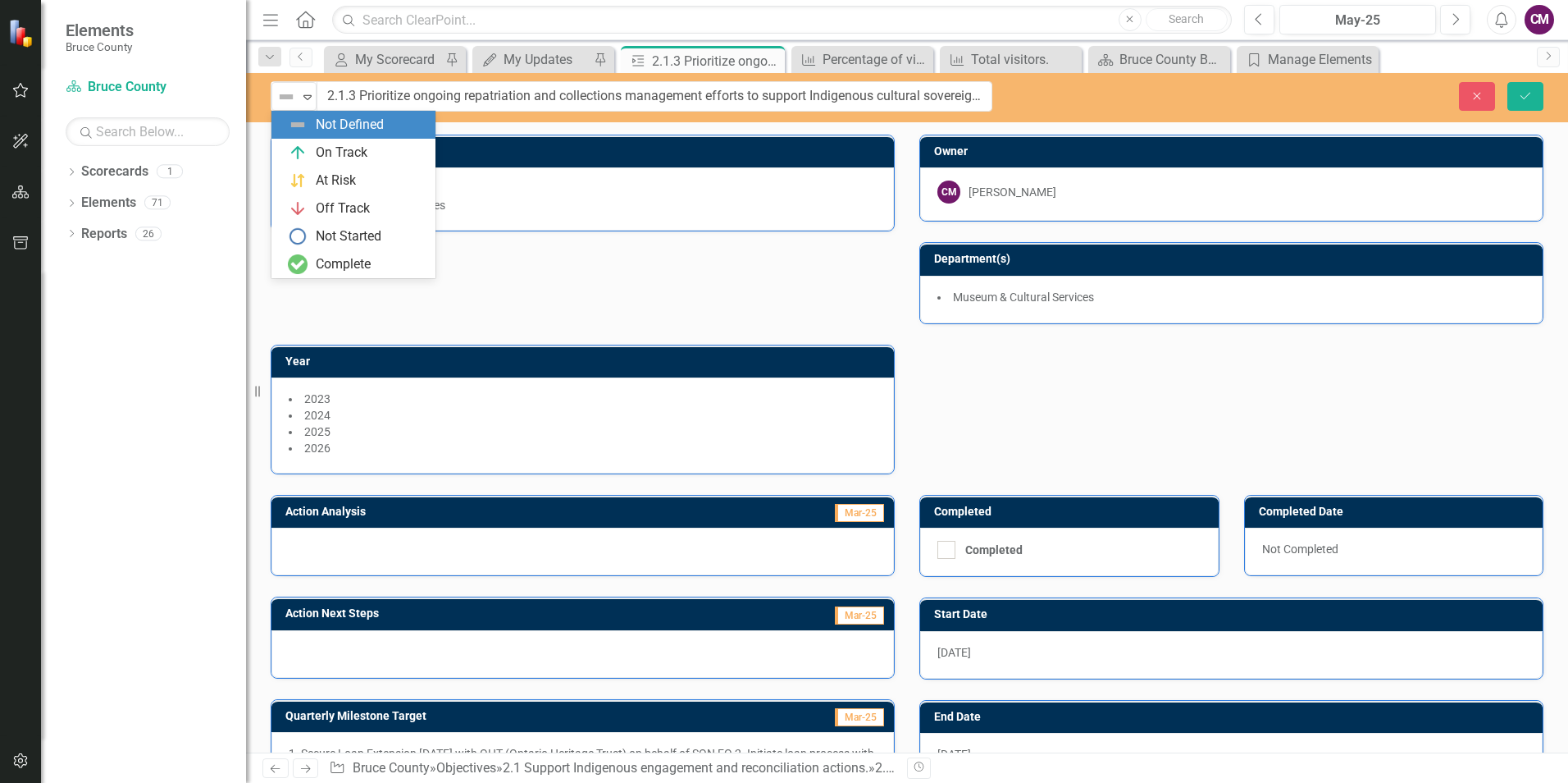
click at [280, 95] on img at bounding box center [286, 97] width 20 height 20
click at [345, 145] on div "On Track" at bounding box center [341, 153] width 51 height 19
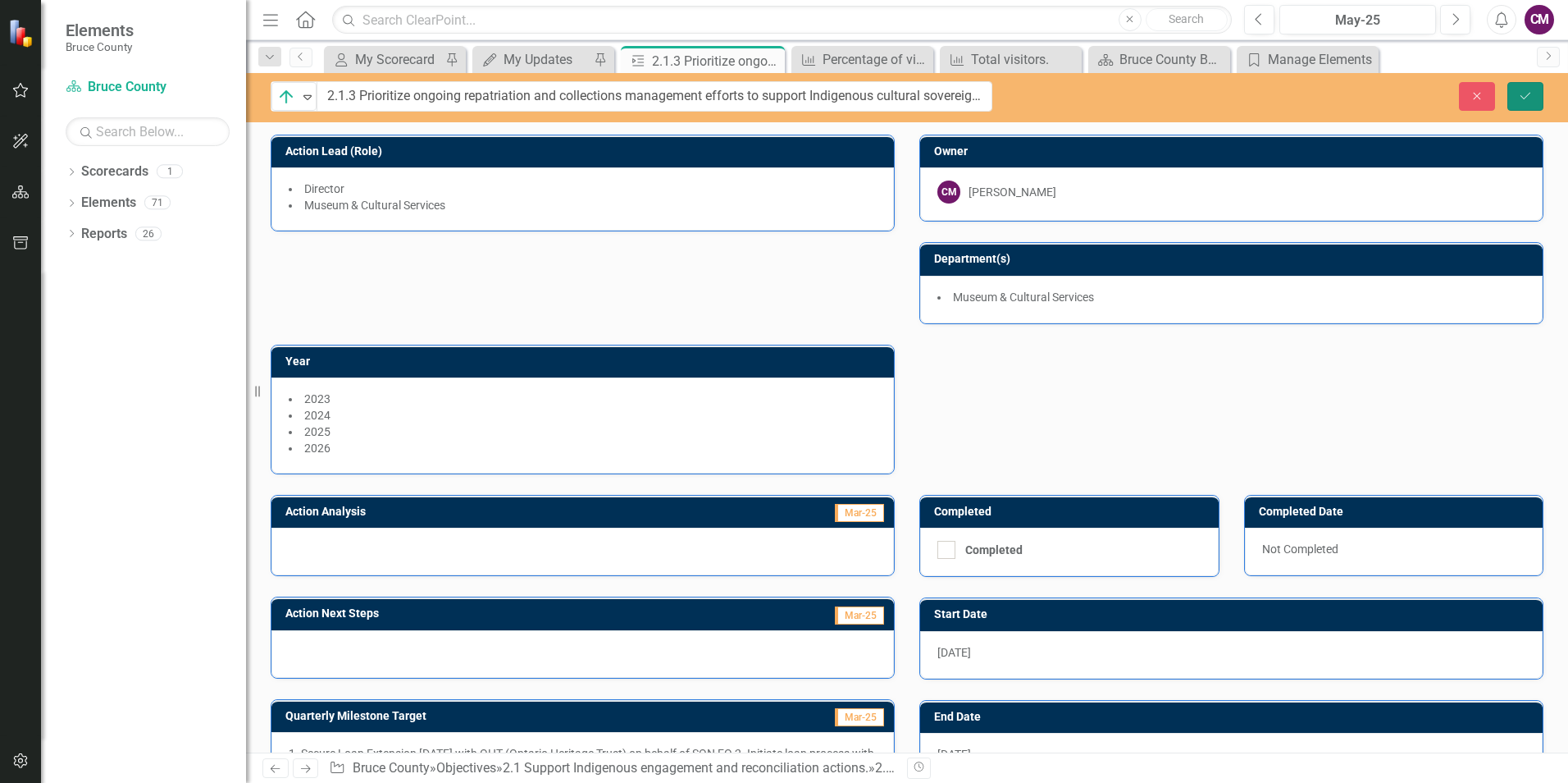
click at [1521, 85] on button "Save" at bounding box center [1525, 96] width 36 height 28
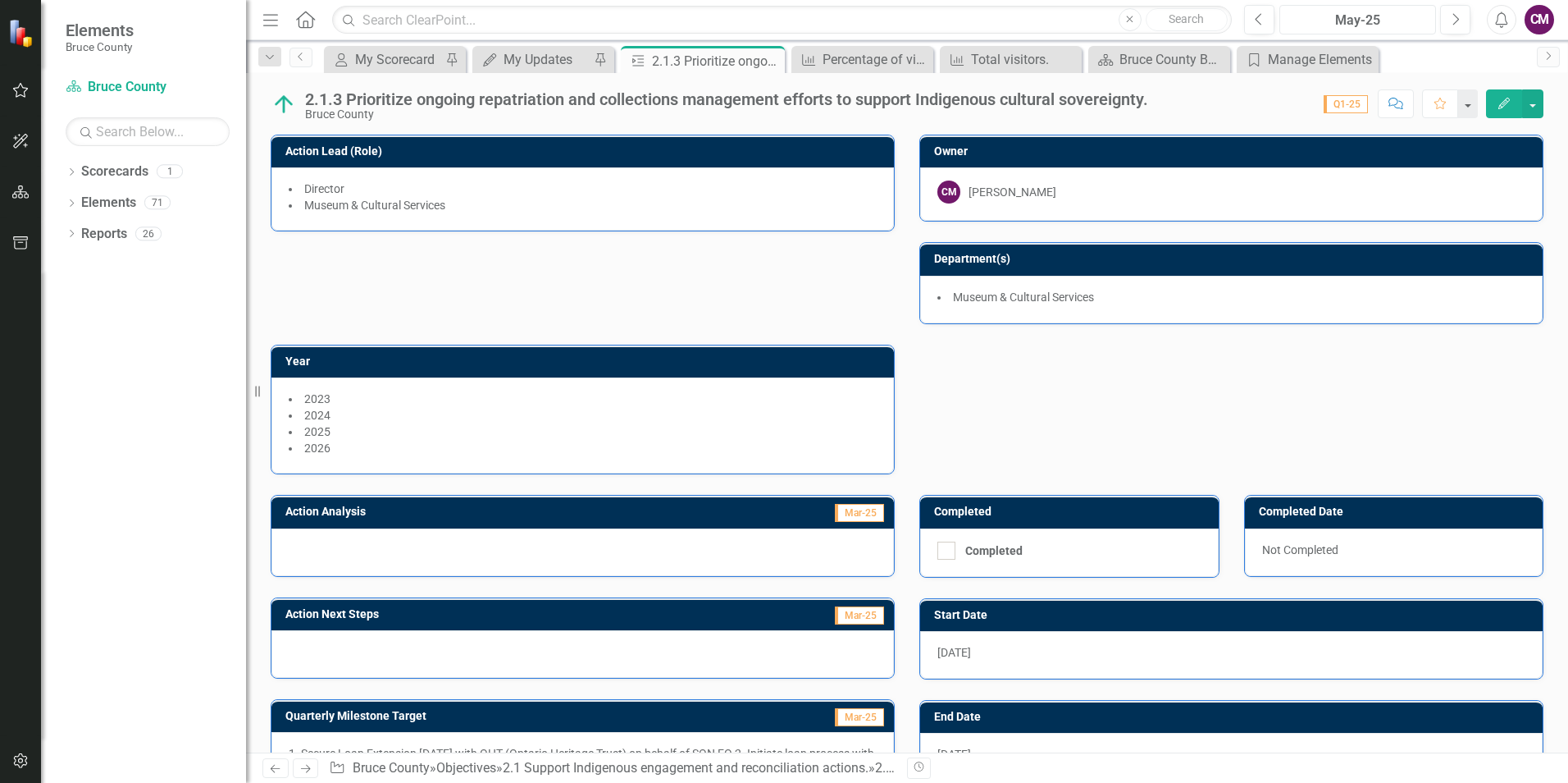
click at [1430, 24] on button "May-25" at bounding box center [1356, 19] width 157 height 29
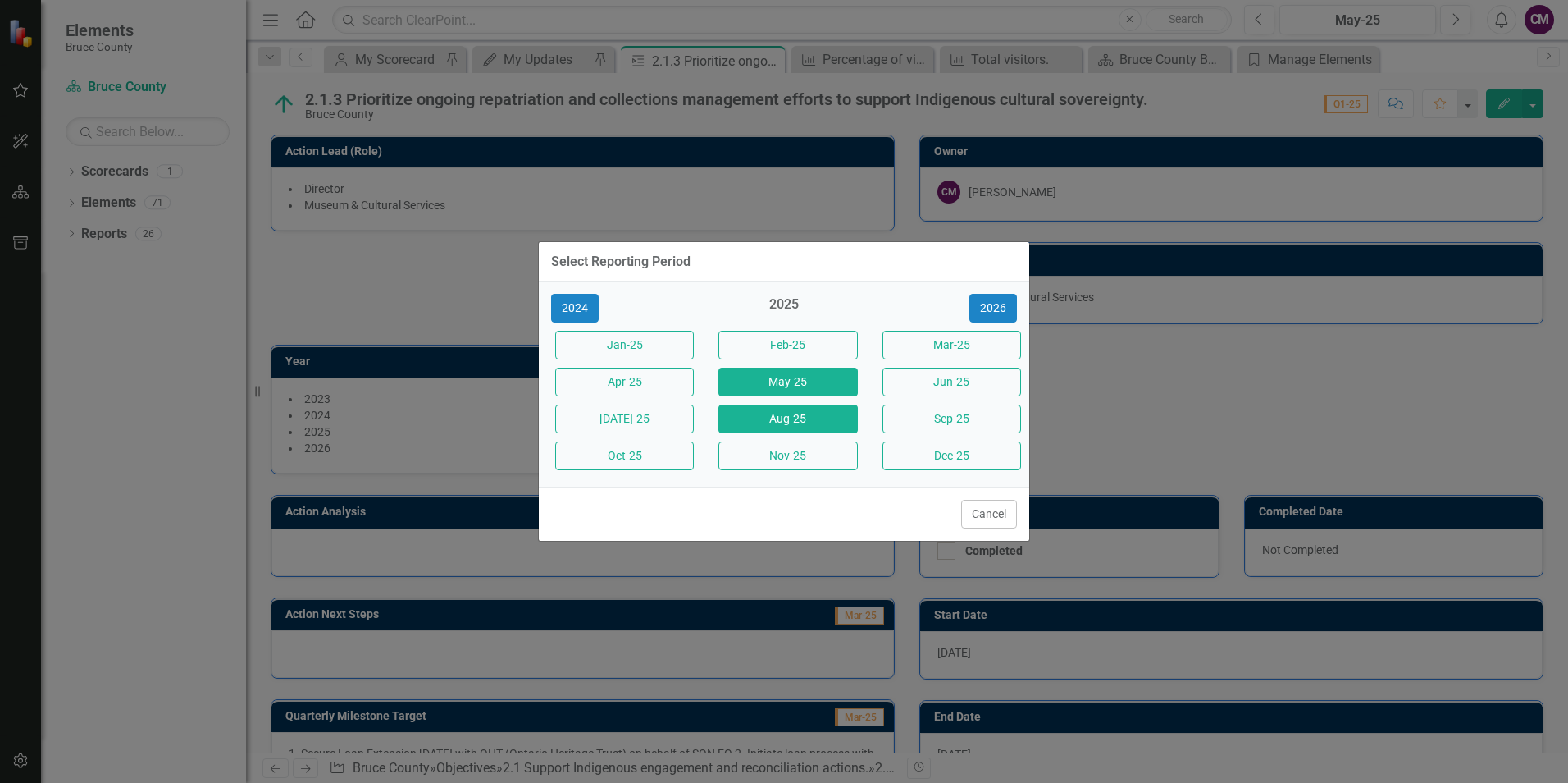
click at [808, 419] on button "Aug-25" at bounding box center [787, 419] width 138 height 28
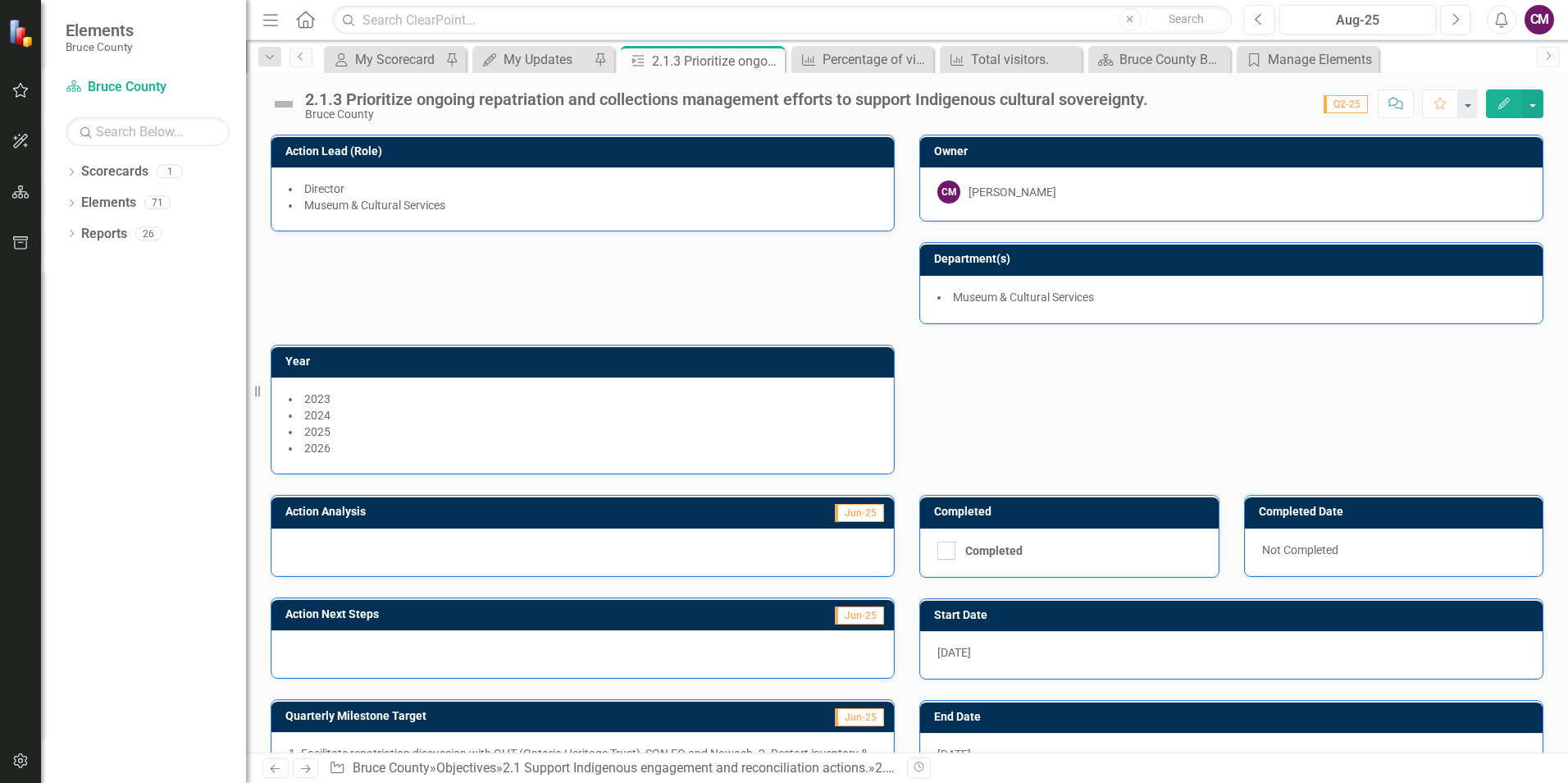
click at [281, 99] on img at bounding box center [284, 104] width 27 height 27
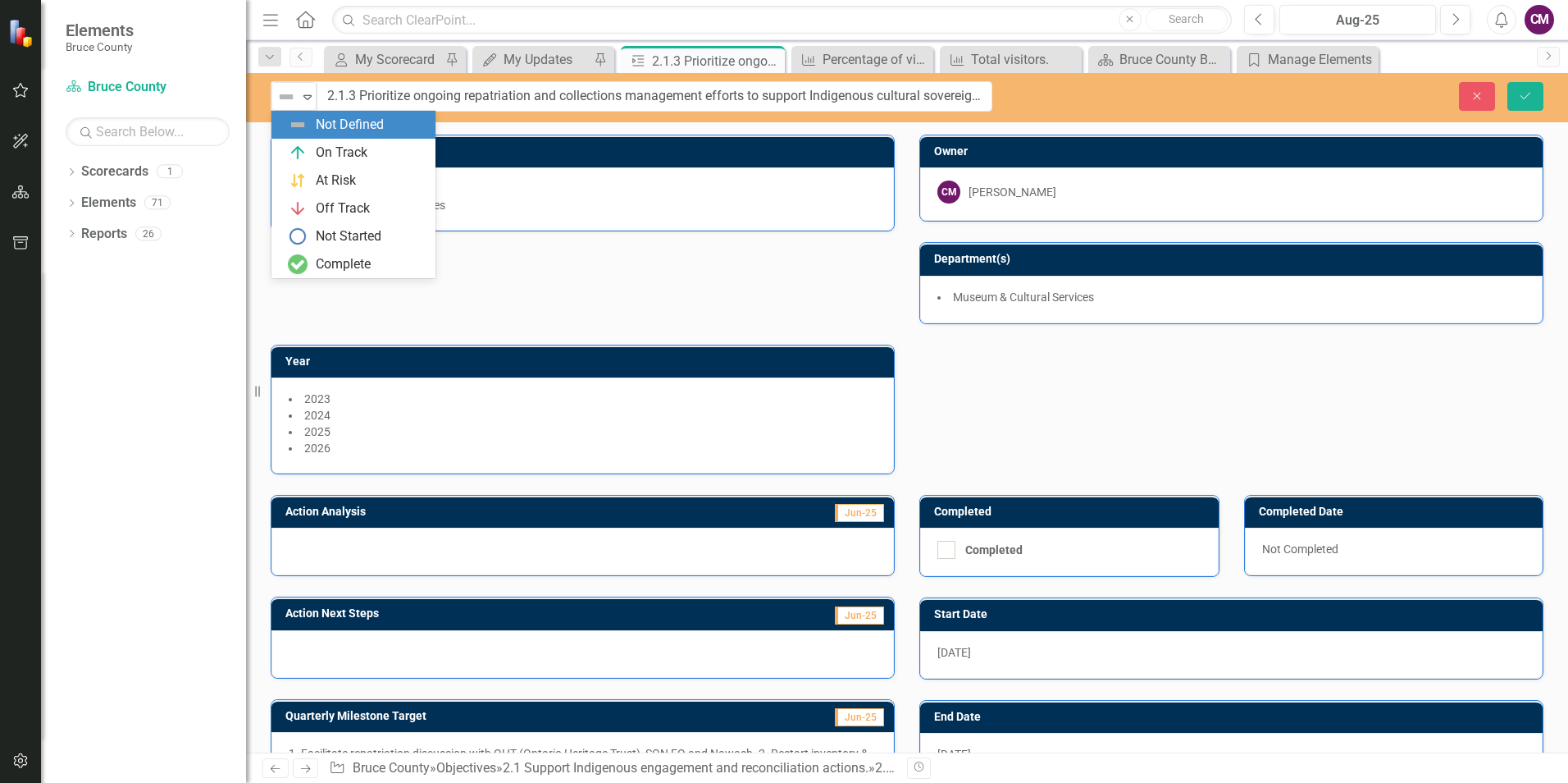
click at [281, 99] on img at bounding box center [286, 97] width 20 height 20
click at [350, 155] on div "On Track" at bounding box center [341, 153] width 51 height 19
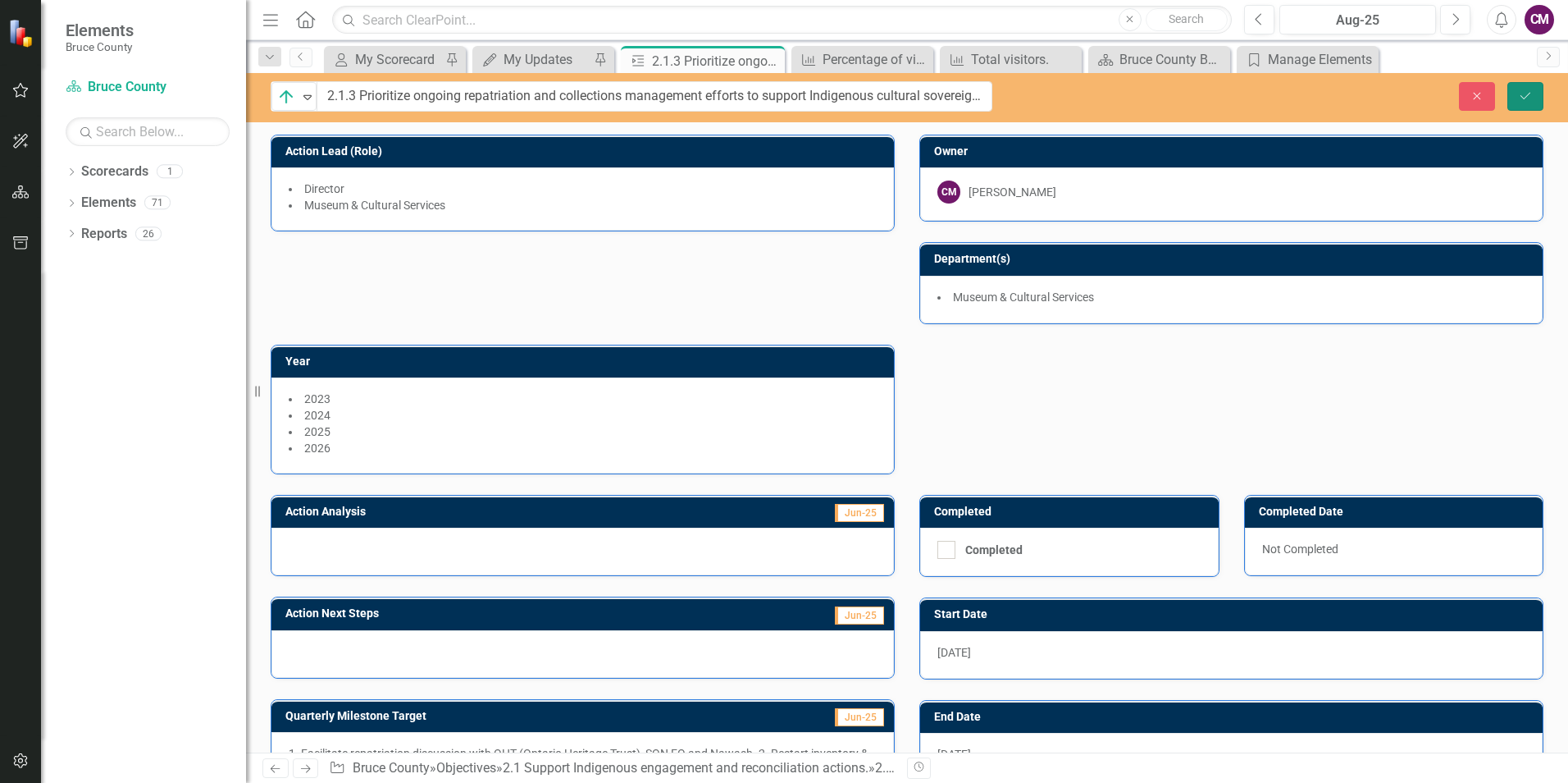
click at [1527, 90] on icon "Save" at bounding box center [1525, 96] width 15 height 11
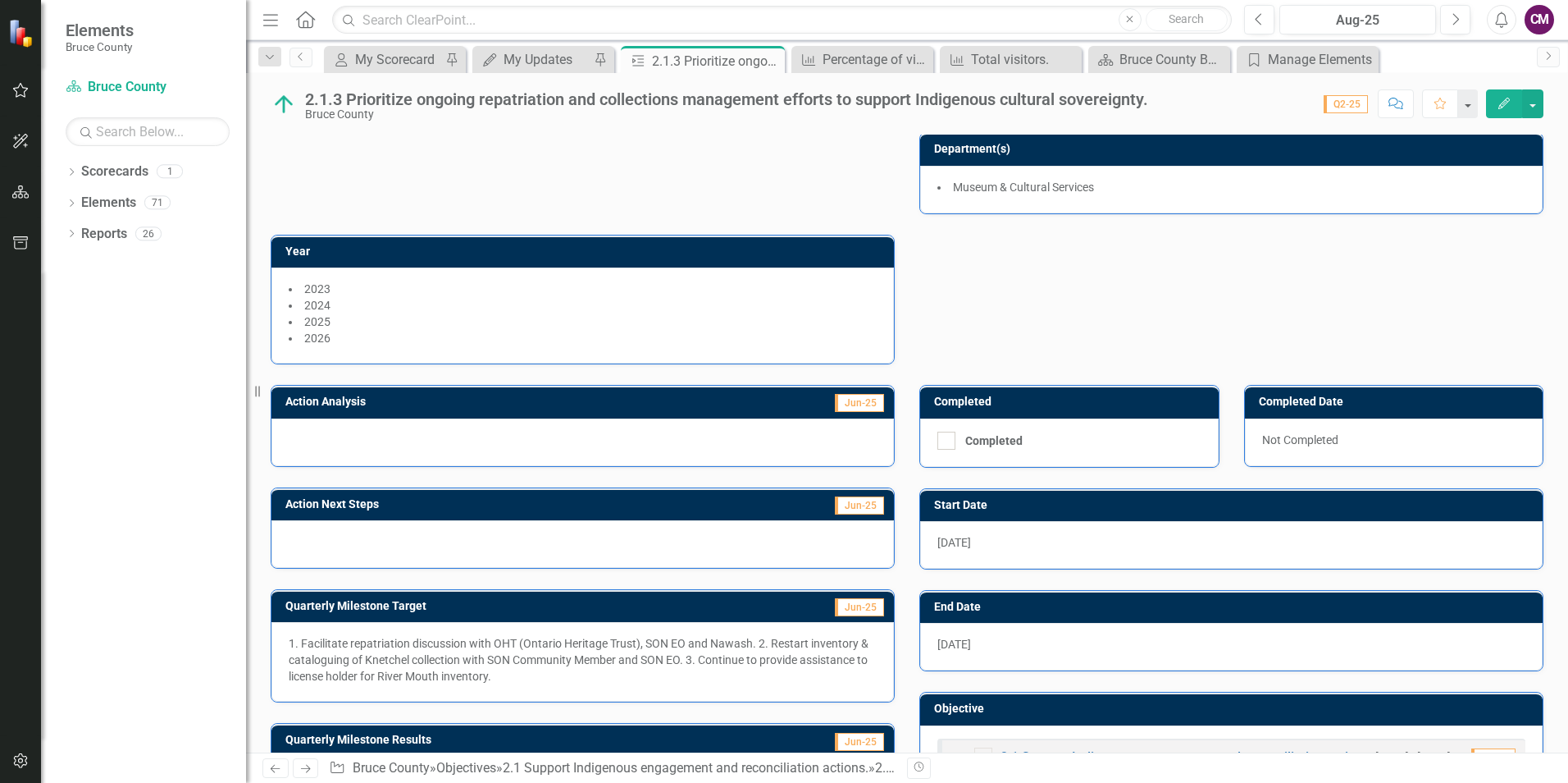
scroll to position [195, 0]
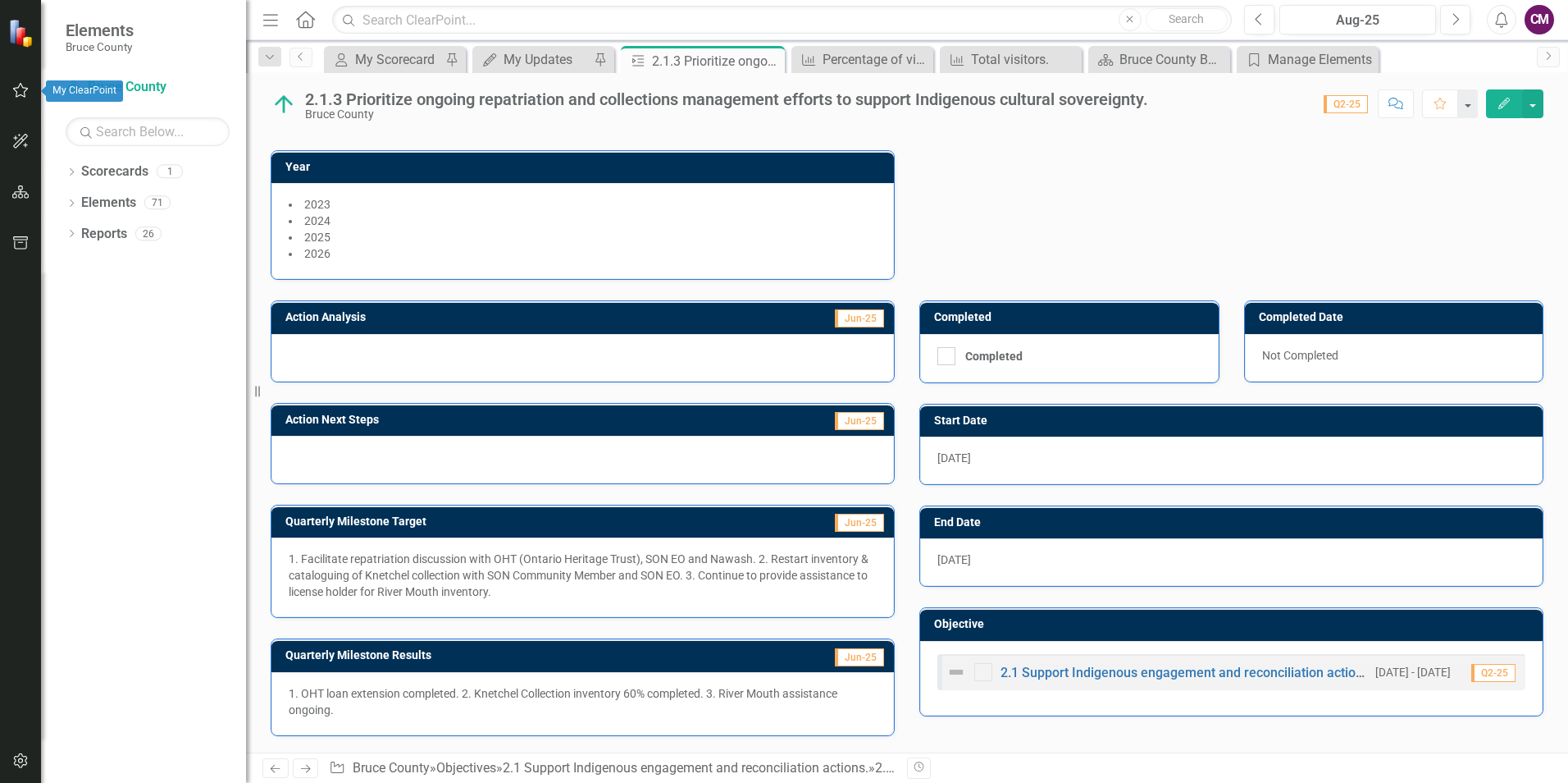
click at [21, 87] on icon "button" at bounding box center [21, 90] width 17 height 13
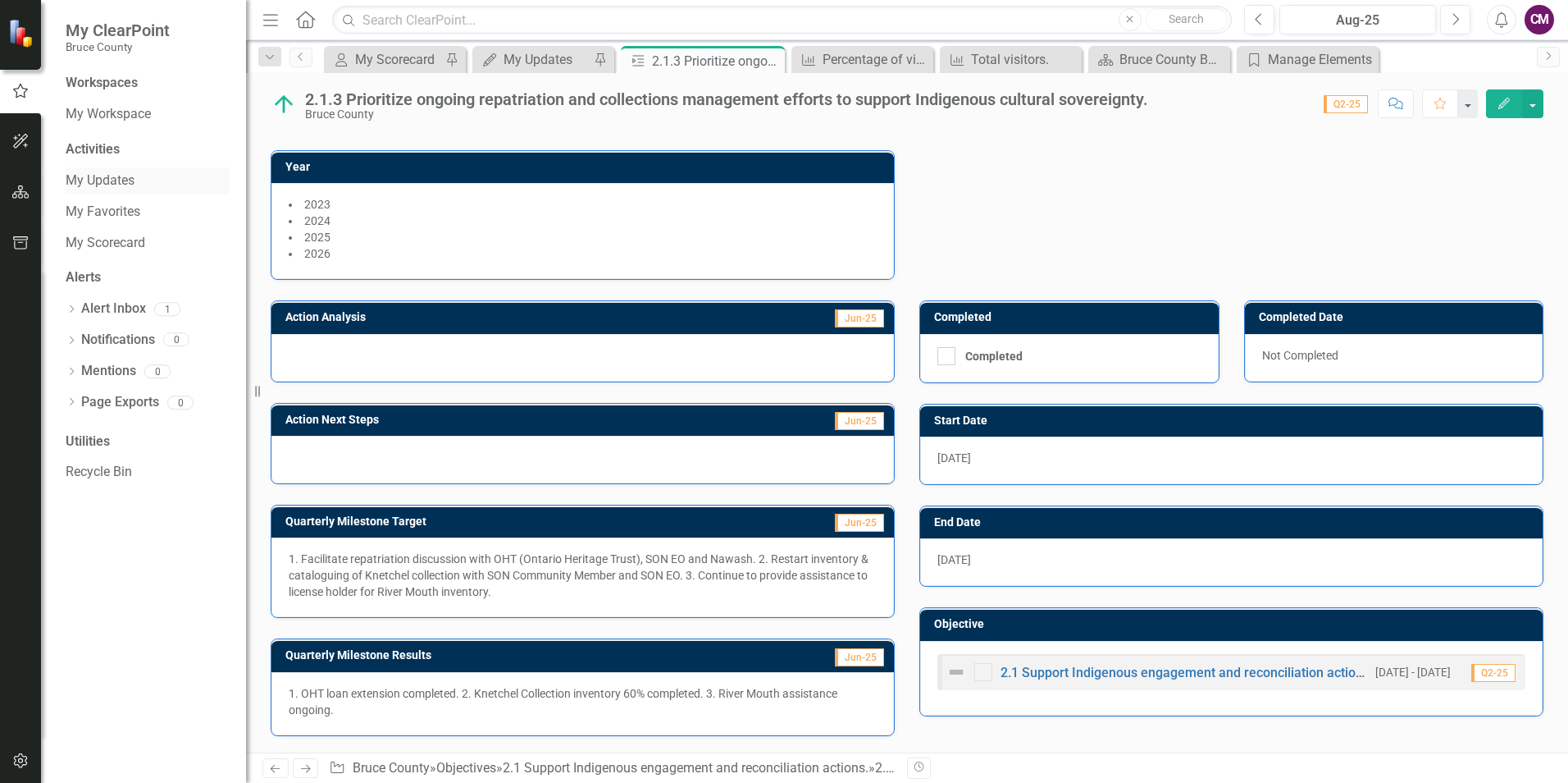
click at [113, 184] on link "My Updates" at bounding box center [147, 181] width 164 height 19
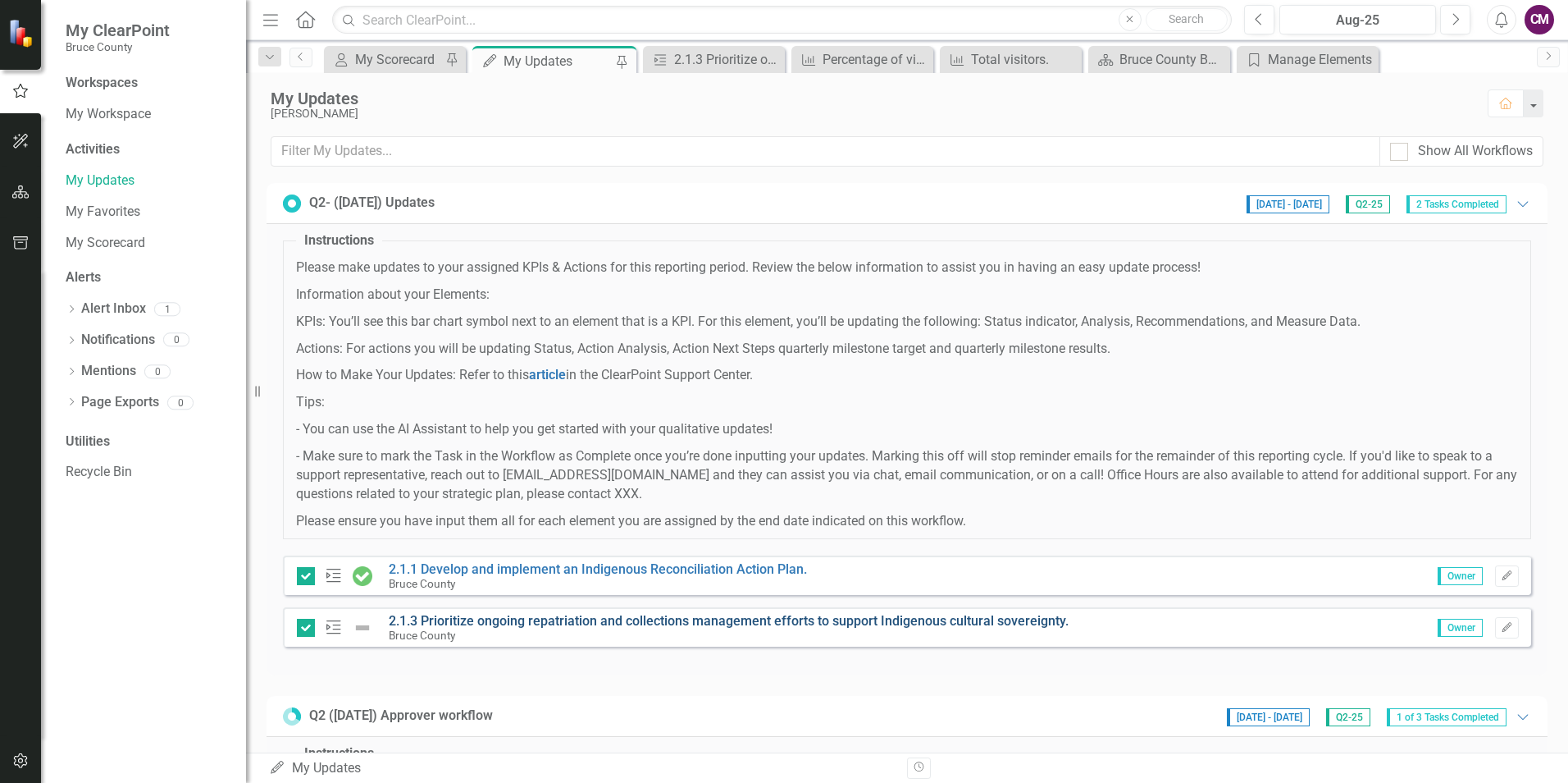
click at [482, 620] on link "2.1.3 Prioritize ongoing repatriation and collections management efforts to sup…" at bounding box center [729, 621] width 680 height 15
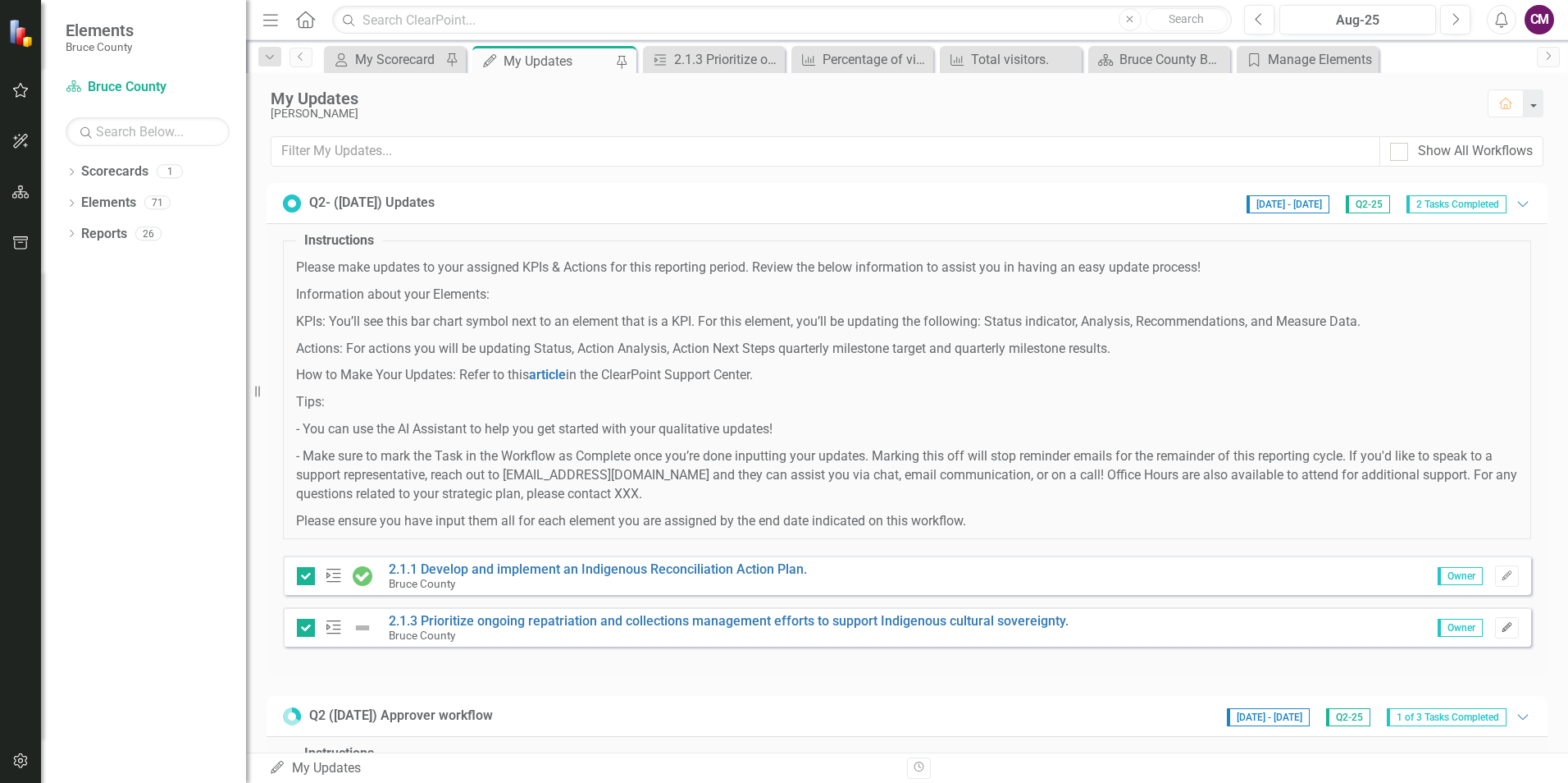
click at [1501, 626] on icon "Edit" at bounding box center [1506, 627] width 12 height 9
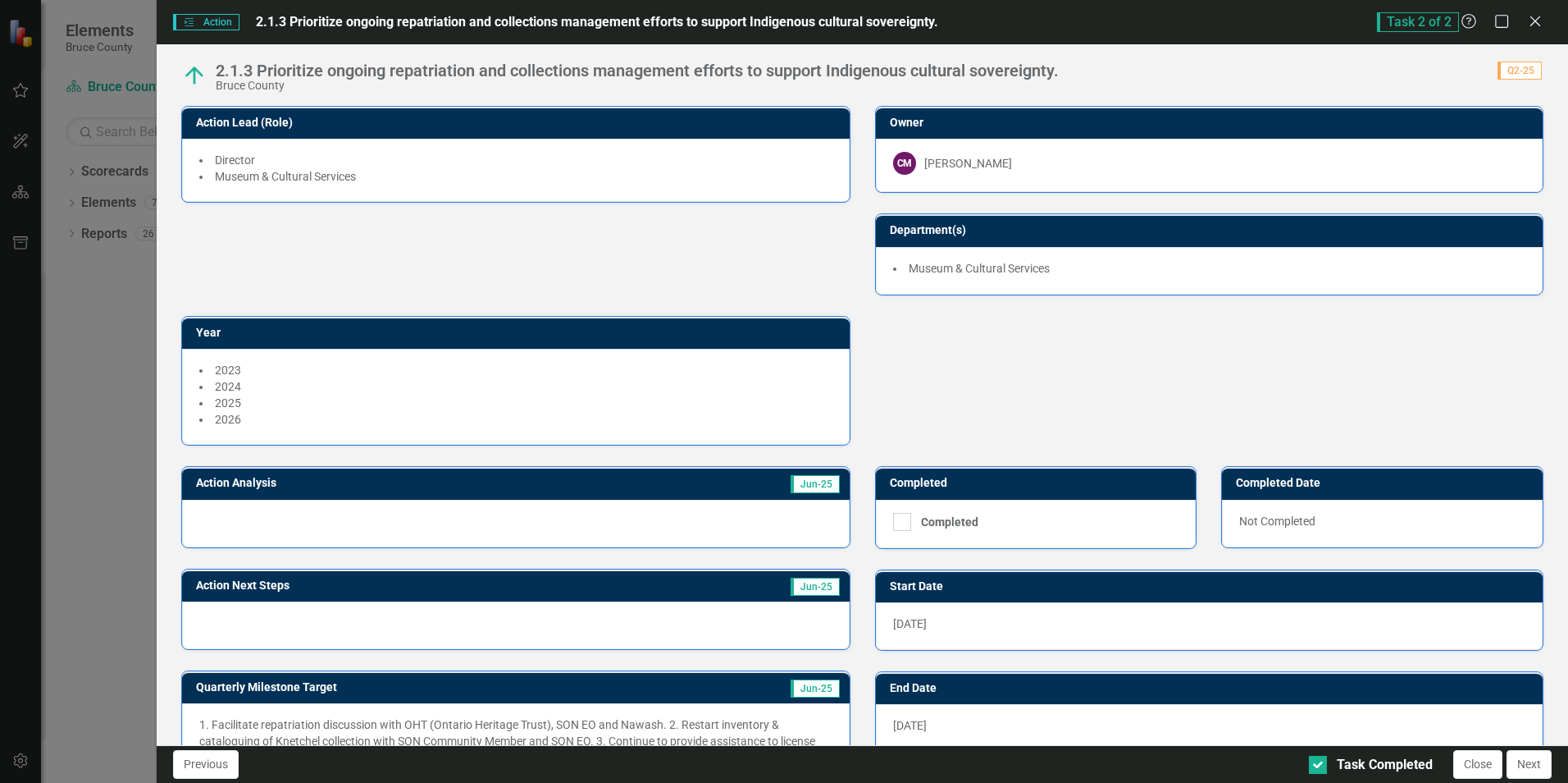
click at [207, 24] on span "Action Action" at bounding box center [205, 22] width 65 height 16
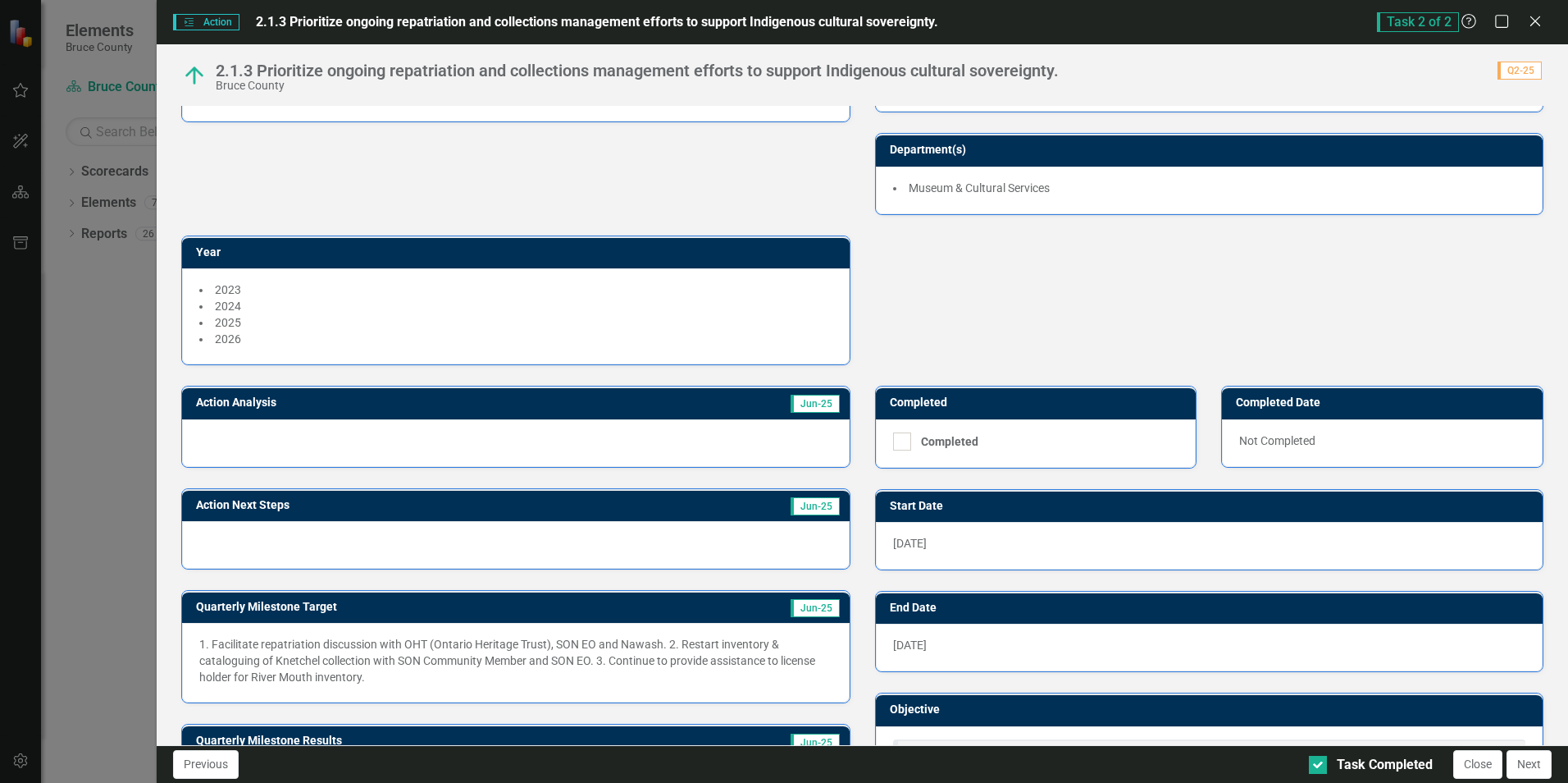
scroll to position [158, 0]
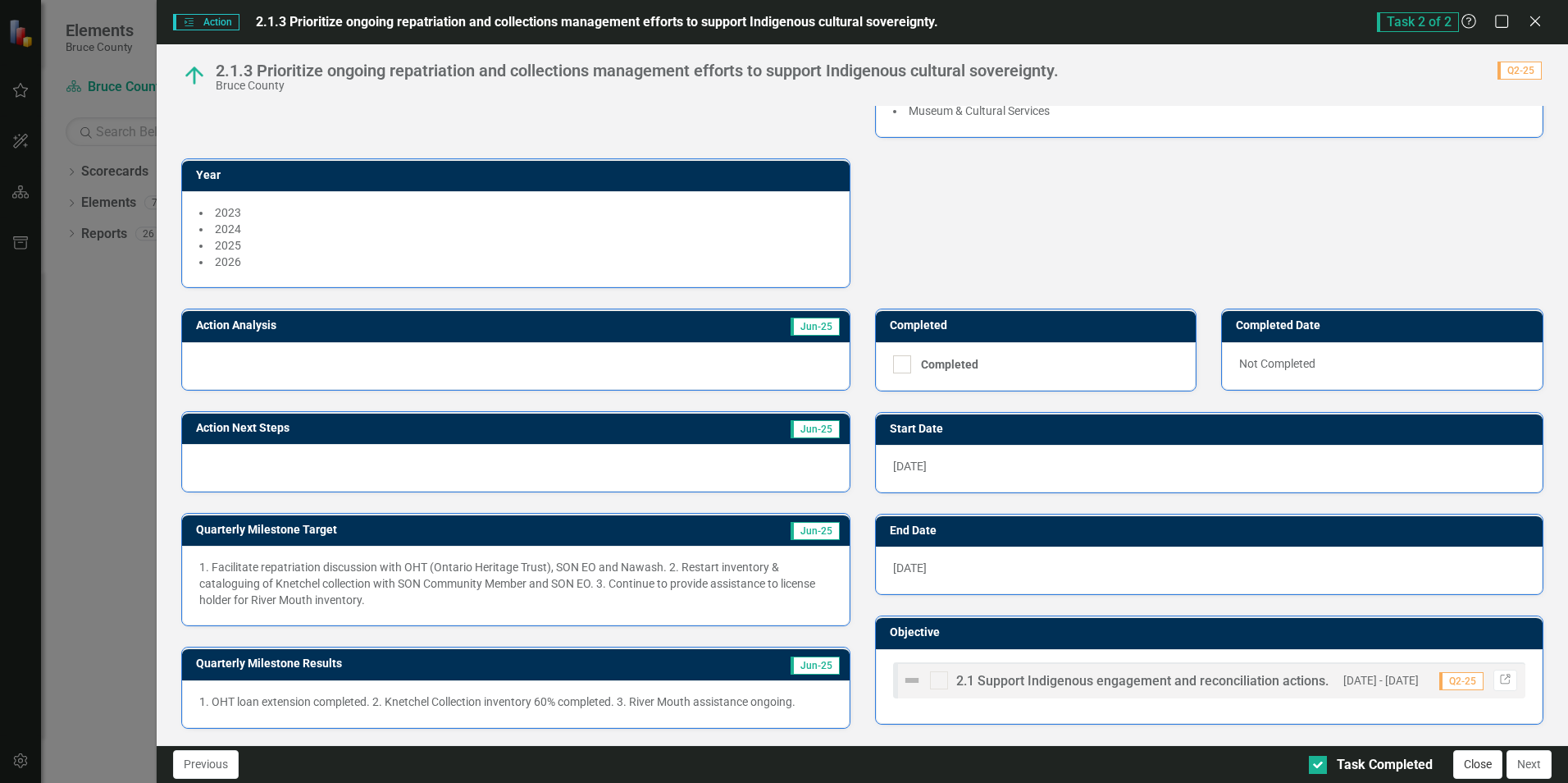
click at [1476, 758] on button "Close" at bounding box center [1478, 764] width 49 height 28
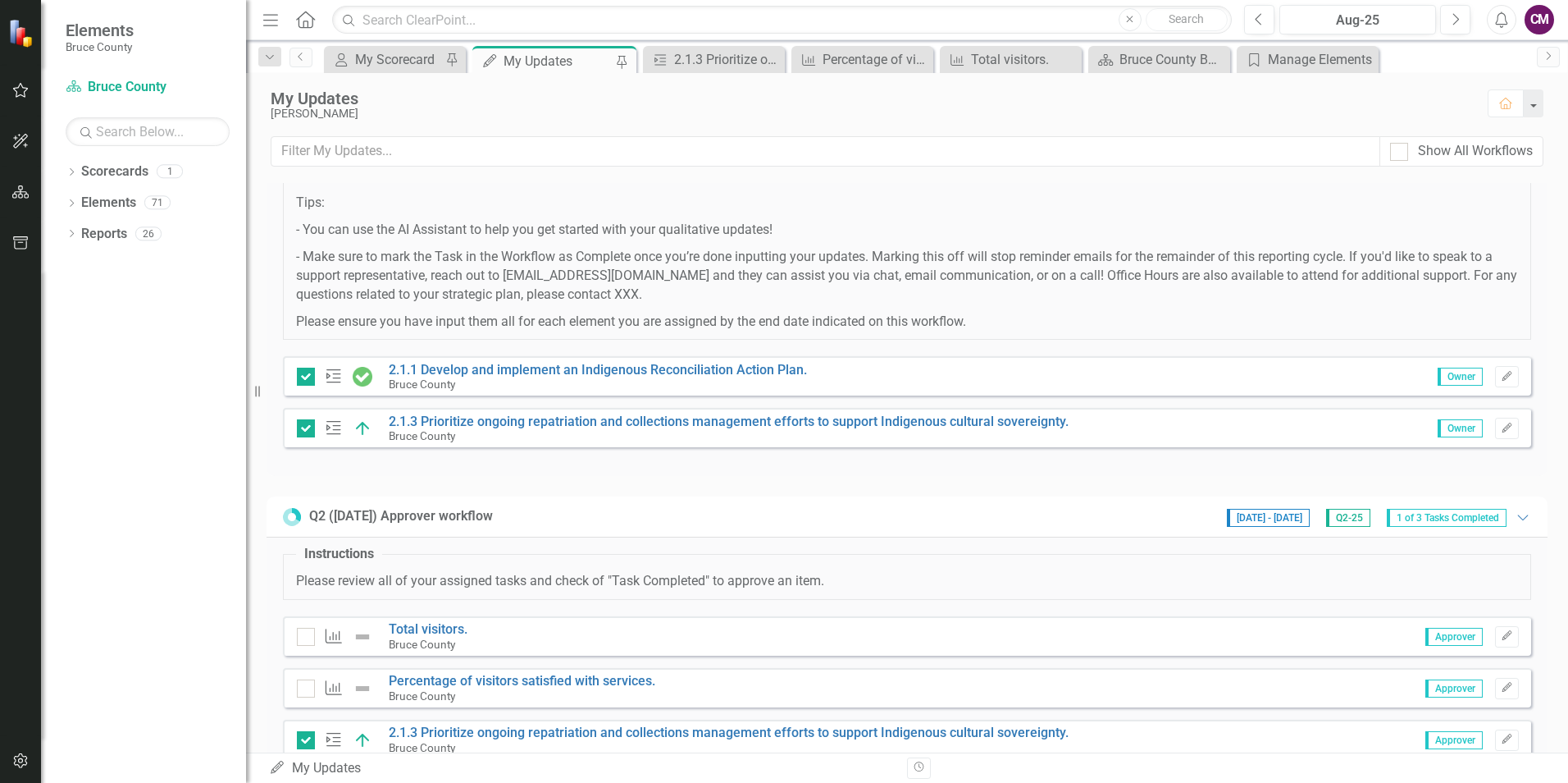
scroll to position [246, 0]
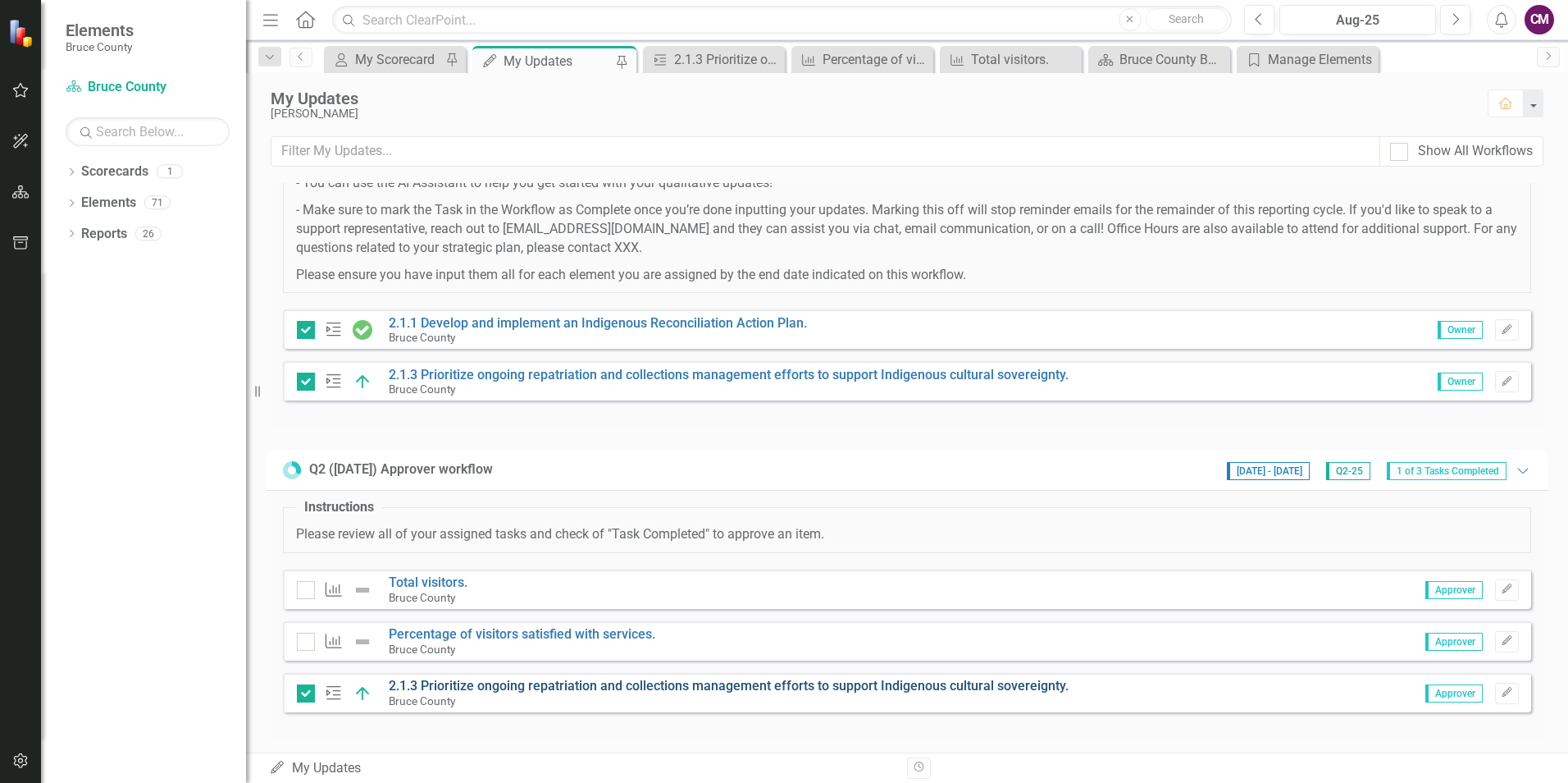
click at [406, 682] on link "2.1.3 Prioritize ongoing repatriation and collections management efforts to sup…" at bounding box center [729, 685] width 680 height 15
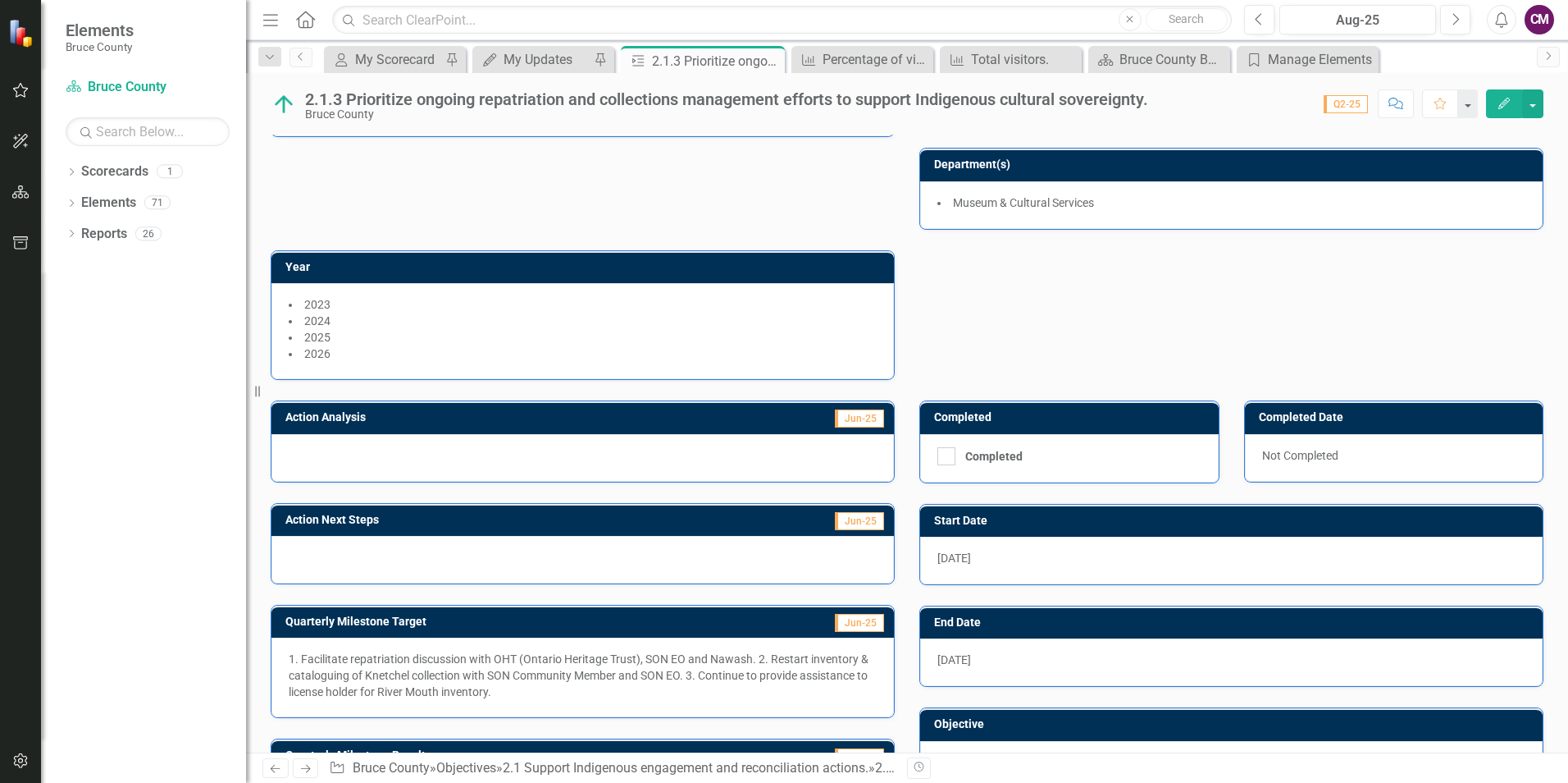
scroll to position [195, 0]
